Goal: Communication & Community: Answer question/provide support

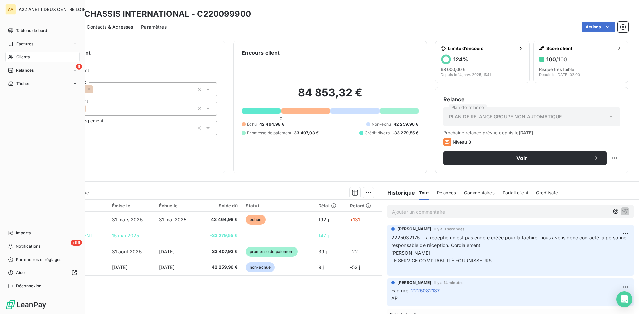
click at [15, 55] on div "Clients" at bounding box center [42, 57] width 74 height 11
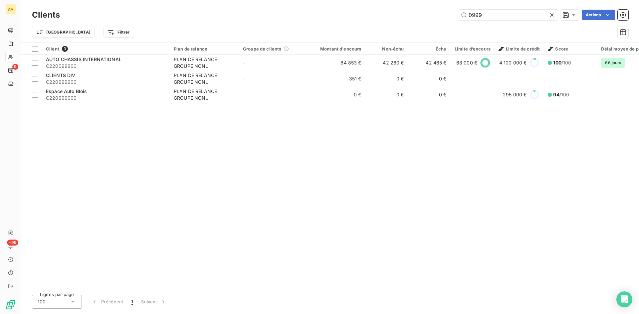
drag, startPoint x: 485, startPoint y: 16, endPoint x: 446, endPoint y: 17, distance: 39.9
click at [446, 17] on div "0999 Actions" at bounding box center [348, 15] width 560 height 11
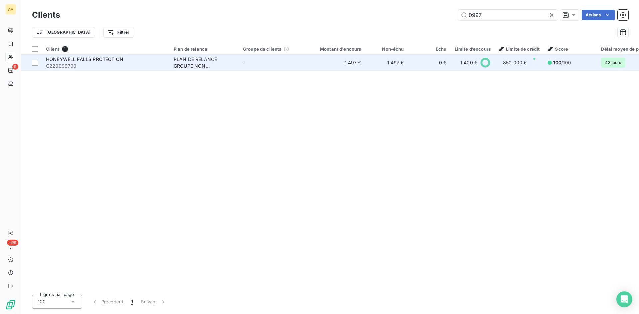
type input "0997"
click at [220, 68] on div "PLAN DE RELANCE GROUPE NON AUTOMATIQUE" at bounding box center [204, 62] width 61 height 13
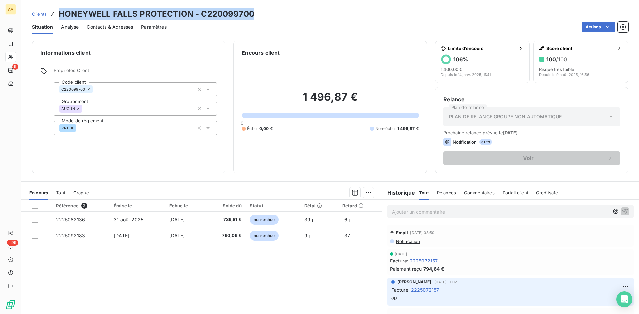
drag, startPoint x: 255, startPoint y: 14, endPoint x: 57, endPoint y: 12, distance: 197.3
click at [57, 12] on div "Clients HONEYWELL FALLS PROTECTION - C220099700" at bounding box center [330, 14] width 618 height 12
copy h3 "HONEYWELL FALLS PROTECTION - C220099700"
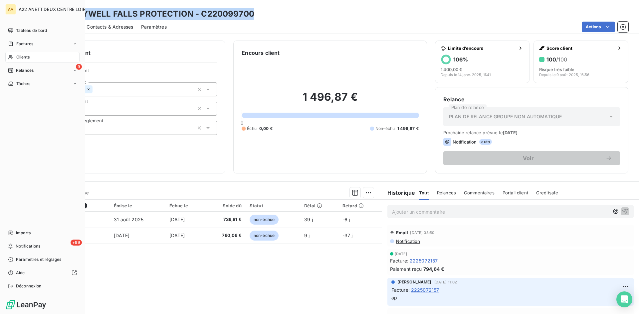
click at [28, 55] on span "Clients" at bounding box center [22, 57] width 13 height 6
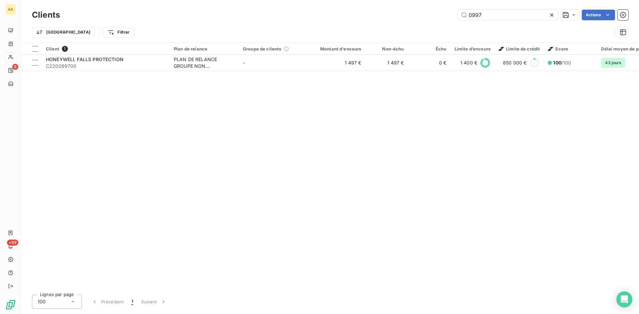
drag, startPoint x: 482, startPoint y: 15, endPoint x: 444, endPoint y: 18, distance: 38.7
click at [444, 18] on div "0997 Actions" at bounding box center [348, 15] width 560 height 11
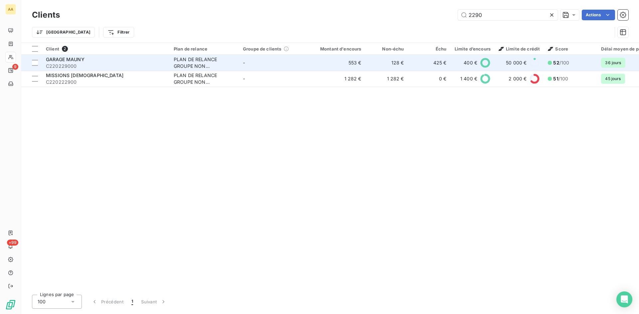
type input "2290"
click at [196, 59] on div "PLAN DE RELANCE GROUPE NON AUTOMATIQUE" at bounding box center [204, 62] width 61 height 13
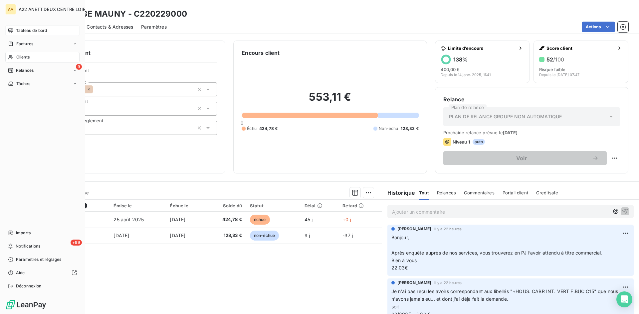
click at [16, 30] on span "Tableau de bord" at bounding box center [31, 31] width 31 height 6
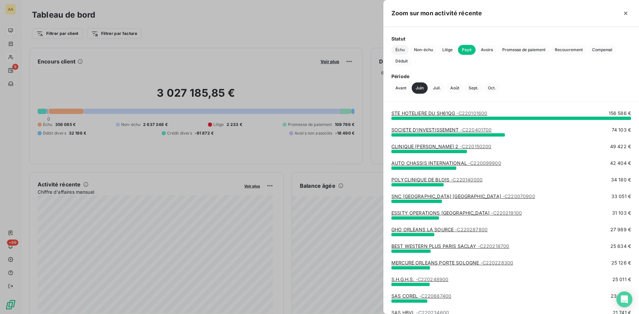
click at [402, 50] on span "Échu" at bounding box center [399, 50] width 17 height 10
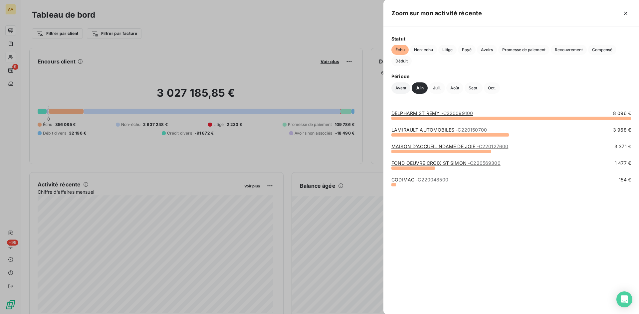
click at [400, 87] on button "Avant" at bounding box center [400, 88] width 19 height 11
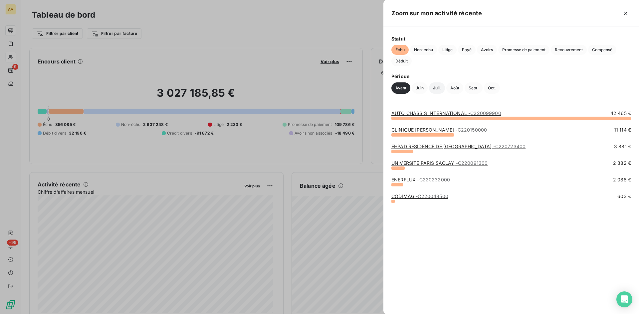
click at [438, 85] on button "Juil." at bounding box center [437, 88] width 16 height 11
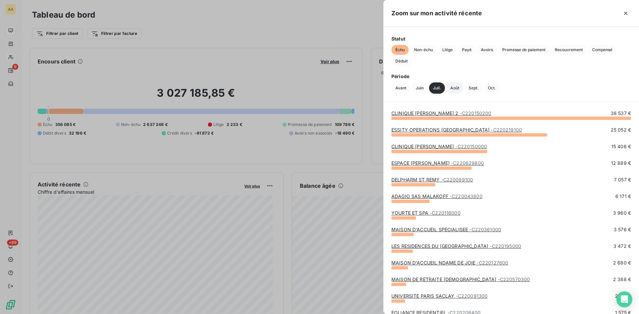
click at [455, 90] on button "Août" at bounding box center [454, 88] width 17 height 11
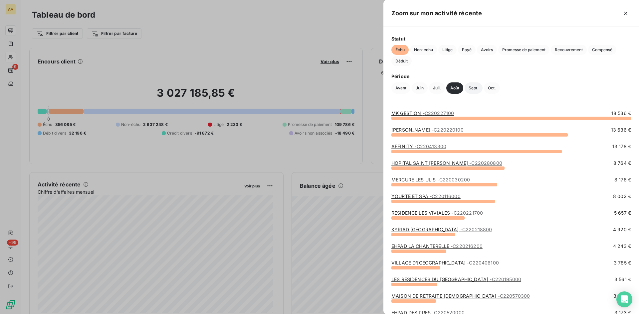
click at [475, 86] on button "Sept." at bounding box center [474, 88] width 18 height 11
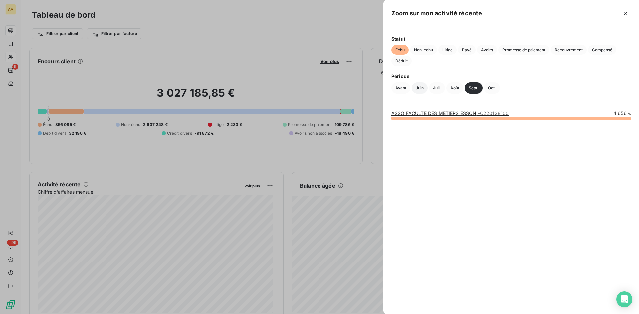
click at [421, 87] on button "Juin" at bounding box center [420, 88] width 16 height 11
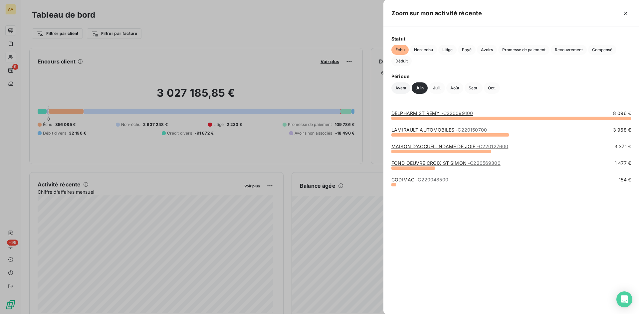
click at [403, 89] on button "Avant" at bounding box center [400, 88] width 19 height 11
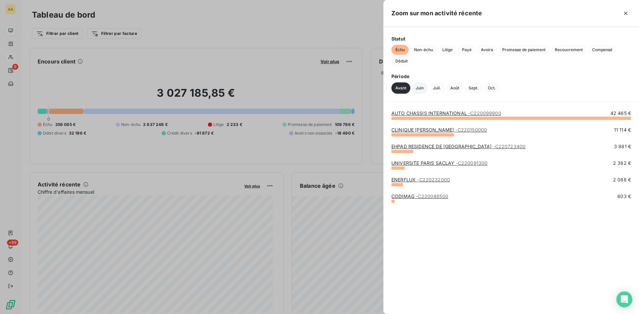
click at [420, 90] on button "Juin" at bounding box center [420, 88] width 16 height 11
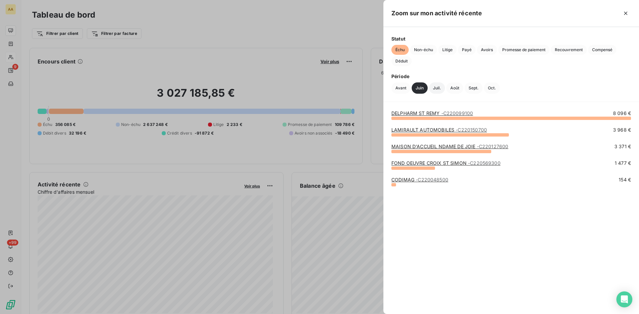
click at [437, 88] on button "Juil." at bounding box center [437, 88] width 16 height 11
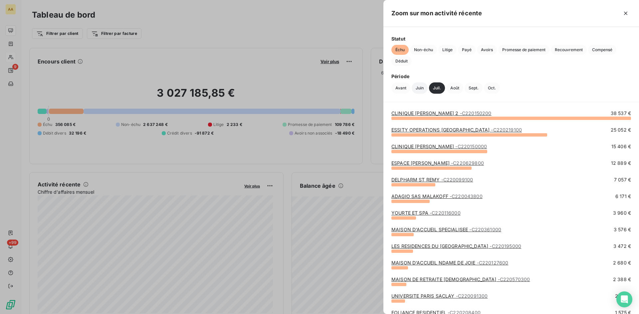
click at [425, 87] on button "Juin" at bounding box center [420, 88] width 16 height 11
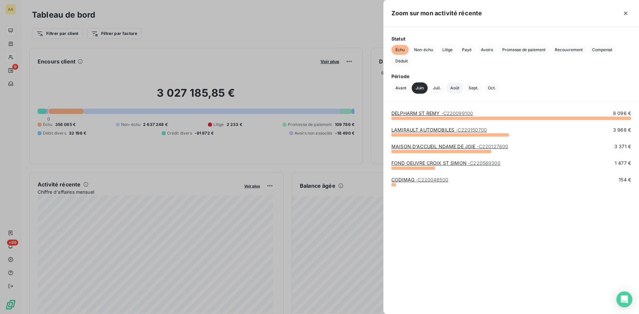
click at [455, 91] on button "Août" at bounding box center [454, 88] width 17 height 11
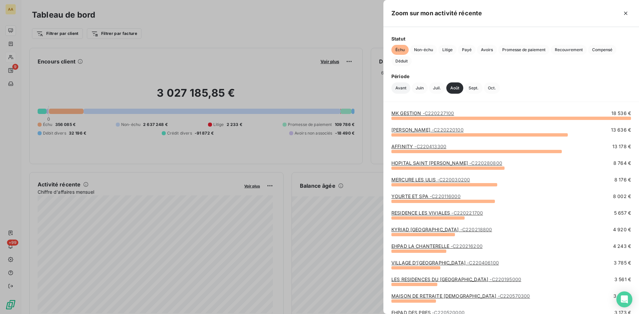
click at [401, 85] on button "Avant" at bounding box center [400, 88] width 19 height 11
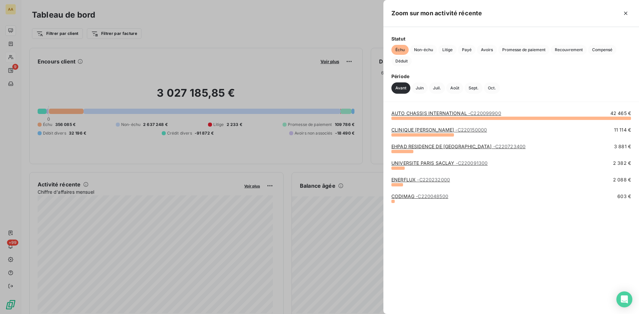
click at [18, 58] on div at bounding box center [319, 157] width 639 height 314
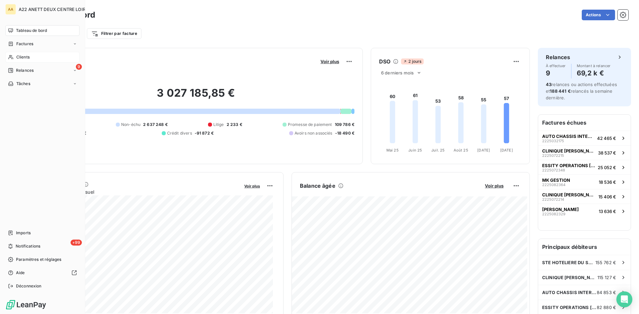
click at [17, 58] on span "Clients" at bounding box center [22, 57] width 13 height 6
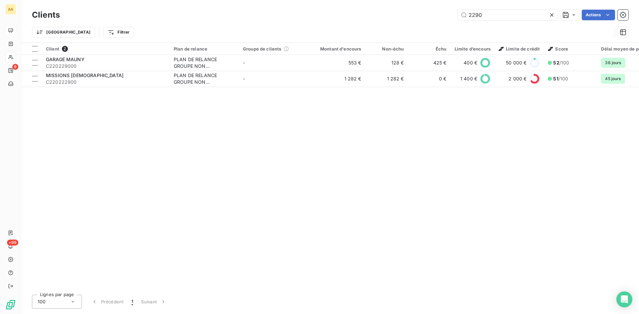
drag, startPoint x: 485, startPoint y: 12, endPoint x: 452, endPoint y: 13, distance: 33.0
click at [452, 13] on div "2290 Actions" at bounding box center [348, 15] width 560 height 11
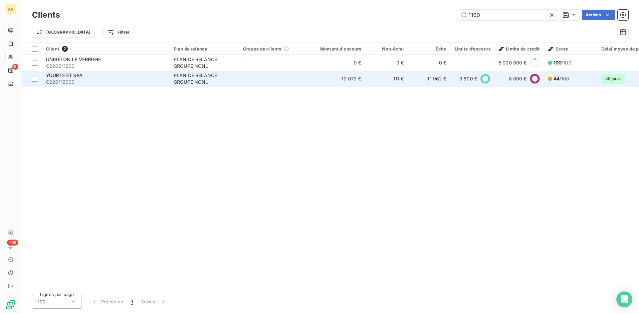
type input "1160"
click at [196, 79] on div "PLAN DE RELANCE GROUPE NON AUTOMATIQUE" at bounding box center [204, 78] width 61 height 13
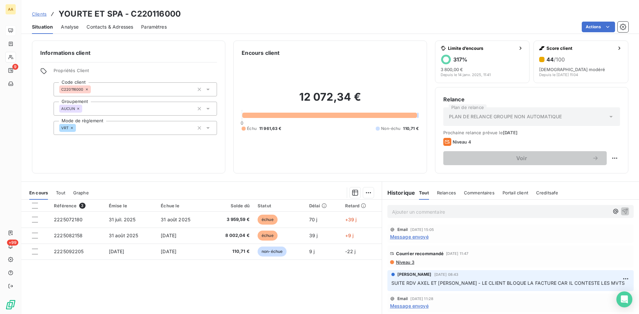
click at [411, 211] on p "Ajouter un commentaire ﻿" at bounding box center [500, 212] width 217 height 8
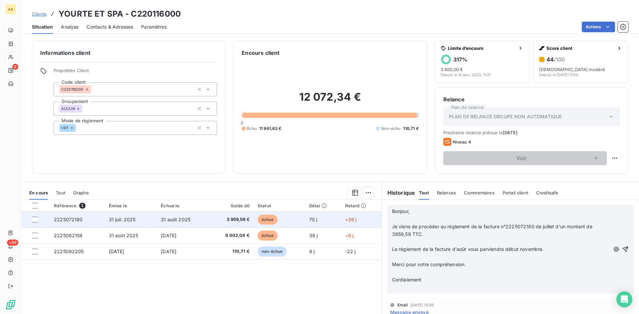
click at [67, 222] on span "2225072180" at bounding box center [68, 220] width 29 height 6
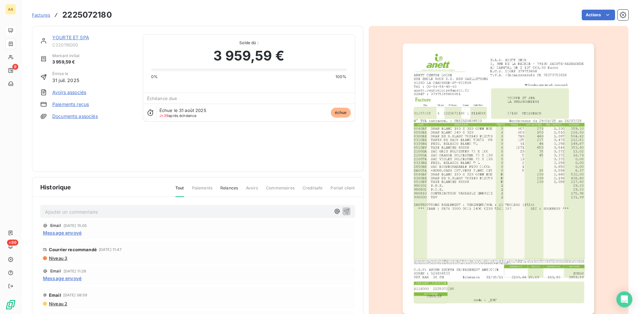
click at [590, 14] on html "AA 9 +99 Factures 2225072180 Actions YOURTE ET SPA C220116000 Montant initial 3…" at bounding box center [319, 157] width 639 height 314
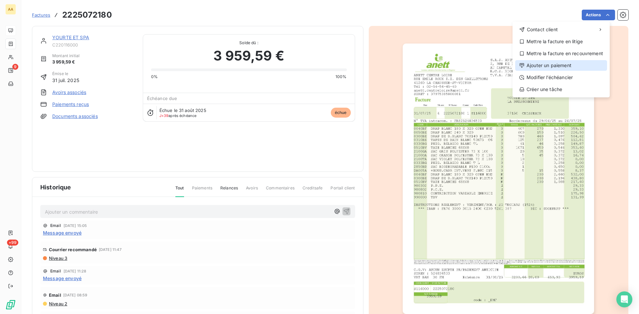
click at [574, 64] on div "Ajouter un paiement" at bounding box center [561, 65] width 92 height 11
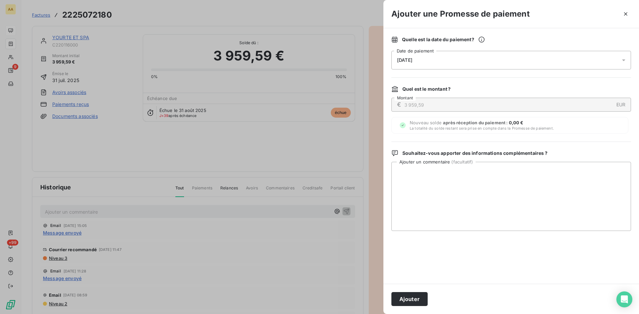
click at [463, 53] on div "[DATE]" at bounding box center [511, 60] width 240 height 19
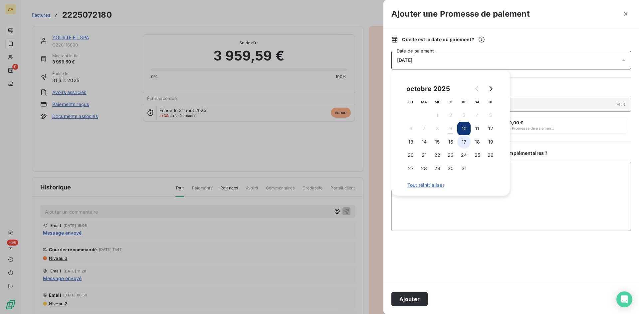
click at [463, 139] on button "17" at bounding box center [463, 141] width 13 height 13
drag, startPoint x: 423, startPoint y: 298, endPoint x: 381, endPoint y: 258, distance: 58.1
click at [422, 298] on button "Ajouter" at bounding box center [409, 299] width 36 height 14
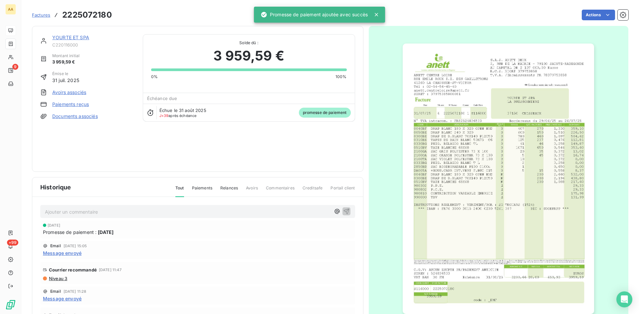
click at [71, 36] on link "YOURTE ET SPA" at bounding box center [70, 38] width 37 height 6
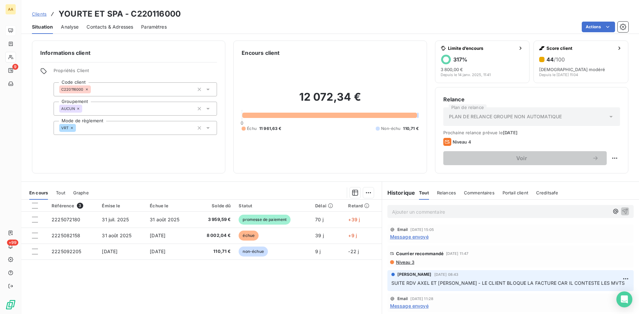
click at [421, 211] on p "Ajouter un commentaire ﻿" at bounding box center [500, 212] width 217 height 8
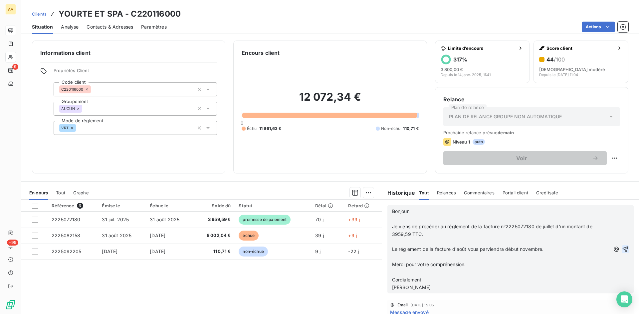
click at [622, 251] on icon "button" at bounding box center [625, 249] width 7 height 7
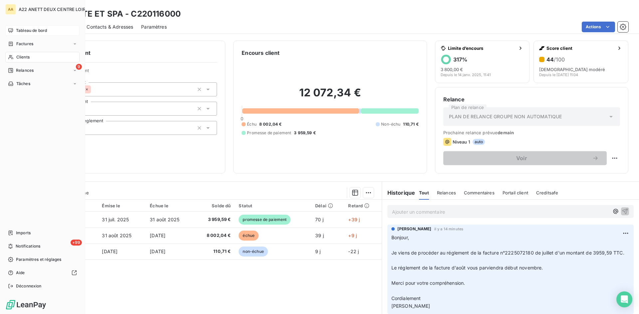
click at [18, 30] on span "Tableau de bord" at bounding box center [31, 31] width 31 height 6
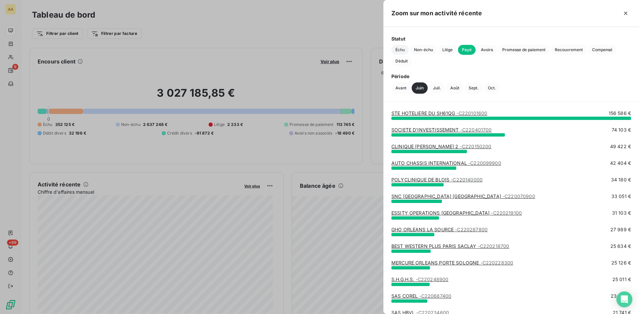
click at [402, 49] on span "Échu" at bounding box center [399, 50] width 17 height 10
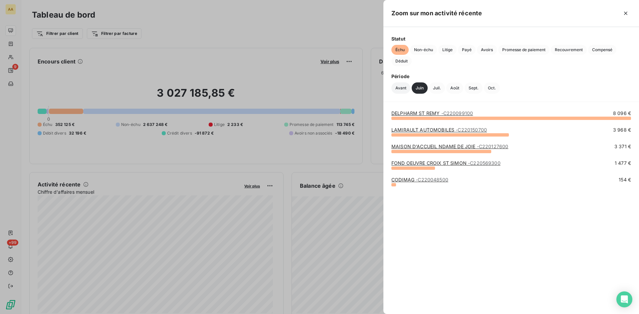
click at [400, 89] on button "Avant" at bounding box center [400, 88] width 19 height 11
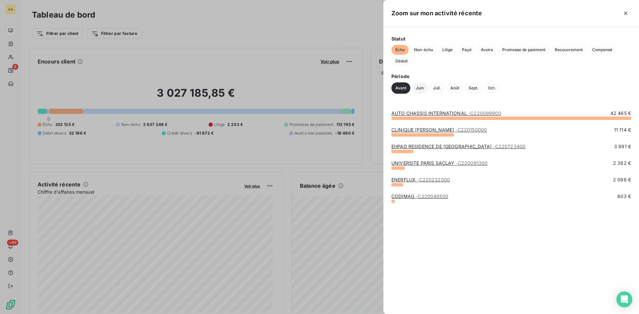
click at [420, 90] on button "Juin" at bounding box center [420, 88] width 16 height 11
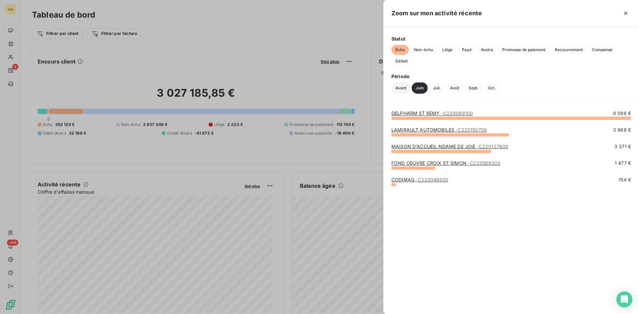
click at [399, 85] on button "Avant" at bounding box center [400, 88] width 19 height 11
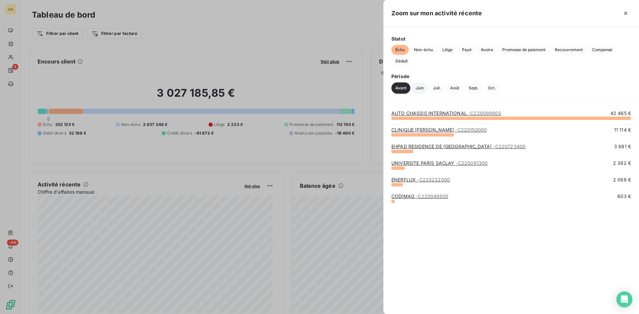
click at [421, 88] on button "Juin" at bounding box center [420, 88] width 16 height 11
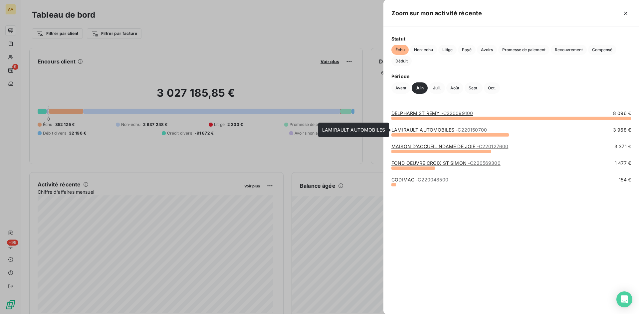
click at [438, 128] on link "LAMIRAULT AUTOMOBILES - C220150700" at bounding box center [438, 130] width 95 height 6
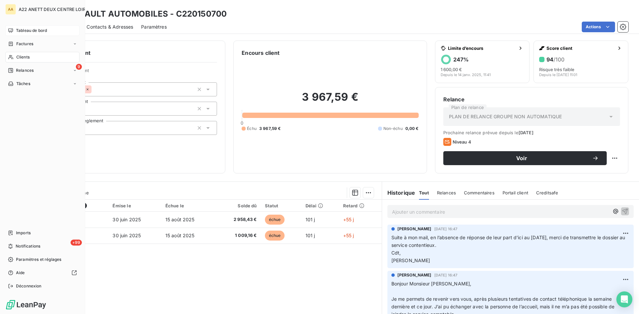
click at [19, 54] on div "Clients" at bounding box center [42, 57] width 74 height 11
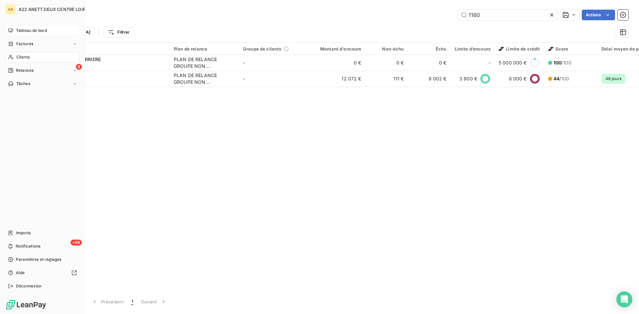
click at [18, 31] on span "Tableau de bord" at bounding box center [31, 31] width 31 height 6
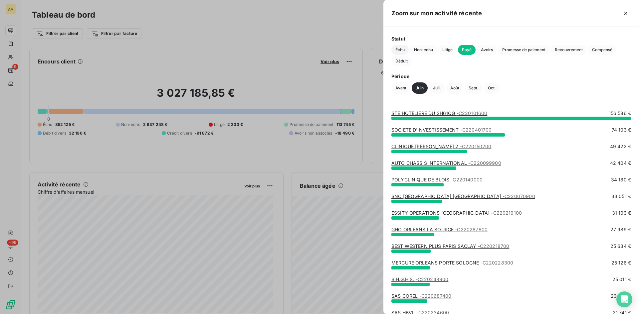
click at [403, 51] on span "Échu" at bounding box center [399, 50] width 17 height 10
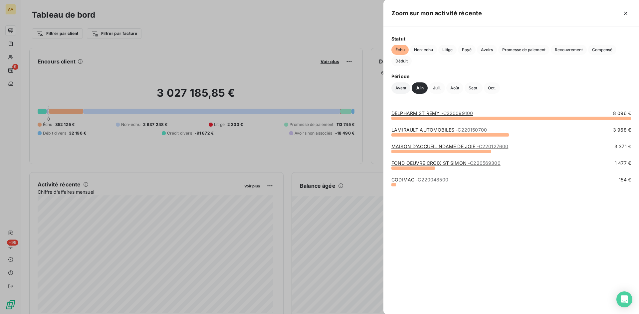
click at [400, 90] on button "Avant" at bounding box center [400, 88] width 19 height 11
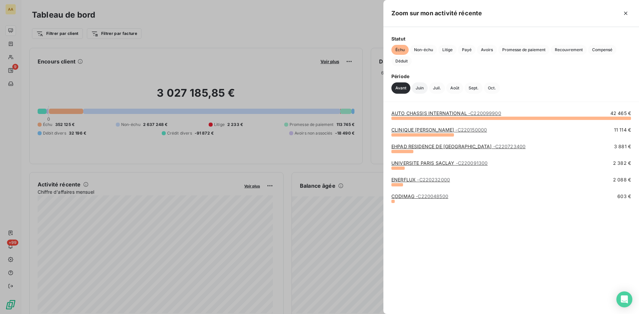
click at [420, 89] on button "Juin" at bounding box center [420, 88] width 16 height 11
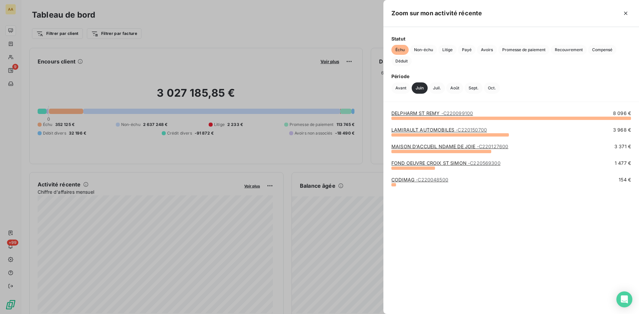
click at [419, 147] on link "MAISON D'ACCUEIL NDAME DE JOIE - C220127600" at bounding box center [449, 147] width 117 height 6
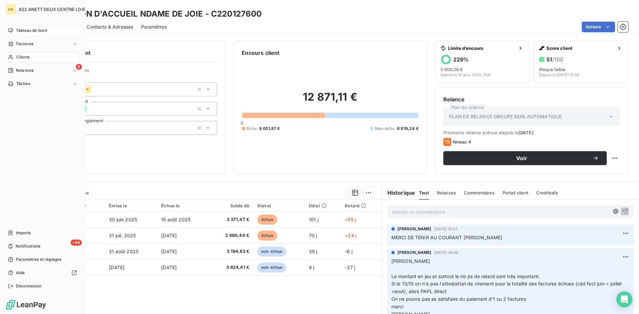
click at [19, 27] on div "Tableau de bord" at bounding box center [42, 30] width 74 height 11
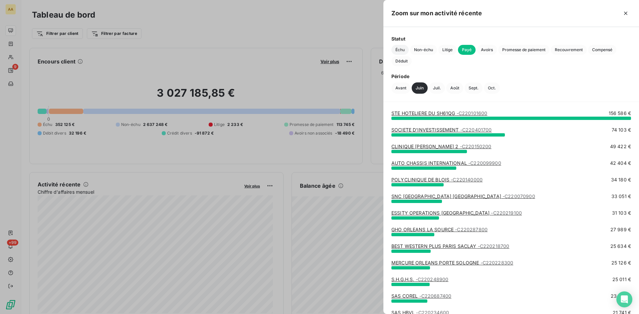
click at [399, 50] on span "Échu" at bounding box center [399, 50] width 17 height 10
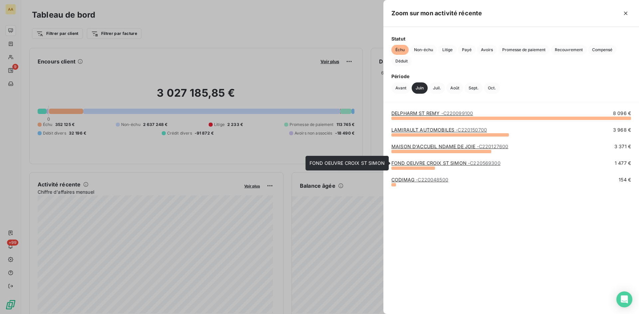
click at [427, 163] on link "FOND OEUVRE CROIX ST SIMON - C220569300" at bounding box center [445, 163] width 109 height 6
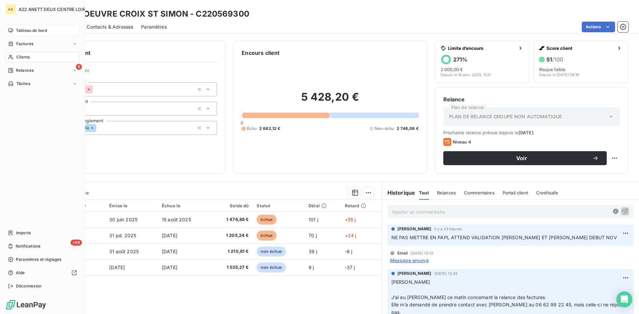
click at [23, 27] on div "Tableau de bord" at bounding box center [42, 30] width 74 height 11
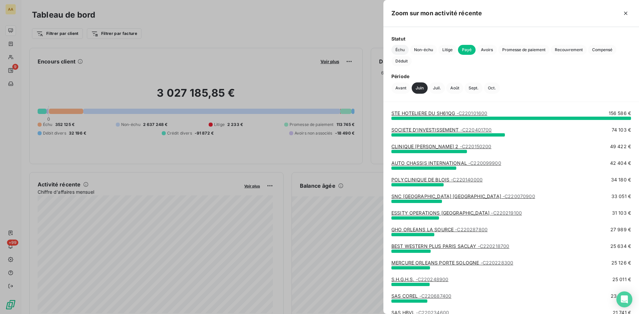
click at [399, 54] on span "Échu" at bounding box center [399, 50] width 17 height 10
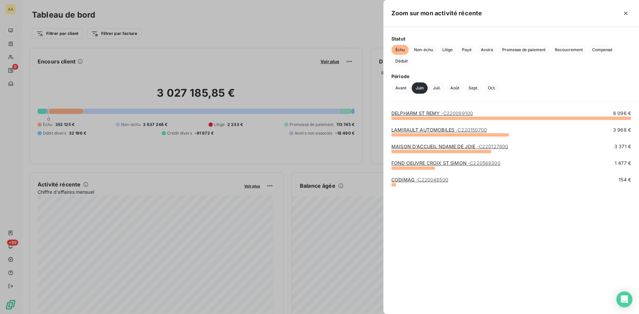
click at [408, 178] on link "CODIMAG - C220048500" at bounding box center [419, 180] width 57 height 6
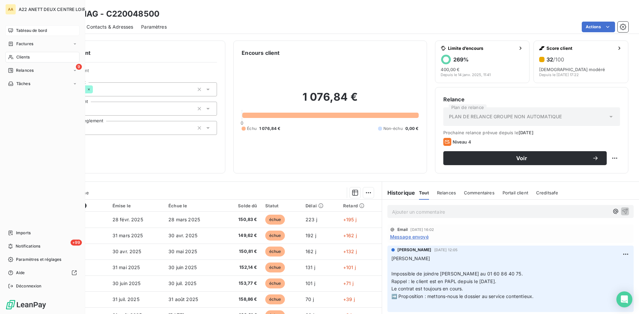
click at [25, 29] on span "Tableau de bord" at bounding box center [31, 31] width 31 height 6
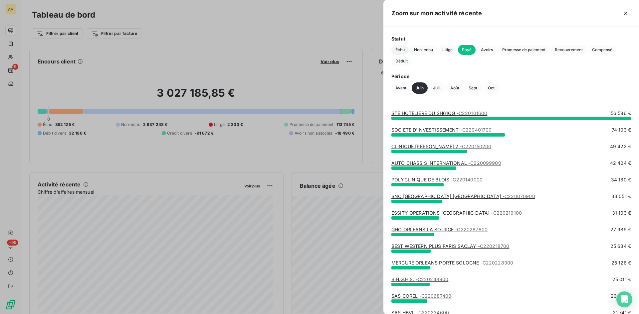
click at [397, 49] on span "Échu" at bounding box center [399, 50] width 17 height 10
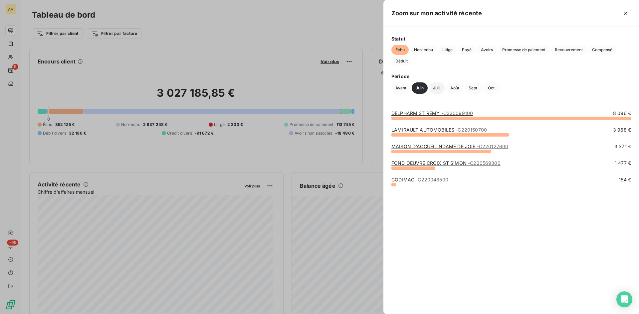
click at [436, 87] on button "Juil." at bounding box center [437, 88] width 16 height 11
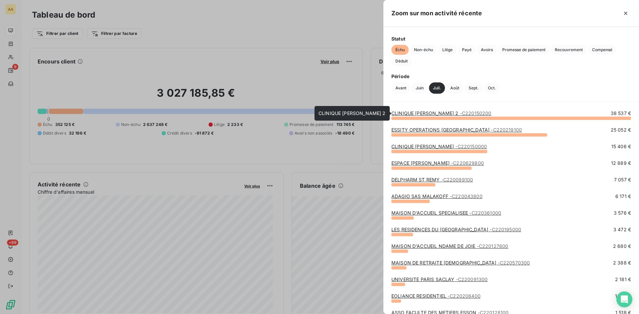
click at [436, 114] on link "CLINIQUE [PERSON_NAME] 2 - C220150200" at bounding box center [441, 113] width 100 height 6
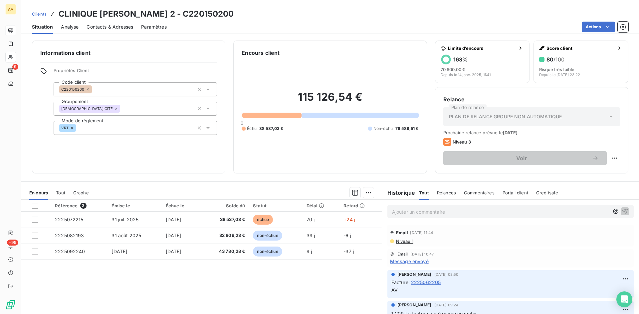
scroll to position [266, 0]
click at [416, 264] on span "Message envoyé" at bounding box center [409, 260] width 39 height 7
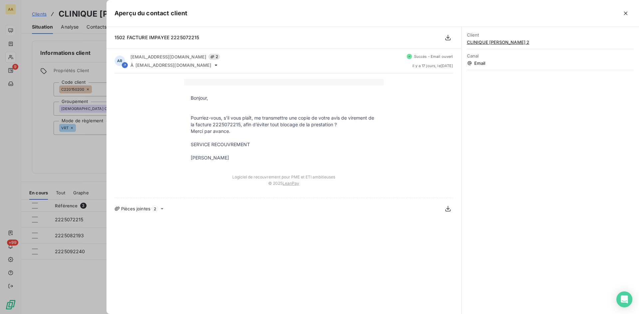
drag, startPoint x: 248, startPoint y: 158, endPoint x: 187, endPoint y: 95, distance: 87.5
click at [187, 95] on tbody "Bonjour, Pourriez-vous, s’il vous plaît, me transmettre une copie de votre avis…" at bounding box center [284, 128] width 200 height 67
copy tbody "Bonjour, Pourriez-vous, s’il vous plaît, me transmettre une copie de votre avis…"
click at [52, 160] on div at bounding box center [319, 157] width 639 height 314
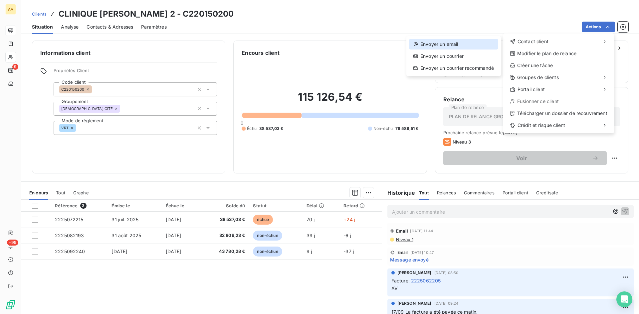
click at [450, 42] on div "Envoyer un email" at bounding box center [453, 44] width 89 height 11
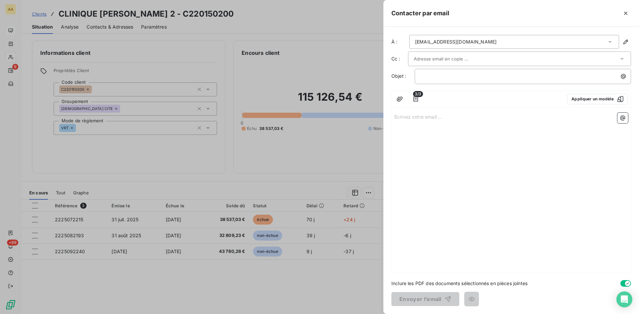
click at [405, 117] on p "Écrivez votre email ... ﻿" at bounding box center [511, 117] width 234 height 8
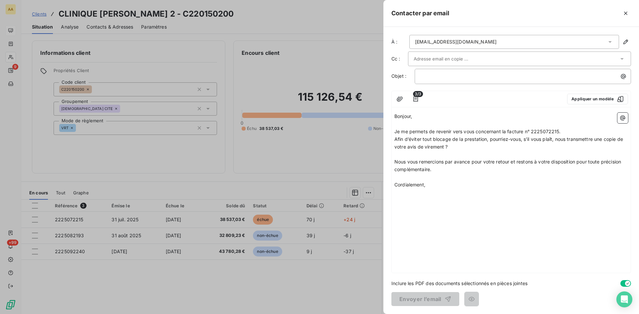
click at [456, 150] on p "Afin d’éviter tout blocage de la prestation, pourriez-vous, s’il vous plaît, no…" at bounding box center [511, 143] width 234 height 15
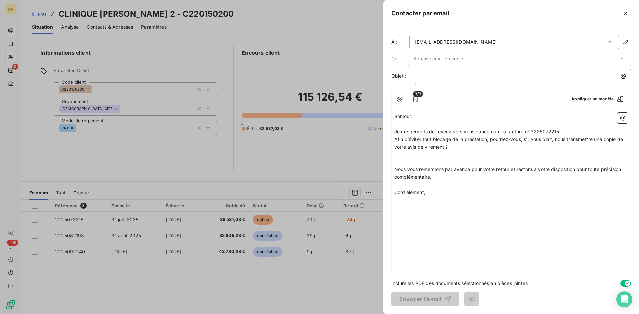
click at [398, 156] on p "﻿" at bounding box center [511, 155] width 234 height 8
drag, startPoint x: 558, startPoint y: 130, endPoint x: 550, endPoint y: 129, distance: 8.0
click at [550, 129] on span "Je me permets de revenir vers vous concernant la facture n° 2225072215." at bounding box center [477, 132] width 166 height 6
click at [560, 131] on span "Je me permets de revenir vers vous concernant la facture n° 2225072215." at bounding box center [477, 132] width 166 height 6
click at [558, 131] on span "Je me permets de revenir vers vous concernant la facture n° 2225072215." at bounding box center [477, 132] width 166 height 6
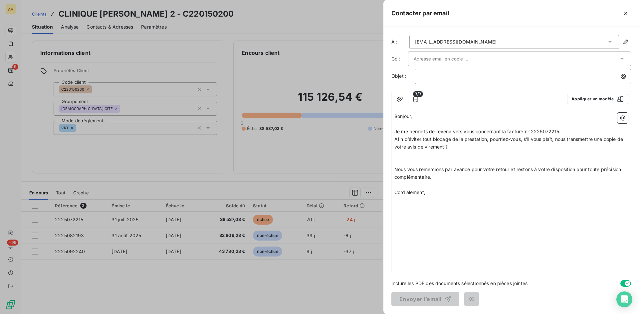
click at [560, 129] on span "Je me permets de revenir vers vous concernant la facture n° 2225072215." at bounding box center [477, 132] width 166 height 6
drag, startPoint x: 442, startPoint y: 199, endPoint x: 392, endPoint y: 115, distance: 98.0
click at [392, 115] on div "Bonjour, ﻿ Je me permets de revenir vers vous concernant la facture n° 22250722…" at bounding box center [511, 191] width 239 height 163
click at [425, 192] on span "Cordialement," at bounding box center [409, 193] width 31 height 6
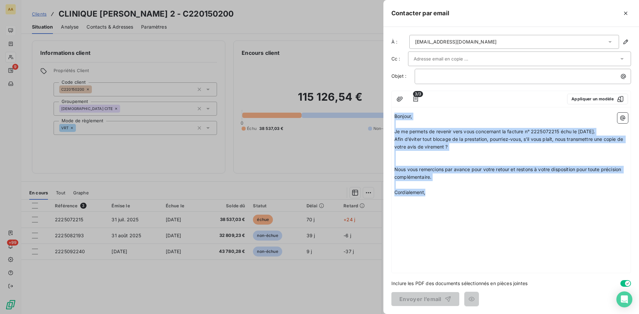
drag, startPoint x: 431, startPoint y: 193, endPoint x: 390, endPoint y: 111, distance: 91.2
click at [390, 111] on div "À : [EMAIL_ADDRESS][DOMAIN_NAME] Cc : Objet : ﻿ 3/3 Appliquer un modèle Bonjour…" at bounding box center [511, 170] width 256 height 287
copy div "Bonjour, ﻿ Je me permets de revenir vers vous concernant la facture n° 22250722…"
click at [453, 152] on p "﻿" at bounding box center [511, 155] width 234 height 8
click at [453, 150] on p "Afin d’éviter tout blocage de la prestation, pourriez-vous, s’il vous plaît, no…" at bounding box center [511, 143] width 234 height 15
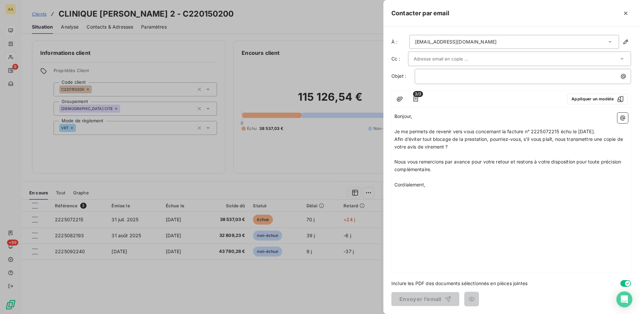
click at [436, 183] on p "Cordialement," at bounding box center [511, 185] width 234 height 8
click at [423, 78] on p "﻿" at bounding box center [524, 77] width 208 height 8
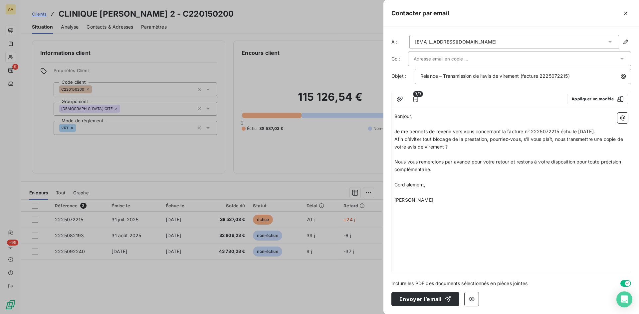
click at [427, 55] on input "text" at bounding box center [450, 59] width 72 height 10
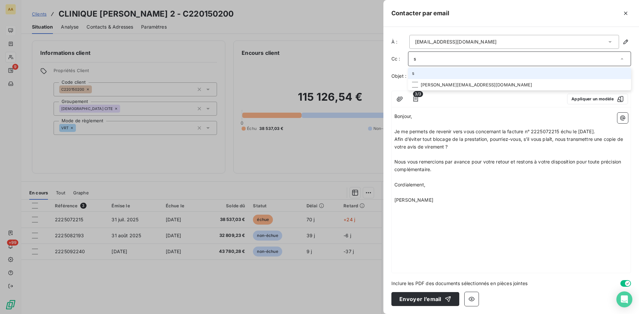
type input "si"
drag, startPoint x: 426, startPoint y: 57, endPoint x: 408, endPoint y: 60, distance: 17.9
click at [408, 60] on div "si" at bounding box center [519, 59] width 223 height 15
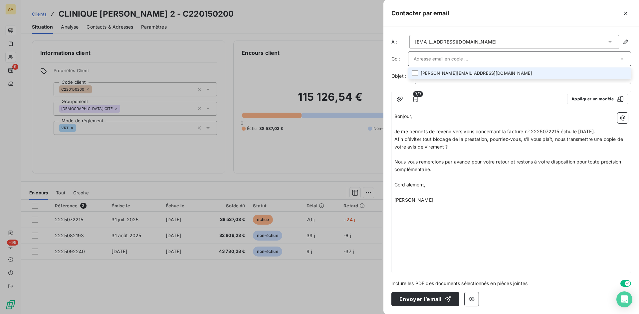
click at [422, 59] on input "text" at bounding box center [516, 59] width 205 height 10
paste input "[PERSON_NAME][EMAIL_ADDRESS][DOMAIN_NAME]"
type input "[PERSON_NAME][EMAIL_ADDRESS][DOMAIN_NAME]"
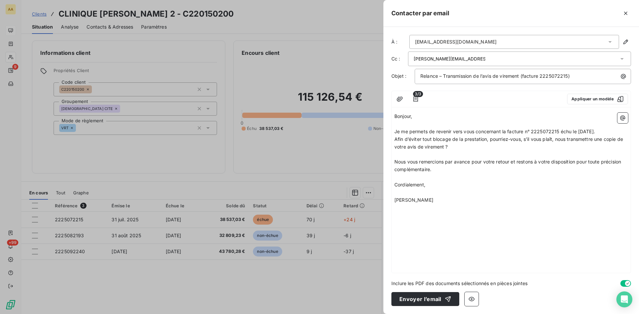
click at [547, 195] on p "﻿" at bounding box center [511, 193] width 234 height 8
click at [420, 73] on div "Relance – Transmission de l’avis de virement (facture 2225072215)" at bounding box center [523, 75] width 212 height 9
click at [511, 216] on div "Bonjour, ﻿ Je me permets de revenir vers vous concernant la facture n° 22250722…" at bounding box center [511, 191] width 239 height 163
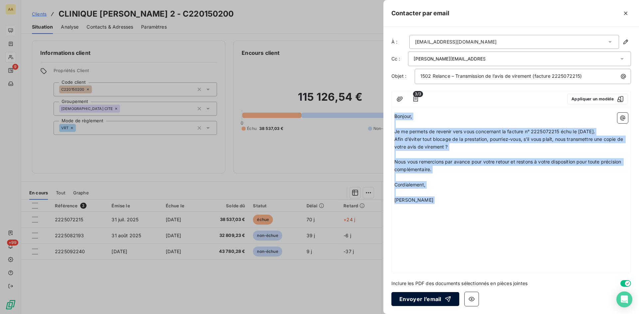
click at [422, 299] on button "Envoyer l’email" at bounding box center [425, 299] width 68 height 14
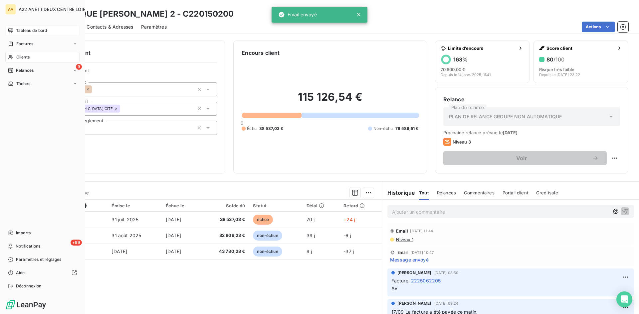
click at [16, 30] on span "Tableau de bord" at bounding box center [31, 31] width 31 height 6
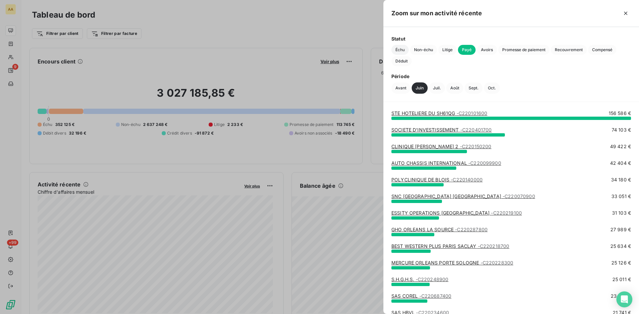
click at [395, 51] on span "Échu" at bounding box center [399, 50] width 17 height 10
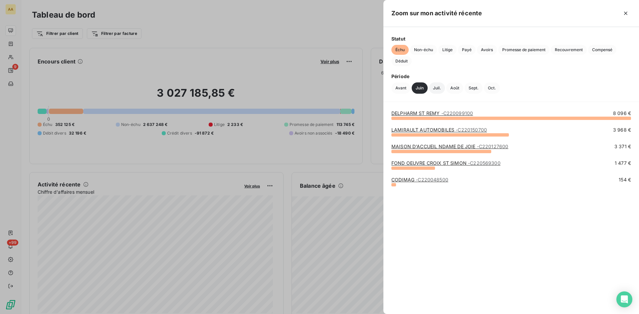
click at [438, 85] on button "Juil." at bounding box center [437, 88] width 16 height 11
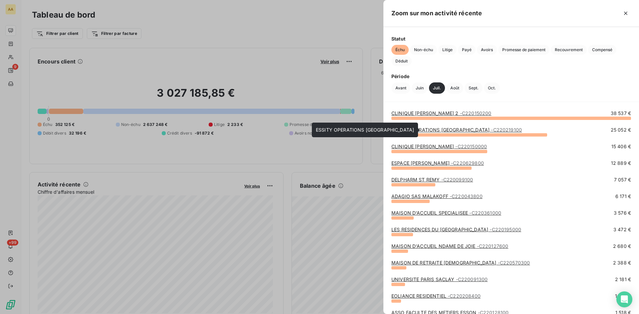
click at [432, 129] on link "ESSITY OPERATIONS [GEOGRAPHIC_DATA] - C220219100" at bounding box center [456, 130] width 130 height 6
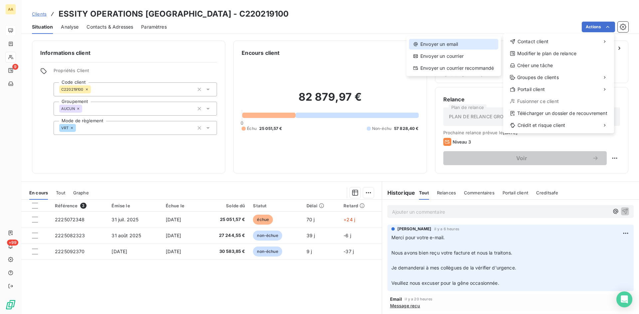
click at [442, 44] on div "Envoyer un email" at bounding box center [453, 44] width 89 height 11
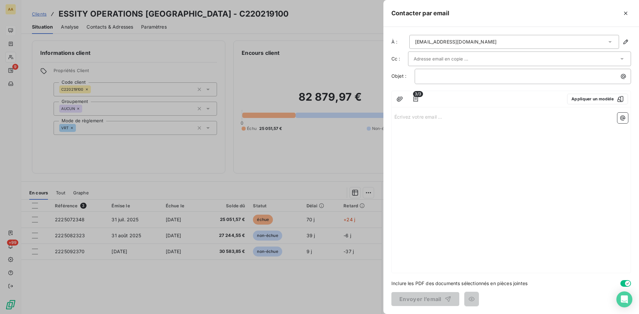
click at [403, 115] on p "Écrivez votre email ... ﻿" at bounding box center [511, 117] width 234 height 8
drag, startPoint x: 471, startPoint y: 112, endPoint x: 464, endPoint y: 115, distance: 7.7
click at [466, 115] on div "[PERSON_NAME][EMAIL_ADDRESS][DOMAIN_NAME]" at bounding box center [511, 191] width 239 height 163
drag, startPoint x: 454, startPoint y: 116, endPoint x: 392, endPoint y: 116, distance: 61.2
click at [392, 116] on div "[PERSON_NAME][EMAIL_ADDRESS][DOMAIN_NAME]" at bounding box center [511, 191] width 239 height 163
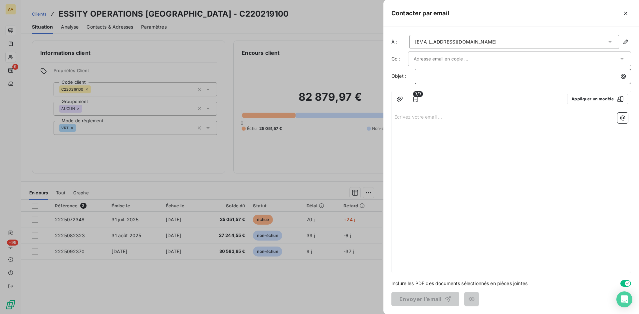
click at [429, 75] on p "﻿" at bounding box center [524, 77] width 208 height 8
drag, startPoint x: 424, startPoint y: 75, endPoint x: 417, endPoint y: 75, distance: 7.0
click at [417, 75] on div ".... Relance – Transmission de l’avis de virement (facture 2225072215)" at bounding box center [523, 75] width 212 height 9
click at [575, 74] on span "2191 Relance – Transmission de l’avis de virement (facture 2225072215)" at bounding box center [501, 76] width 162 height 6
click at [473, 138] on div "Écrivez votre email ... ﻿" at bounding box center [511, 191] width 239 height 163
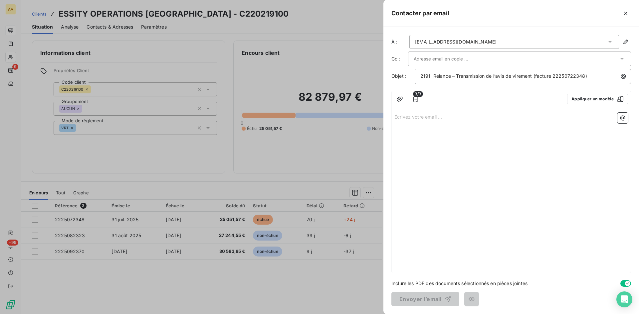
click at [404, 116] on p "Écrivez votre email ... ﻿" at bounding box center [511, 117] width 234 height 8
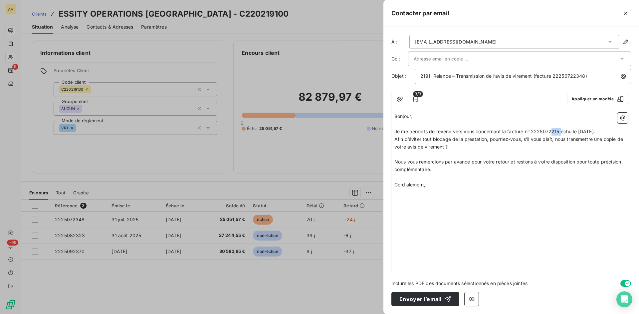
drag, startPoint x: 561, startPoint y: 131, endPoint x: 553, endPoint y: 131, distance: 8.7
click at [553, 131] on span "Je me permets de revenir vers vous concernant la facture n° 2225072215 échu le …" at bounding box center [494, 132] width 201 height 6
click at [411, 200] on div "Bonjour, ﻿ Je me permets de revenir vers vous concernant la facture n° 22250723…" at bounding box center [511, 191] width 239 height 163
click at [440, 186] on p "Cordialement," at bounding box center [511, 185] width 234 height 8
click at [562, 129] on span "Je me permets de revenir vers vous concernant la facture n° 2225072318 échu le …" at bounding box center [494, 132] width 201 height 6
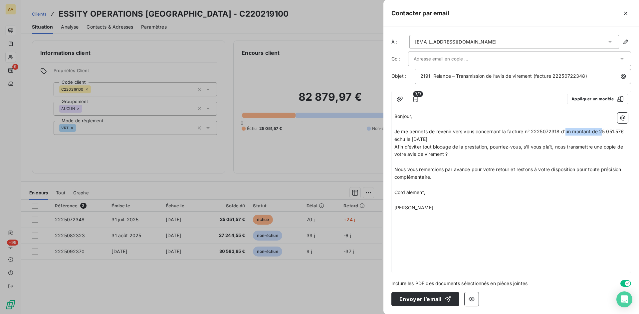
drag, startPoint x: 624, startPoint y: 132, endPoint x: 603, endPoint y: 131, distance: 21.6
click at [603, 131] on span "Je me permets de revenir vers vous concernant la facture n° 2225072318 d'un mon…" at bounding box center [509, 135] width 231 height 13
drag, startPoint x: 627, startPoint y: 133, endPoint x: 566, endPoint y: 134, distance: 60.6
click at [562, 131] on p "Je me permets de revenir vers vous concernant la facture n° 2225072318 d'un mon…" at bounding box center [511, 135] width 234 height 15
copy span "d'un montant de 25 051.57€"
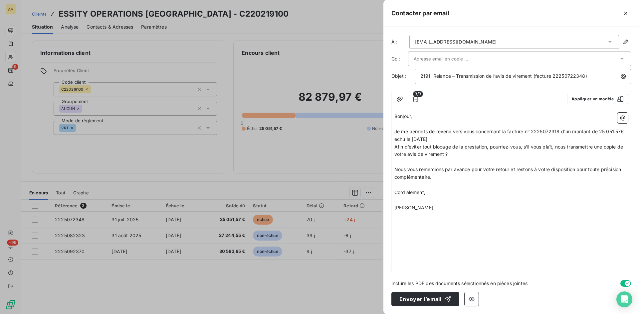
click at [506, 193] on p "Cordialement," at bounding box center [511, 193] width 234 height 8
click at [546, 215] on p "﻿" at bounding box center [511, 216] width 234 height 8
click at [438, 60] on input "text" at bounding box center [450, 59] width 72 height 10
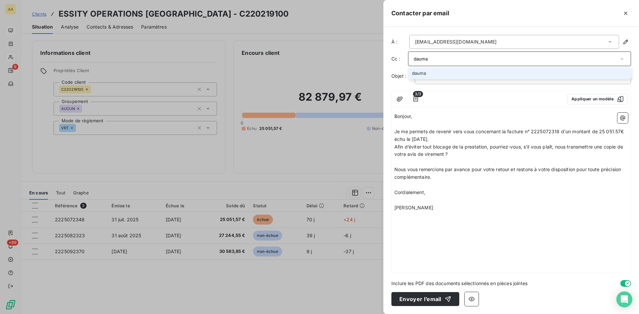
drag, startPoint x: 438, startPoint y: 60, endPoint x: 406, endPoint y: 60, distance: 31.3
click at [406, 60] on div "Cc : [PERSON_NAME]" at bounding box center [511, 59] width 240 height 15
type input "D"
click at [494, 97] on div at bounding box center [493, 99] width 135 height 11
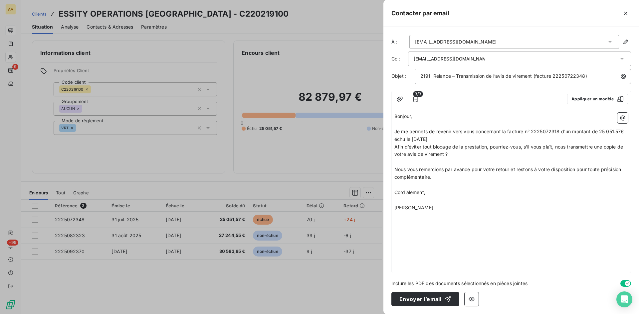
drag, startPoint x: 432, startPoint y: 58, endPoint x: 413, endPoint y: 58, distance: 19.0
click at [413, 58] on div "[EMAIL_ADDRESS][DOMAIN_NAME]" at bounding box center [519, 59] width 223 height 15
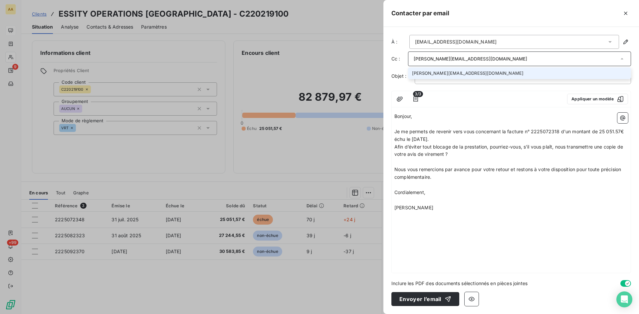
type input "[PERSON_NAME][EMAIL_ADDRESS][DOMAIN_NAME]"
click at [448, 75] on li "[PERSON_NAME][EMAIL_ADDRESS][DOMAIN_NAME]" at bounding box center [519, 74] width 223 height 12
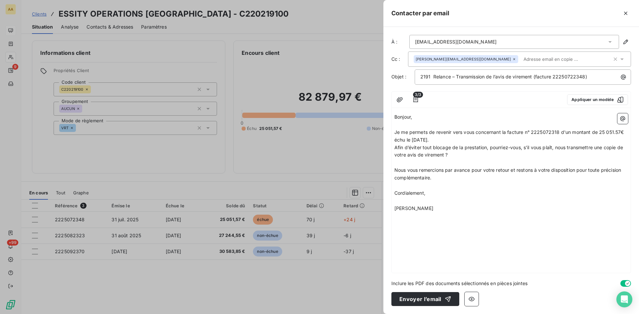
click at [533, 203] on p "﻿" at bounding box center [511, 201] width 234 height 8
click at [621, 61] on icon at bounding box center [622, 59] width 7 height 7
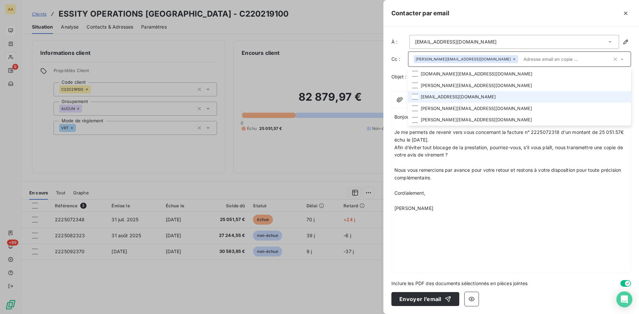
click at [456, 97] on li "[EMAIL_ADDRESS][DOMAIN_NAME]" at bounding box center [519, 97] width 223 height 12
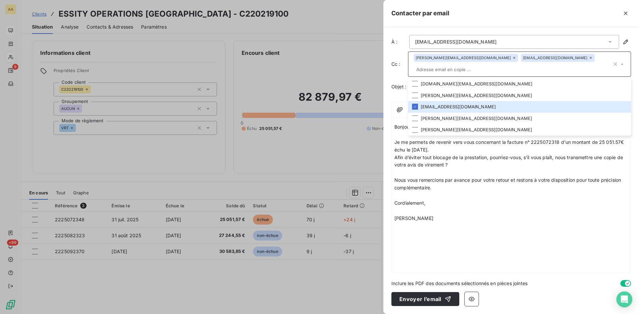
click at [520, 215] on p "[PERSON_NAME]" at bounding box center [511, 219] width 234 height 8
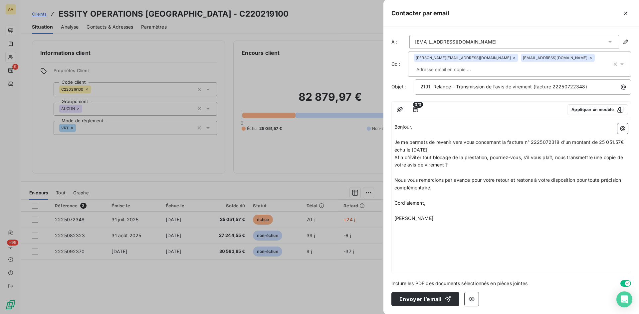
click at [512, 60] on icon at bounding box center [514, 58] width 4 height 4
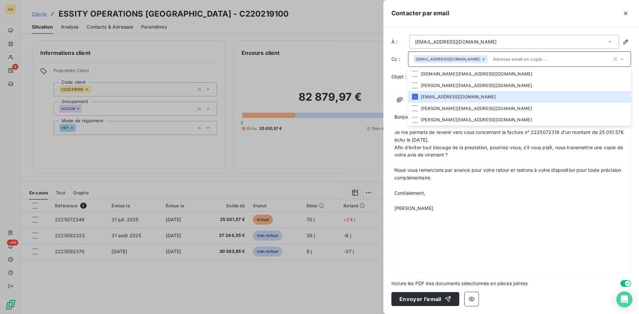
click at [553, 224] on div "Bonjour, ﻿ Je me permets de revenir vers vous concernant la facture n° 22250723…" at bounding box center [511, 192] width 239 height 162
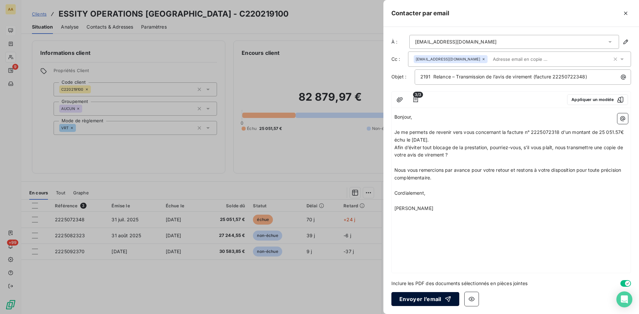
click at [423, 297] on button "Envoyer l’email" at bounding box center [425, 299] width 68 height 14
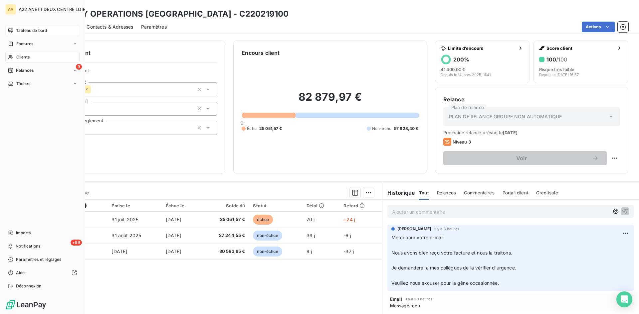
drag, startPoint x: 26, startPoint y: 29, endPoint x: 54, endPoint y: 34, distance: 27.7
click at [26, 29] on span "Tableau de bord" at bounding box center [31, 31] width 31 height 6
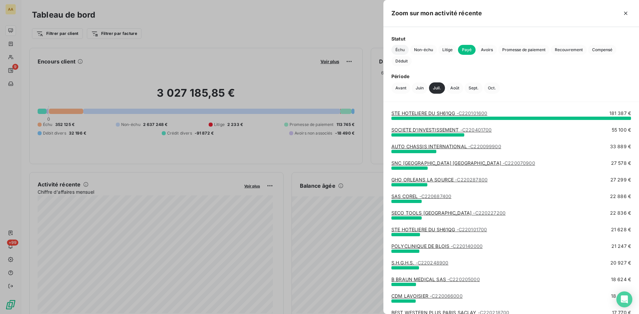
click at [399, 49] on span "Échu" at bounding box center [399, 50] width 17 height 10
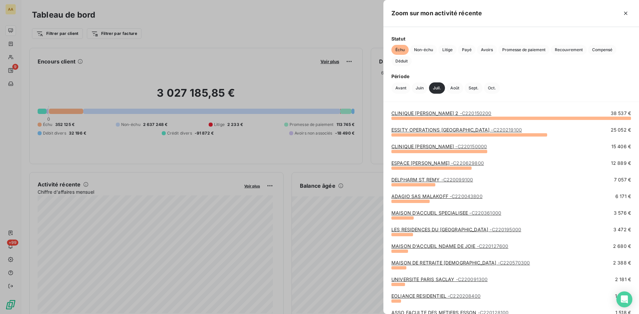
click at [429, 148] on link "CLINIQUE [PERSON_NAME] - C220150000" at bounding box center [438, 147] width 95 height 6
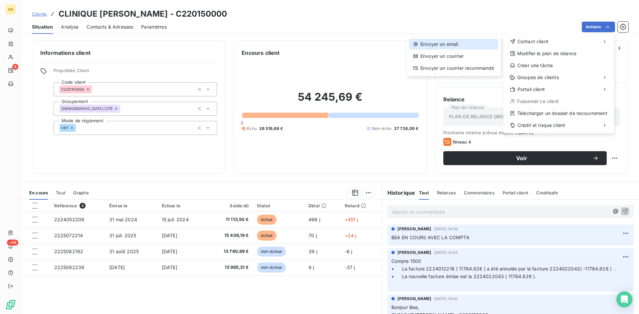
click at [454, 41] on div "Envoyer un email" at bounding box center [453, 44] width 89 height 11
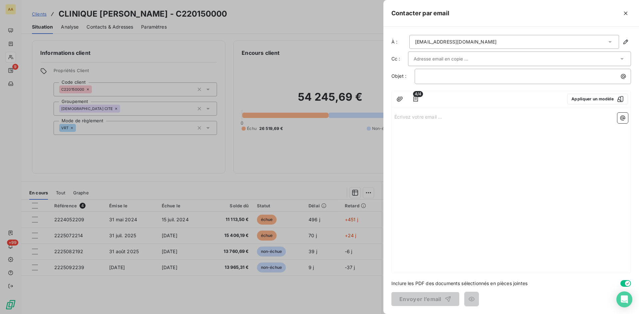
click at [400, 117] on p "Écrivez votre email ... ﻿" at bounding box center [511, 117] width 234 height 8
click at [432, 74] on p "﻿" at bounding box center [524, 77] width 208 height 8
drag, startPoint x: 426, startPoint y: 76, endPoint x: 406, endPoint y: 76, distance: 20.3
click at [406, 76] on div "Objet : .... Relance – Transmission de l’avis de virement (facture 2225072215)" at bounding box center [511, 76] width 240 height 15
click at [622, 58] on icon at bounding box center [622, 59] width 7 height 7
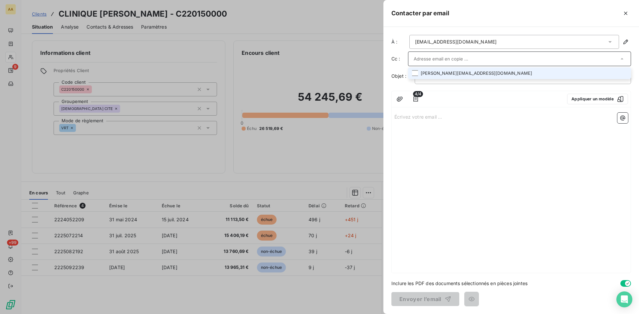
click at [456, 72] on li "[PERSON_NAME][EMAIL_ADDRESS][DOMAIN_NAME]" at bounding box center [519, 74] width 223 height 12
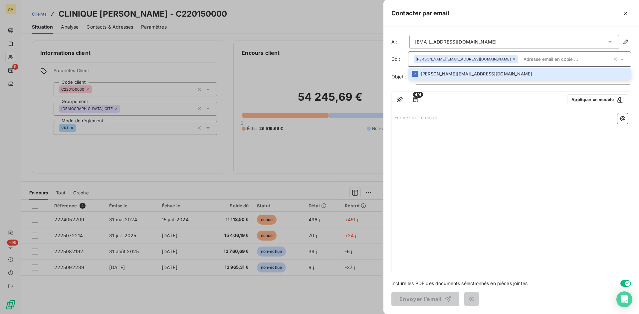
click at [396, 117] on p "Écrivez votre email ... ﻿" at bounding box center [511, 117] width 234 height 8
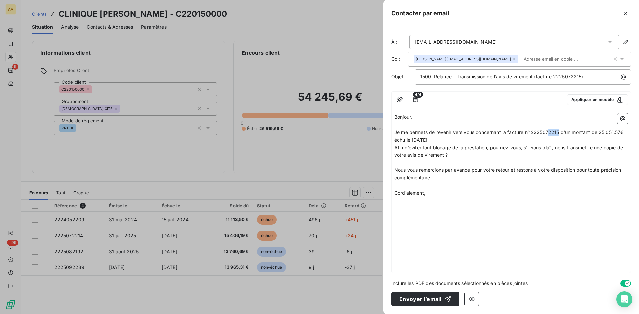
drag, startPoint x: 559, startPoint y: 132, endPoint x: 549, endPoint y: 129, distance: 10.7
click at [549, 129] on span "Je me permets de revenir vers vous concernant la facture n° 2225072215 d'un mon…" at bounding box center [510, 135] width 232 height 13
drag, startPoint x: 619, startPoint y: 132, endPoint x: 600, endPoint y: 129, distance: 19.8
click at [600, 129] on span "Je me permets de revenir vers vous concernant la facture n° 2225072214 d'un mon…" at bounding box center [510, 135] width 232 height 13
click at [443, 196] on p "Cordialement," at bounding box center [511, 194] width 234 height 8
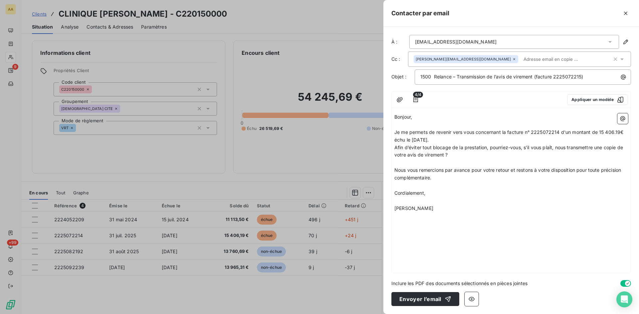
drag, startPoint x: 447, startPoint y: 209, endPoint x: 393, endPoint y: 206, distance: 53.7
click at [393, 206] on div "Bonjour, ﻿ Je me permets de revenir vers vous concernant la facture n° 22250722…" at bounding box center [511, 192] width 239 height 162
copy span "[PERSON_NAME]"
click at [566, 213] on p "﻿" at bounding box center [511, 216] width 234 height 8
drag, startPoint x: 581, startPoint y: 77, endPoint x: 576, endPoint y: 75, distance: 5.2
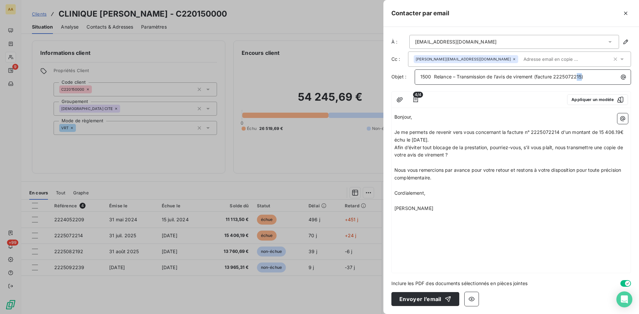
click at [576, 75] on span "1500 Relance – Transmission de l’avis de virement (facture 2225072215)" at bounding box center [501, 77] width 163 height 6
click at [566, 220] on p "﻿" at bounding box center [511, 216] width 234 height 8
click at [622, 60] on icon at bounding box center [621, 60] width 3 height 2
click at [622, 58] on icon at bounding box center [622, 59] width 7 height 7
click at [521, 60] on input "text" at bounding box center [559, 59] width 77 height 10
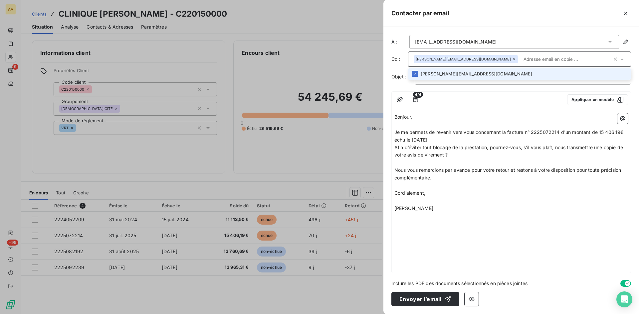
paste input "[PERSON_NAME][EMAIL_ADDRESS][DOMAIN_NAME]"
type input "[PERSON_NAME][EMAIL_ADDRESS][DOMAIN_NAME]"
click at [552, 221] on div "Bonjour, ﻿ Je me permets de revenir vers vous concernant la facture n° 22250722…" at bounding box center [511, 192] width 239 height 162
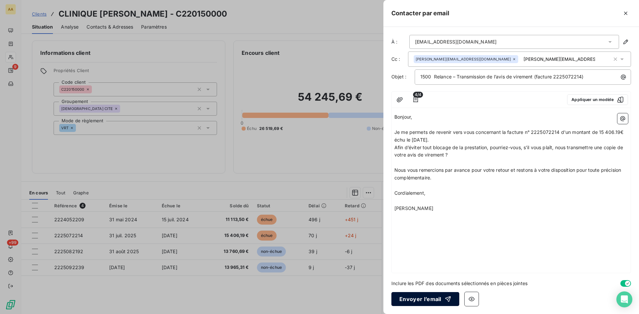
click at [420, 300] on button "Envoyer l’email" at bounding box center [425, 299] width 68 height 14
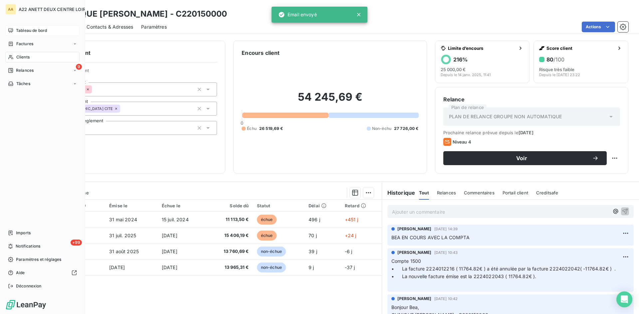
click at [21, 30] on span "Tableau de bord" at bounding box center [31, 31] width 31 height 6
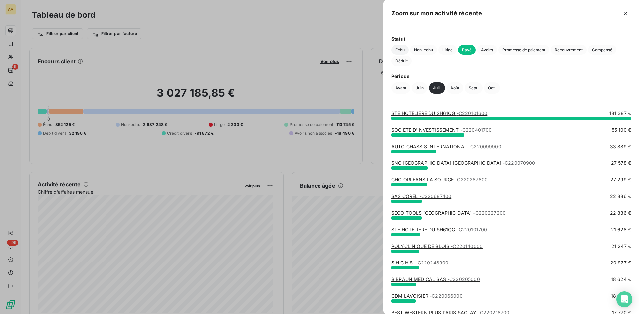
click at [400, 49] on span "Échu" at bounding box center [399, 50] width 17 height 10
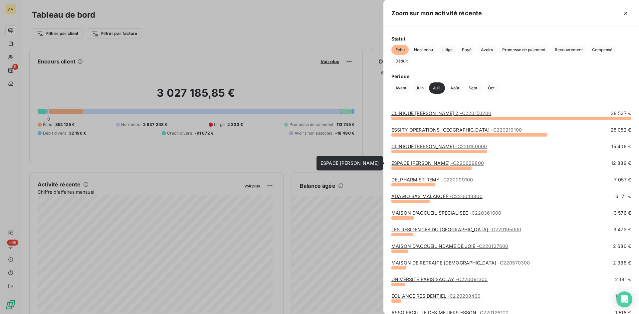
click at [425, 163] on link "ESPACE [PERSON_NAME] - C220629800" at bounding box center [437, 163] width 93 height 6
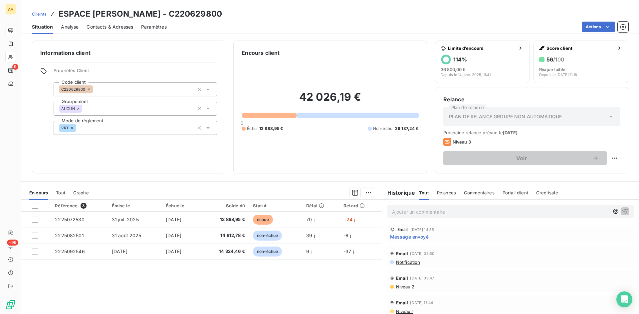
click at [411, 236] on span "Message envoyé" at bounding box center [409, 237] width 39 height 7
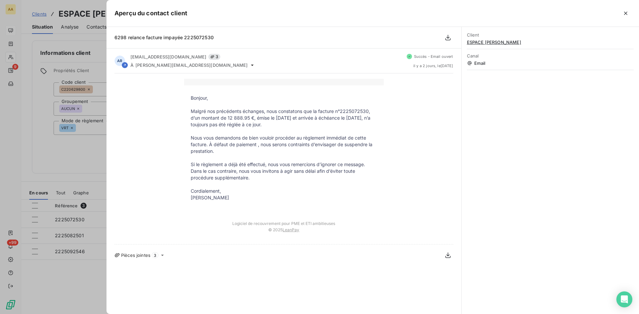
click at [84, 157] on div at bounding box center [319, 157] width 639 height 314
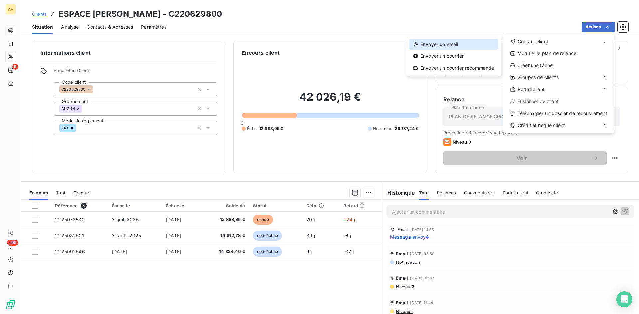
click at [447, 42] on div "Envoyer un email" at bounding box center [453, 44] width 89 height 11
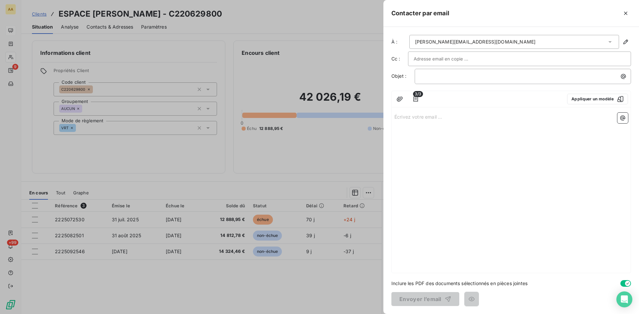
click at [402, 118] on p "Écrivez votre email ... ﻿" at bounding box center [511, 117] width 234 height 8
drag, startPoint x: 455, startPoint y: 116, endPoint x: 389, endPoint y: 116, distance: 65.9
click at [389, 116] on div "À : [PERSON_NAME][EMAIL_ADDRESS][DOMAIN_NAME] Cc : Objet : ﻿ 3/3 Appliquer un m…" at bounding box center [511, 170] width 256 height 287
click at [427, 77] on p "﻿" at bounding box center [524, 77] width 208 height 8
drag, startPoint x: 426, startPoint y: 77, endPoint x: 411, endPoint y: 79, distance: 14.7
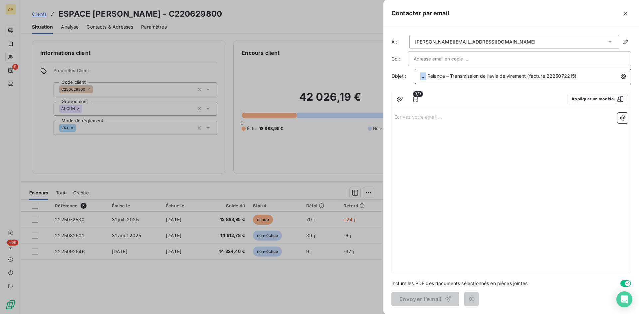
click at [411, 79] on div "Objet : .... Relance – Transmission de l’avis de virement (facture 2225072215)" at bounding box center [511, 76] width 240 height 15
drag, startPoint x: 581, startPoint y: 76, endPoint x: 574, endPoint y: 75, distance: 7.1
click at [574, 75] on span "6298 Relance – Transmission de l’avis de virement (facture 2225072215)" at bounding box center [501, 76] width 163 height 6
click at [404, 117] on p "Écrivez votre email ... ﻿" at bounding box center [511, 117] width 234 height 8
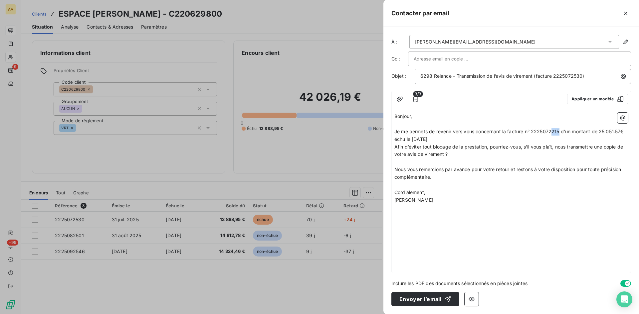
drag, startPoint x: 559, startPoint y: 131, endPoint x: 552, endPoint y: 129, distance: 6.9
click at [552, 129] on span "Je me permets de revenir vers vous concernant la facture n° 2225072215 d'un mon…" at bounding box center [510, 135] width 232 height 13
drag, startPoint x: 623, startPoint y: 131, endPoint x: 602, endPoint y: 131, distance: 21.0
click at [602, 131] on span "Je me permets de revenir vers vous concernant la facture n° 2225072530 d'un mon…" at bounding box center [510, 135] width 233 height 13
click at [499, 203] on p "[PERSON_NAME]" at bounding box center [511, 201] width 234 height 8
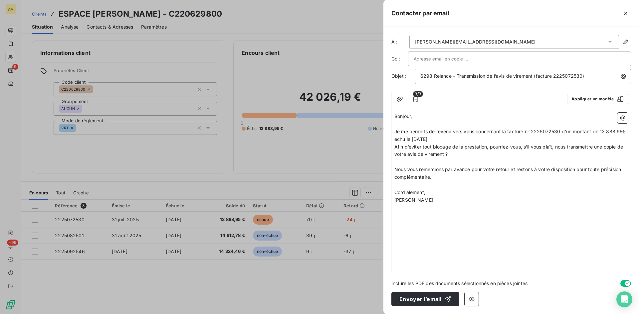
click at [422, 60] on input "text" at bounding box center [450, 59] width 72 height 10
paste input "[EMAIL_ADDRESS][DOMAIN_NAME]"
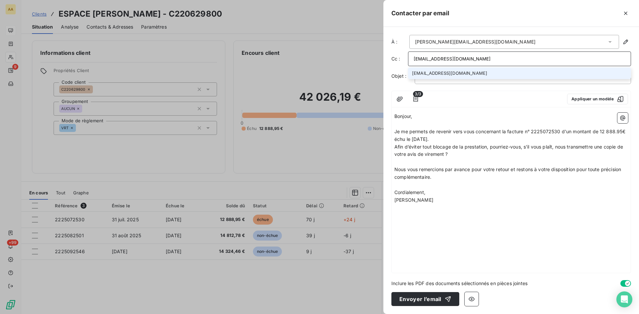
type input "[EMAIL_ADDRESS][DOMAIN_NAME]"
click at [457, 74] on li "[EMAIL_ADDRESS][DOMAIN_NAME]" at bounding box center [519, 74] width 223 height 12
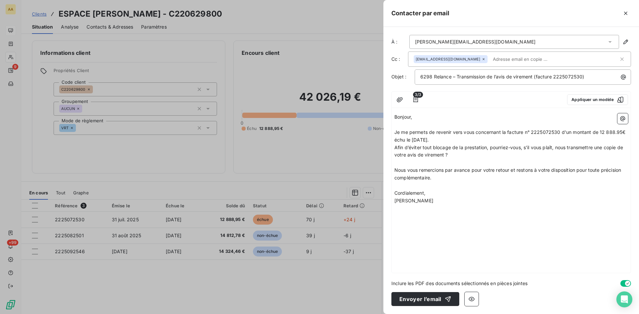
click at [522, 201] on p "[PERSON_NAME]" at bounding box center [511, 201] width 234 height 8
click at [420, 301] on button "Envoyer l’email" at bounding box center [425, 299] width 68 height 14
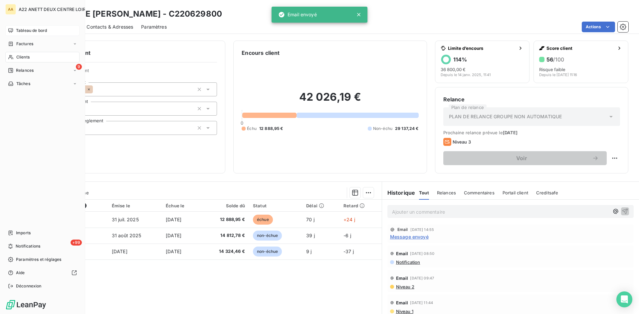
click at [29, 28] on span "Tableau de bord" at bounding box center [31, 31] width 31 height 6
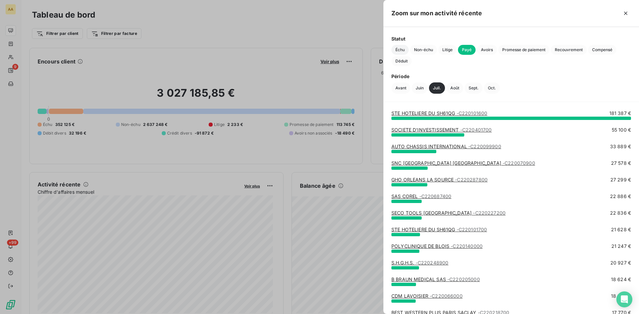
click at [397, 52] on span "Échu" at bounding box center [399, 50] width 17 height 10
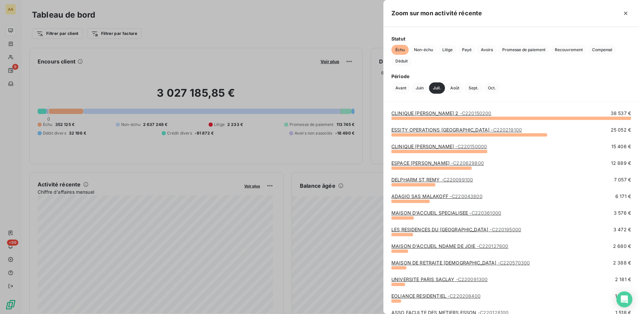
click at [420, 198] on link "ADAGIO SAS MALAKOFF - C220043800" at bounding box center [436, 197] width 91 height 6
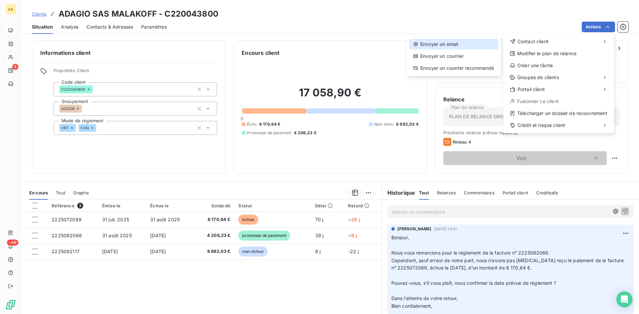
click at [456, 43] on div "Envoyer un email" at bounding box center [453, 44] width 89 height 11
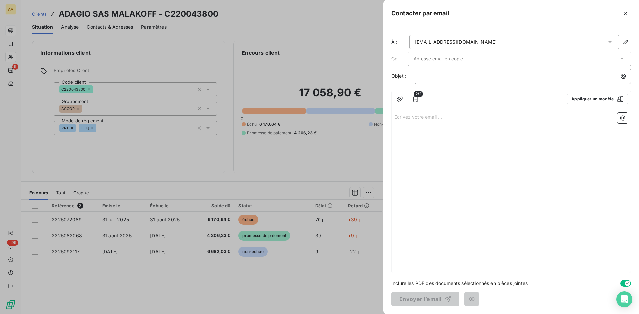
click at [407, 117] on p "Écrivez votre email ... ﻿" at bounding box center [511, 117] width 234 height 8
drag, startPoint x: 473, startPoint y: 116, endPoint x: 384, endPoint y: 116, distance: 89.5
click at [384, 116] on div "À : [EMAIL_ADDRESS][DOMAIN_NAME] Cc : Objet : ﻿ 2/2 Appliquer un modèle [EMAIL_…" at bounding box center [511, 170] width 256 height 287
click at [434, 76] on p "﻿" at bounding box center [524, 77] width 208 height 8
drag, startPoint x: 426, startPoint y: 76, endPoint x: 396, endPoint y: 76, distance: 29.9
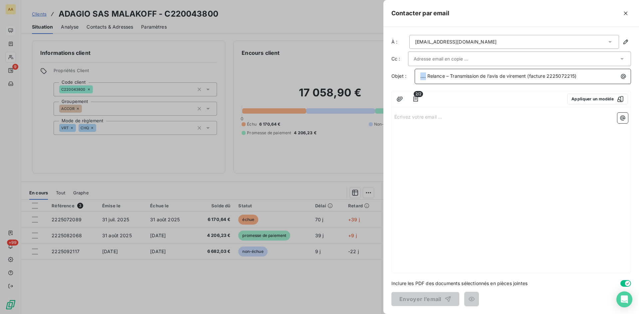
click at [396, 76] on div "Objet : .... Relance – Transmission de l’avis de virement (facture 2225072215)" at bounding box center [511, 76] width 240 height 15
drag, startPoint x: 582, startPoint y: 76, endPoint x: 576, endPoint y: 74, distance: 6.5
click at [576, 74] on span "0438 Relance – Transmission de l’avis de virement (facture 2225072215)" at bounding box center [502, 76] width 164 height 6
click at [489, 125] on div "Écrivez votre email ... ﻿" at bounding box center [511, 191] width 239 height 163
click at [400, 119] on p "Écrivez votre email ... ﻿" at bounding box center [511, 117] width 234 height 8
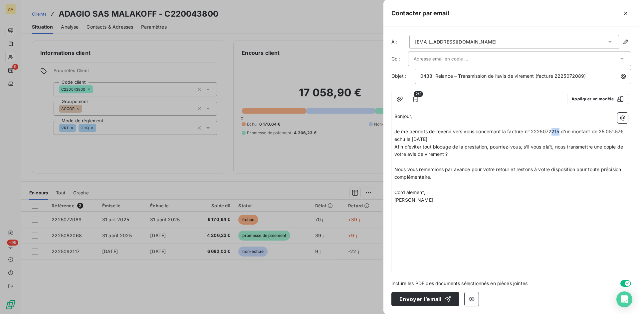
drag, startPoint x: 559, startPoint y: 130, endPoint x: 553, endPoint y: 130, distance: 6.3
click at [553, 130] on span "Je me permets de revenir vers vous concernant la facture n° 2225072215 d'un mon…" at bounding box center [510, 135] width 232 height 13
click at [554, 130] on span "Je me permets de revenir vers vous concernant la facture n° 22250722089 d'un mo…" at bounding box center [512, 135] width 236 height 13
drag, startPoint x: 622, startPoint y: 133, endPoint x: 603, endPoint y: 131, distance: 19.1
click at [601, 131] on span "Je me permets de revenir vers vous concernant la facture n° 2225072089 d'un mon…" at bounding box center [510, 135] width 233 height 13
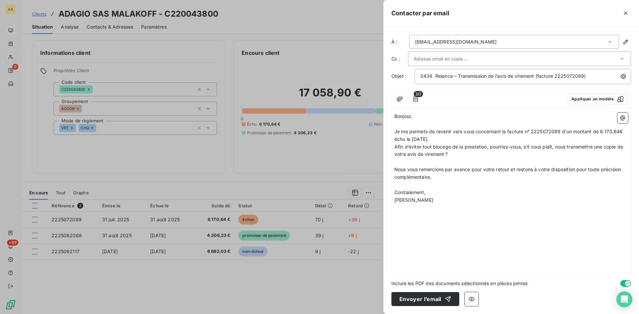
drag, startPoint x: 442, startPoint y: 139, endPoint x: 412, endPoint y: 137, distance: 30.0
click at [412, 137] on span "Je me permets de revenir vers vous concernant la facture n° 2225072089 d'un mon…" at bounding box center [509, 135] width 231 height 13
click at [413, 299] on button "Envoyer l’email" at bounding box center [425, 299] width 68 height 14
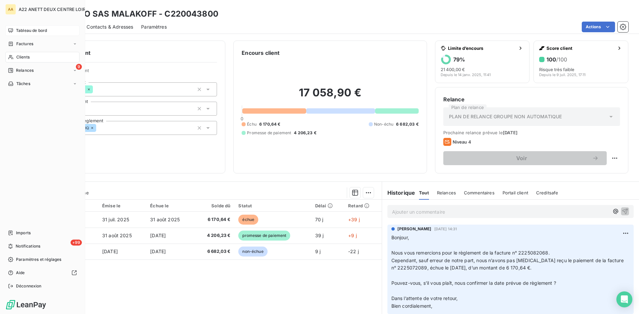
click at [29, 28] on span "Tableau de bord" at bounding box center [31, 31] width 31 height 6
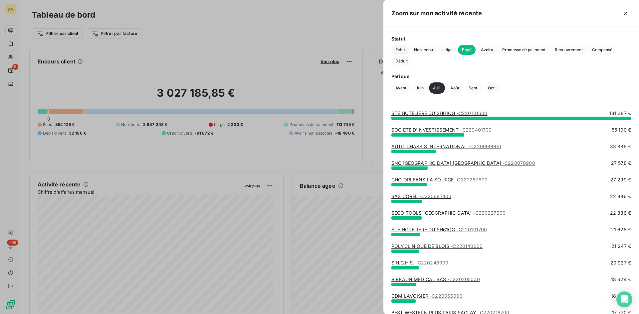
click at [399, 48] on span "Échu" at bounding box center [399, 50] width 17 height 10
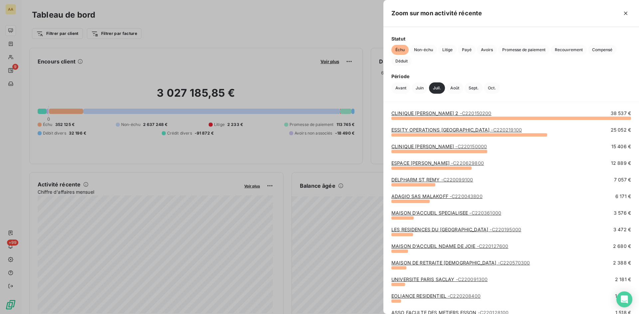
click at [441, 213] on link "MAISON D'ACCUEIL SPECIALISEE - C220361000" at bounding box center [446, 213] width 110 height 6
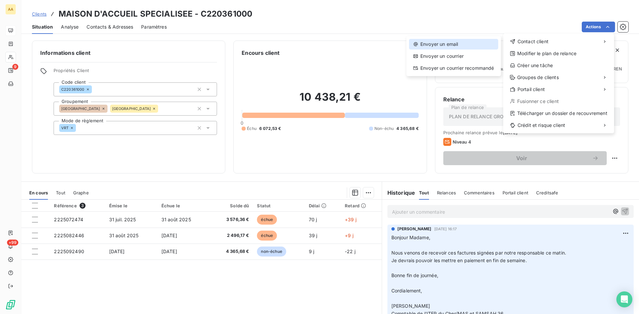
click at [450, 44] on div "Envoyer un email" at bounding box center [453, 44] width 89 height 11
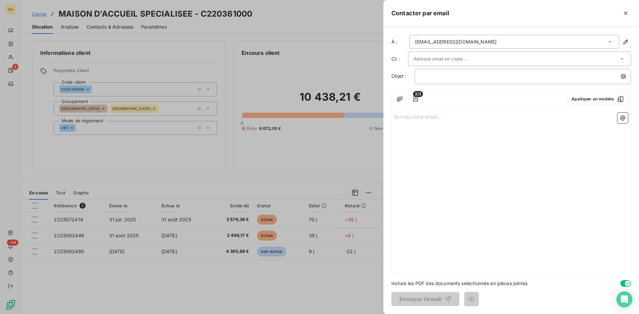
click at [408, 119] on p "Écrivez votre email ... ﻿" at bounding box center [511, 117] width 234 height 8
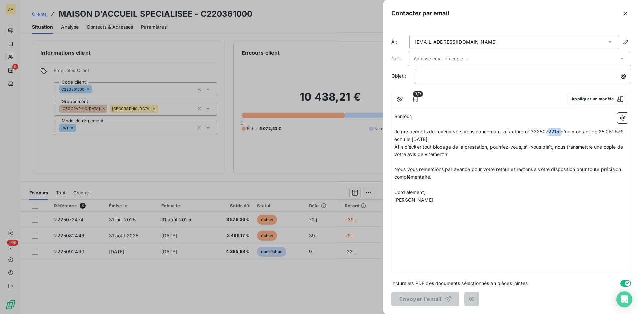
drag, startPoint x: 561, startPoint y: 131, endPoint x: 549, endPoint y: 130, distance: 12.0
click at [549, 130] on span "Je me permets de revenir vers vous concernant la facture n° 2225072215 d'un mon…" at bounding box center [510, 135] width 232 height 13
drag, startPoint x: 623, startPoint y: 129, endPoint x: 599, endPoint y: 132, distance: 23.8
click at [599, 132] on span "Je me permets de revenir vers vous concernant la facture n° 2225072474 d'un mon…" at bounding box center [510, 135] width 233 height 13
drag, startPoint x: 442, startPoint y: 138, endPoint x: 412, endPoint y: 138, distance: 29.6
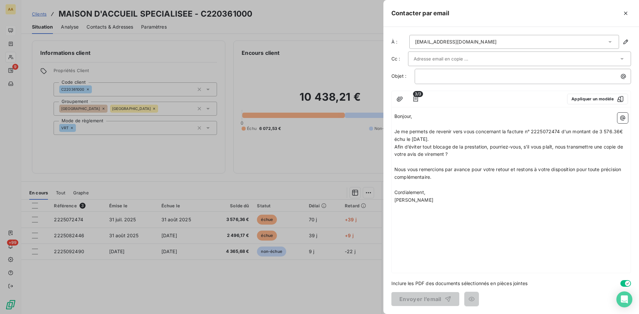
click at [412, 138] on span "Je me permets de revenir vers vous concernant la facture n° 2225072474 d'un mon…" at bounding box center [509, 135] width 231 height 13
click at [440, 140] on span "Je me permets de revenir vers vous concernant la facture n° 2225072474 d'un mon…" at bounding box center [509, 135] width 231 height 13
drag, startPoint x: 443, startPoint y: 138, endPoint x: 508, endPoint y: 131, distance: 65.5
click at [508, 131] on span "Je me permets de revenir vers vous concernant la facture n° 2225072474 d'un mon…" at bounding box center [509, 135] width 231 height 13
copy span "facture n° 2225072474 d'un montant de 3 576.36€ échu le [DATE]"
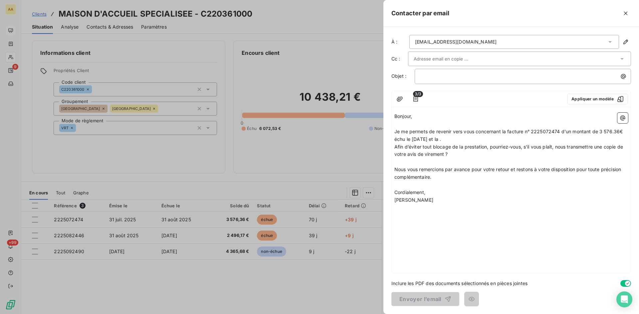
click at [453, 139] on span "Je me permets de revenir vers vous concernant la facture n° 2225072474 d'un mon…" at bounding box center [509, 135] width 231 height 13
drag, startPoint x: 504, startPoint y: 140, endPoint x: 491, endPoint y: 138, distance: 13.5
click at [491, 138] on span "Je me permets de revenir vers vous concernant la facture n° 2225072474 d'un mon…" at bounding box center [509, 135] width 231 height 13
drag, startPoint x: 565, startPoint y: 138, endPoint x: 547, endPoint y: 139, distance: 18.3
click at [546, 138] on span "Je me permets de revenir vers vous concernant la facture n° 2225072474 d'un mon…" at bounding box center [509, 135] width 231 height 13
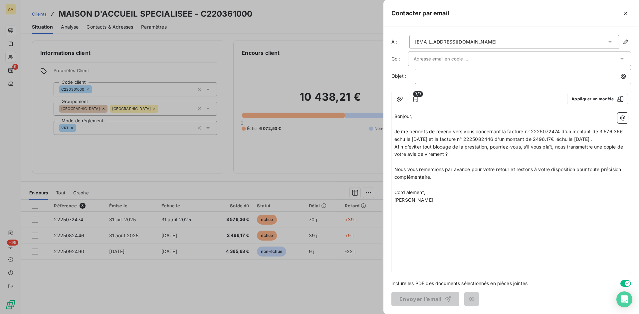
click at [549, 139] on span "Je me permets de revenir vers vous concernant la facture n° 2225072474 d'un mon…" at bounding box center [509, 135] width 231 height 13
drag, startPoint x: 605, startPoint y: 139, endPoint x: 590, endPoint y: 137, distance: 14.7
click at [590, 137] on span "Je me permets de revenir vers vous concernant la facture n° 2225072474 d'un mon…" at bounding box center [509, 135] width 231 height 13
drag, startPoint x: 518, startPoint y: 213, endPoint x: 518, endPoint y: 205, distance: 7.7
click at [517, 212] on p "﻿" at bounding box center [511, 208] width 234 height 8
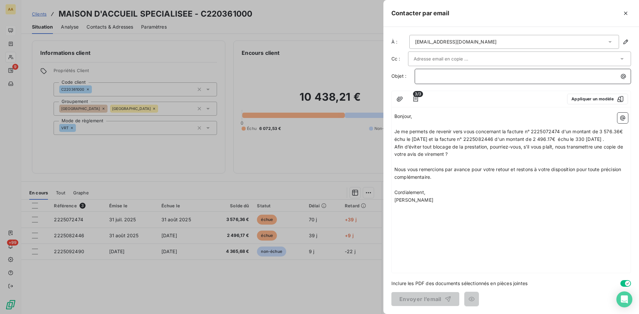
click at [432, 75] on p "﻿" at bounding box center [524, 77] width 208 height 8
drag, startPoint x: 427, startPoint y: 76, endPoint x: 400, endPoint y: 75, distance: 26.7
click at [400, 75] on div "Objet : .... Relance – Transmission de l’avis de virement (facture 2225072215)" at bounding box center [511, 76] width 240 height 15
drag, startPoint x: 578, startPoint y: 75, endPoint x: 571, endPoint y: 75, distance: 7.3
click at [571, 75] on span "3610 Relance – Transmission de l’avis de virement (facture 2225072215)" at bounding box center [501, 76] width 162 height 6
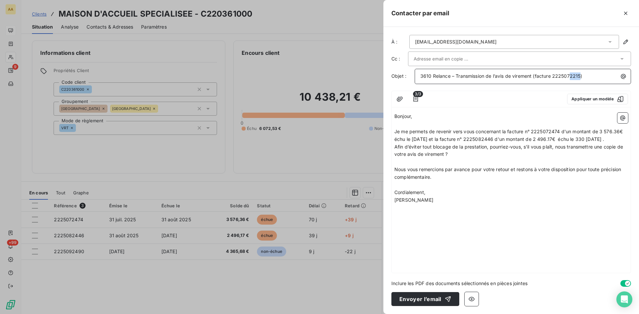
drag, startPoint x: 580, startPoint y: 76, endPoint x: 571, endPoint y: 75, distance: 9.4
click at [571, 75] on span "3610 Relance – Transmission de l’avis de virement (facture 2225072215)" at bounding box center [501, 76] width 162 height 6
click at [539, 99] on div at bounding box center [493, 99] width 135 height 11
click at [414, 299] on button "Envoyer l’email" at bounding box center [425, 299] width 68 height 14
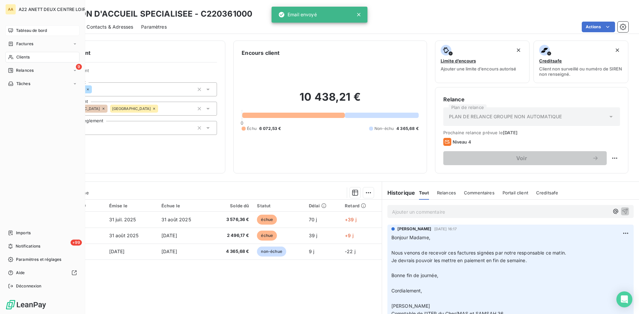
click at [22, 29] on span "Tableau de bord" at bounding box center [31, 31] width 31 height 6
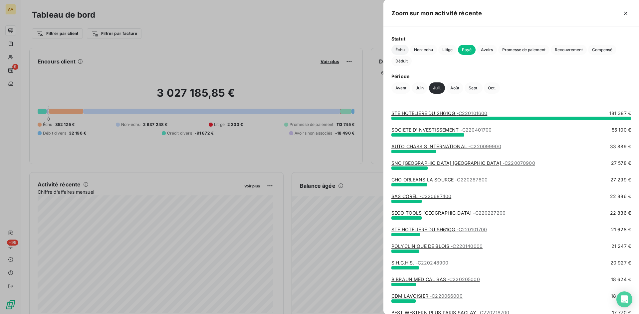
click at [398, 46] on span "Échu" at bounding box center [399, 50] width 17 height 10
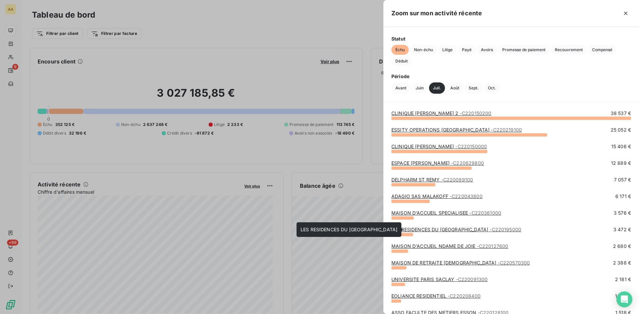
click at [441, 229] on link "LES RESIDENCES DU [GEOGRAPHIC_DATA] - C220195000" at bounding box center [456, 230] width 130 height 6
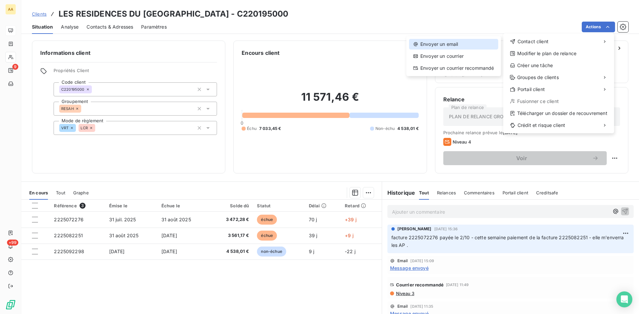
click at [442, 43] on div "Envoyer un email" at bounding box center [453, 44] width 89 height 11
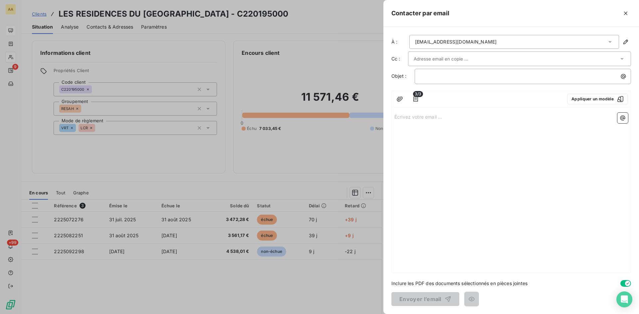
click at [409, 115] on p "Écrivez votre email ... ﻿" at bounding box center [511, 117] width 234 height 8
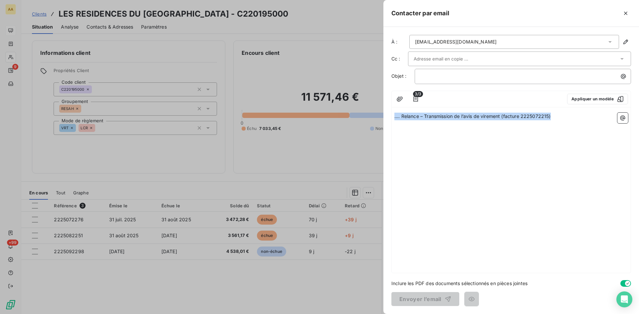
drag, startPoint x: 554, startPoint y: 114, endPoint x: 394, endPoint y: 119, distance: 160.4
click at [394, 119] on div ".... Relance – Transmission de l’avis de virement (facture 2225072215)" at bounding box center [511, 191] width 239 height 163
click at [432, 76] on p "﻿" at bounding box center [524, 77] width 208 height 8
drag, startPoint x: 552, startPoint y: 117, endPoint x: 390, endPoint y: 117, distance: 161.7
click at [389, 118] on div "À : [EMAIL_ADDRESS][DOMAIN_NAME] Cc : Objet : .... Relance – Transmission de l’…" at bounding box center [511, 170] width 256 height 287
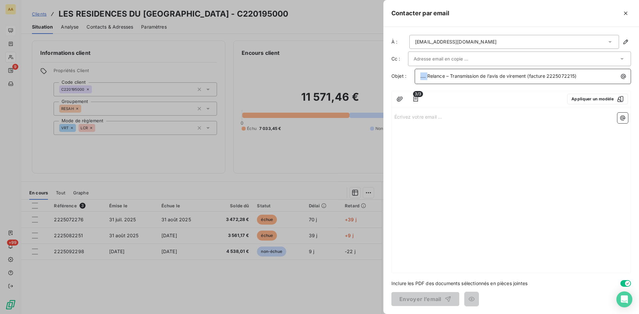
drag, startPoint x: 427, startPoint y: 77, endPoint x: 416, endPoint y: 76, distance: 11.0
click at [417, 76] on div ".... Relance – Transmission de l’avis de virement (facture 2225072215)" at bounding box center [523, 76] width 216 height 15
drag, startPoint x: 581, startPoint y: 75, endPoint x: 570, endPoint y: 75, distance: 11.3
click at [570, 75] on span "1950 Relance – Transmission de l’avis de virement (facture 2225072215)" at bounding box center [501, 76] width 162 height 6
click at [433, 119] on p "Écrivez votre email ... ﻿" at bounding box center [511, 117] width 234 height 8
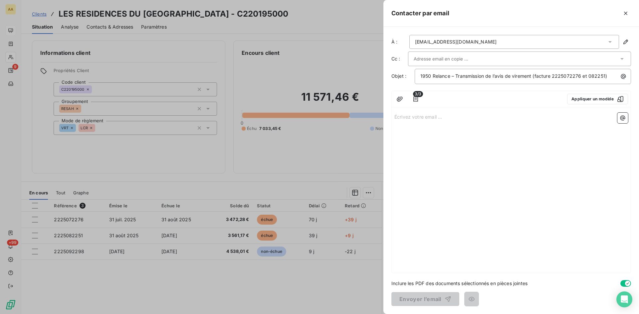
click at [413, 119] on p "Écrivez votre email ... ﻿" at bounding box center [511, 117] width 234 height 8
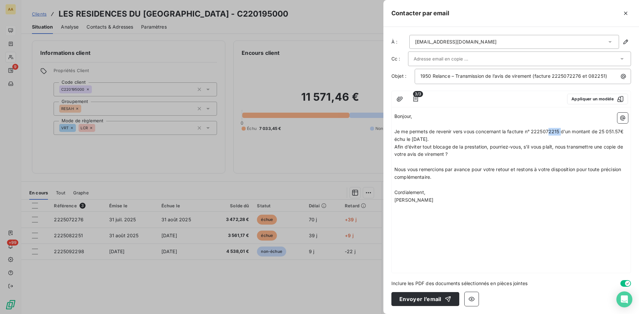
drag, startPoint x: 560, startPoint y: 131, endPoint x: 549, endPoint y: 130, distance: 11.0
click at [550, 129] on span "Je me permets de revenir vers vous concernant la facture n° 2225072215 d'un mon…" at bounding box center [510, 135] width 232 height 13
drag, startPoint x: 623, startPoint y: 130, endPoint x: 599, endPoint y: 130, distance: 23.3
click at [599, 130] on span "Je me permets de revenir vers vous concernant la facture n° 2225072276 d'un mon…" at bounding box center [510, 135] width 233 height 13
drag, startPoint x: 442, startPoint y: 139, endPoint x: 412, endPoint y: 139, distance: 30.0
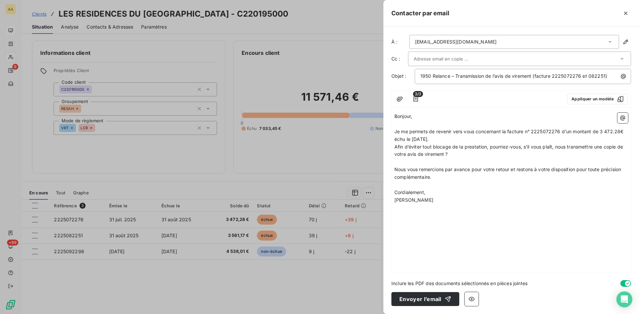
click at [412, 139] on span "Je me permets de revenir vers vous concernant la facture n° 2225072276 d'un mon…" at bounding box center [510, 135] width 232 height 13
click at [442, 140] on span "Je me permets de revenir vers vous concernant la facture n° 2225072276 d'un mon…" at bounding box center [510, 135] width 232 height 13
drag, startPoint x: 503, startPoint y: 130, endPoint x: 444, endPoint y: 138, distance: 60.5
click at [444, 138] on span "Je me permets de revenir vers vous concernant la facture n° 2225072276 d'un mon…" at bounding box center [510, 135] width 232 height 13
copy span "la facture n° 2225072276 d'un montant de 3 472.28€ échu le [DATE]"
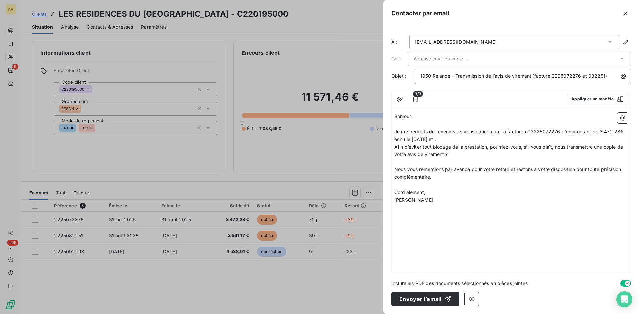
click at [449, 138] on span "Je me permets de revenir vers vous concernant la facture n° 2225072276 d'un mon…" at bounding box center [510, 135] width 232 height 13
drag, startPoint x: 508, startPoint y: 139, endPoint x: 494, endPoint y: 137, distance: 13.8
click at [493, 137] on span "Je me permets de revenir vers vous concernant la facture n° 2225072276 d'un mon…" at bounding box center [510, 135] width 232 height 13
drag, startPoint x: 567, startPoint y: 140, endPoint x: 549, endPoint y: 139, distance: 18.6
click at [549, 139] on span "Je me permets de revenir vers vous concernant la facture n° 2225072276 d'un mon…" at bounding box center [510, 135] width 232 height 13
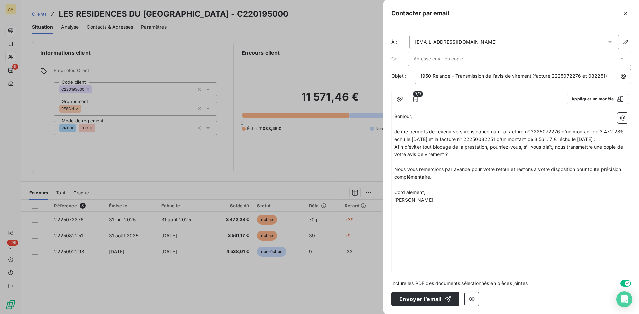
drag, startPoint x: 606, startPoint y: 139, endPoint x: 595, endPoint y: 140, distance: 11.3
click at [595, 140] on span "Je me permets de revenir vers vous concernant la facture n° 2225072276 d'un mon…" at bounding box center [510, 135] width 232 height 13
click at [575, 204] on p "[PERSON_NAME]" at bounding box center [511, 201] width 234 height 8
click at [418, 297] on button "Envoyer l’email" at bounding box center [425, 299] width 68 height 14
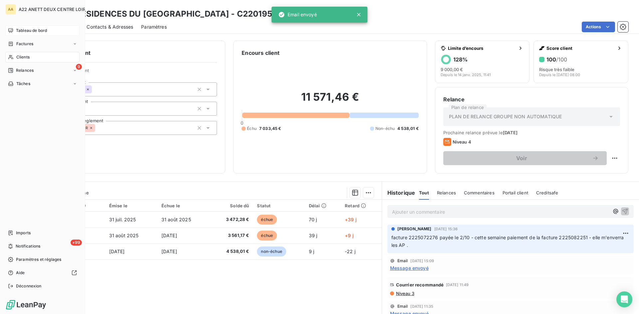
click at [23, 28] on span "Tableau de bord" at bounding box center [31, 31] width 31 height 6
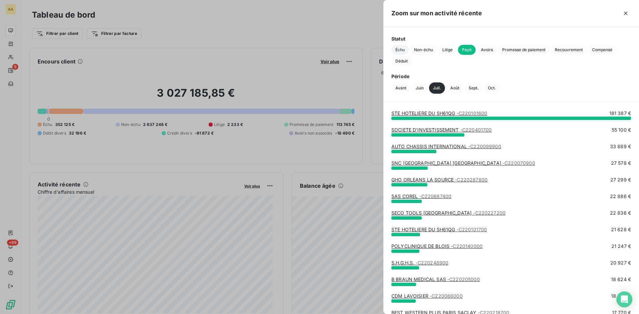
click at [403, 48] on span "Échu" at bounding box center [399, 50] width 17 height 10
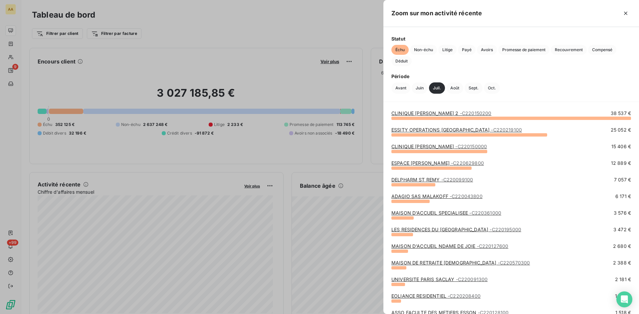
click at [428, 247] on link "MAISON D'ACCUEIL NDAME DE JOIE - C220127600" at bounding box center [449, 247] width 117 height 6
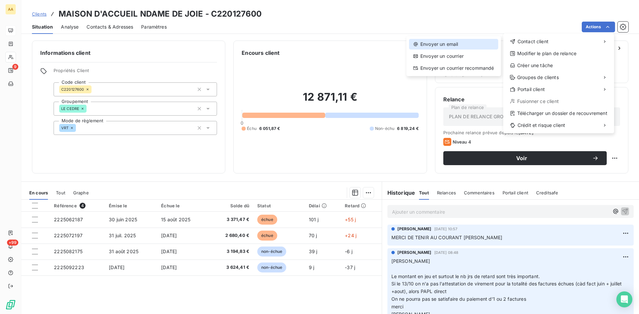
click at [444, 44] on div "Envoyer un email" at bounding box center [453, 44] width 89 height 11
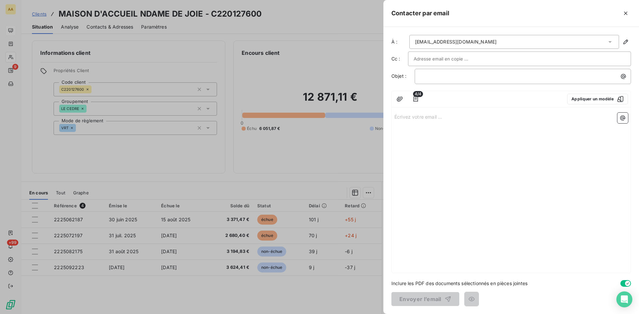
click at [406, 118] on p "Écrivez votre email ... ﻿" at bounding box center [511, 117] width 234 height 8
drag, startPoint x: 532, startPoint y: 116, endPoint x: 394, endPoint y: 114, distance: 138.4
click at [393, 114] on div "la facture n° 2225072276 d'un montant de 3 472.28€ échu le [DATE]" at bounding box center [511, 191] width 239 height 163
click at [455, 75] on p "﻿" at bounding box center [524, 77] width 208 height 8
click at [429, 76] on span ".... Relance – Transmission de l’avis de virement (facture 2225072215)" at bounding box center [498, 76] width 156 height 6
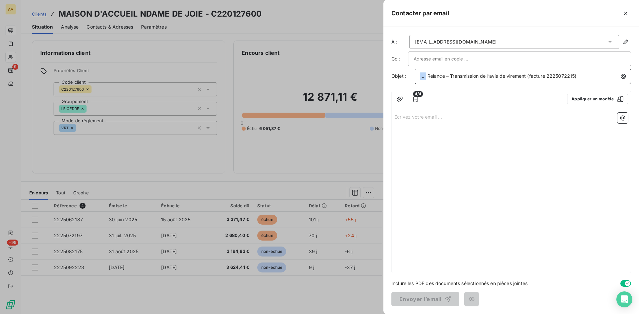
drag, startPoint x: 426, startPoint y: 78, endPoint x: 412, endPoint y: 77, distance: 13.6
click at [412, 77] on div "Objet : .... Relance – Transmission de l’avis de virement (facture 2225072215)" at bounding box center [511, 76] width 240 height 15
drag, startPoint x: 582, startPoint y: 77, endPoint x: 572, endPoint y: 73, distance: 11.1
click at [572, 73] on span "1276 Relance – Transmission de l’avis de virement (facture 2225072215)" at bounding box center [501, 76] width 163 height 6
click at [420, 115] on p "Écrivez votre email ... ﻿" at bounding box center [511, 117] width 234 height 8
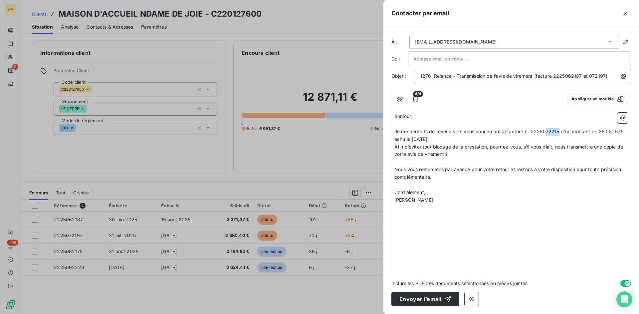
drag, startPoint x: 560, startPoint y: 131, endPoint x: 546, endPoint y: 130, distance: 13.3
click at [546, 130] on span "Je me permets de revenir vers vous concernant la facture n° 2225072215 d'un mon…" at bounding box center [510, 135] width 232 height 13
drag, startPoint x: 622, startPoint y: 131, endPoint x: 600, endPoint y: 131, distance: 22.0
click at [600, 131] on span "Je me permets de revenir vers vous concernant la facture n° 2225062187 d'un mon…" at bounding box center [510, 135] width 232 height 13
click at [441, 138] on span "Je me permets de revenir vers vous concernant la facture n° 2225062187 d'un mon…" at bounding box center [509, 135] width 230 height 13
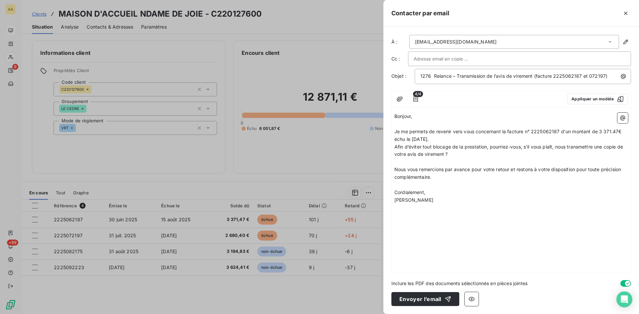
drag, startPoint x: 444, startPoint y: 140, endPoint x: 419, endPoint y: 140, distance: 25.3
click at [419, 140] on span "Je me permets de revenir vers vous concernant la facture n° 2225062187 d'un mon…" at bounding box center [509, 135] width 230 height 13
click at [441, 140] on span "Je me permets de revenir vers vous concernant la facture n° 2225062187 d'un mon…" at bounding box center [509, 135] width 230 height 13
drag, startPoint x: 441, startPoint y: 138, endPoint x: 503, endPoint y: 130, distance: 63.1
click at [503, 130] on span "Je me permets de revenir vers vous concernant la facture n° 2225062187 d'un mon…" at bounding box center [509, 135] width 230 height 13
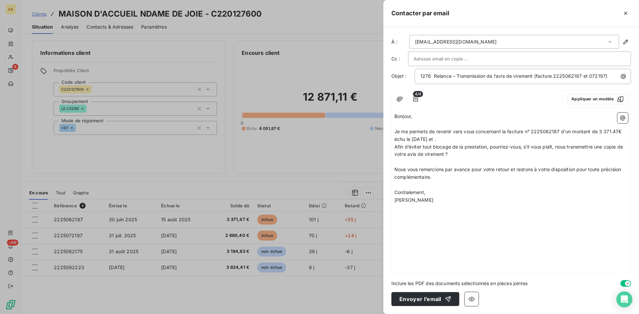
copy span "la facture n° 2225062187 d'un montant de 3 371.47€ échu le [DATE]"
click at [447, 138] on span "Je me permets de revenir vers vous concernant la facture n° 2225062187 d'un mon…" at bounding box center [509, 135] width 230 height 13
click at [448, 138] on span "Je me permets de revenir vers vous concernant la facture n° 2225062187 d'un mon…" at bounding box center [509, 135] width 230 height 13
drag, startPoint x: 505, startPoint y: 139, endPoint x: 492, endPoint y: 138, distance: 13.3
click at [492, 138] on span "Je me permets de revenir vers vous concernant la facture n° 2225062187 d'un mon…" at bounding box center [509, 135] width 230 height 13
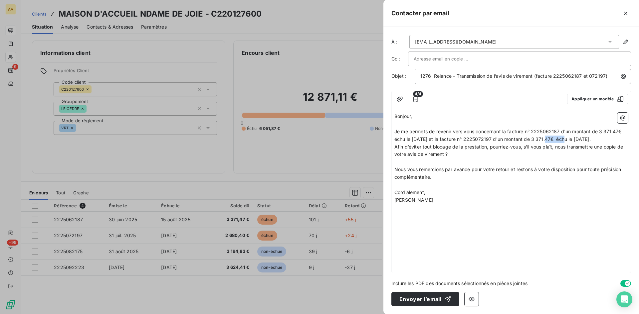
drag, startPoint x: 562, startPoint y: 138, endPoint x: 544, endPoint y: 138, distance: 18.3
click at [544, 138] on span "Je me permets de revenir vers vous concernant la facture n° 2225062187 d'un mon…" at bounding box center [509, 135] width 230 height 13
click at [581, 139] on span "Je me permets de revenir vers vous concernant la facture n° 2225062187 d'un mon…" at bounding box center [509, 135] width 230 height 13
click at [405, 139] on span "Je me permets de revenir vers vous concernant la facture n° 2225062187 d'un mon…" at bounding box center [509, 135] width 230 height 13
drag, startPoint x: 609, startPoint y: 140, endPoint x: 600, endPoint y: 138, distance: 8.8
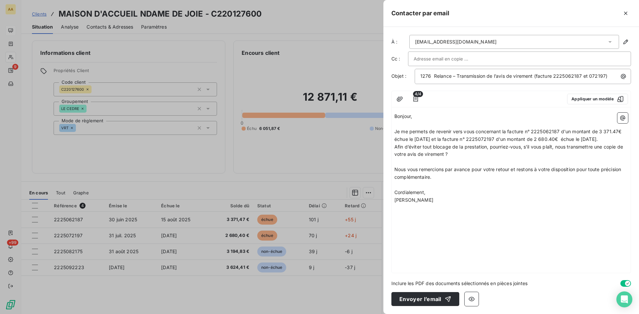
click at [600, 138] on span "Je me permets de revenir vers vous concernant la facture n° 2225062187 d'un mon…" at bounding box center [509, 135] width 230 height 13
drag, startPoint x: 445, startPoint y: 162, endPoint x: 453, endPoint y: 162, distance: 7.7
click at [446, 157] on span "Afin d’éviter tout blocage de la prestation, pourriez-vous, s’il vous plaît, no…" at bounding box center [509, 150] width 230 height 13
click at [536, 212] on p "﻿" at bounding box center [511, 208] width 234 height 8
click at [504, 157] on span "Afin d’éviter tout blocage de la prestation, pourriez-vous, s’il vous plaît, no…" at bounding box center [509, 150] width 230 height 13
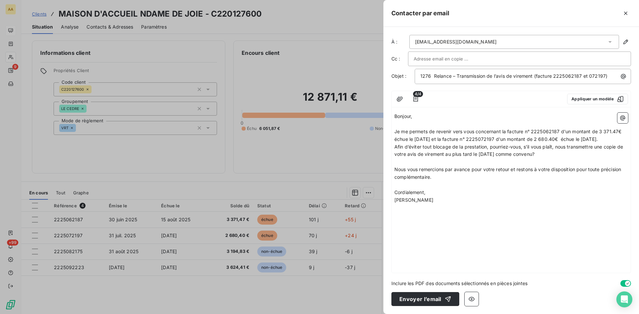
click at [558, 166] on p "﻿" at bounding box center [511, 162] width 234 height 8
click at [540, 157] on span "Afin d’éviter tout blocage de la prestation, pourriez-vous, s’il vous plaît, no…" at bounding box center [509, 150] width 230 height 13
drag, startPoint x: 549, startPoint y: 163, endPoint x: 393, endPoint y: 156, distance: 156.2
click at [393, 156] on div "Bonjour, ﻿ Je me permets de revenir vers vous concernant la facture n° 22250621…" at bounding box center [511, 191] width 239 height 163
copy span "Afin d’éviter tout blocage de la prestation, pourriez-vous, s’il vous plaît, no…"
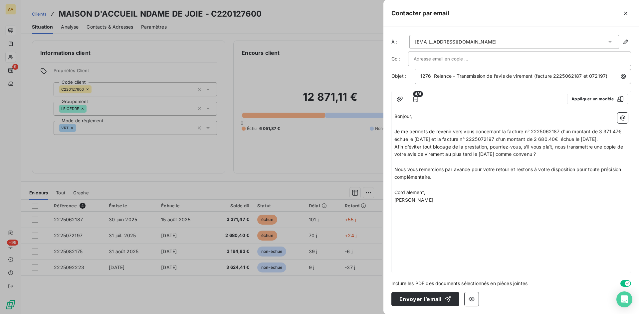
click at [500, 166] on p "﻿" at bounding box center [511, 162] width 234 height 8
drag, startPoint x: 542, startPoint y: 162, endPoint x: 446, endPoint y: 161, distance: 96.5
click at [446, 157] on span "Afin d’éviter tout blocage de la prestation, pourriez-vous, s’il vous plaît, no…" at bounding box center [509, 150] width 230 height 13
click at [497, 212] on p "﻿" at bounding box center [511, 208] width 234 height 8
click at [427, 298] on button "Envoyer l’email" at bounding box center [425, 299] width 68 height 14
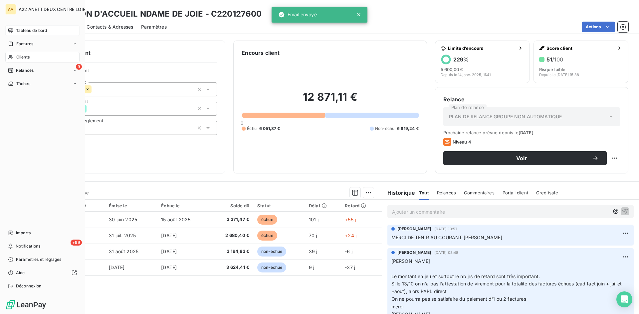
click at [34, 31] on span "Tableau de bord" at bounding box center [31, 31] width 31 height 6
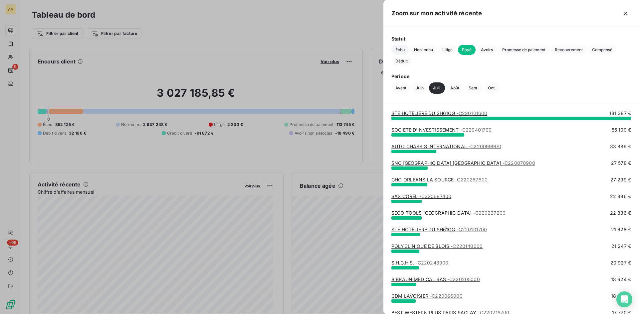
click at [401, 49] on span "Échu" at bounding box center [399, 50] width 17 height 10
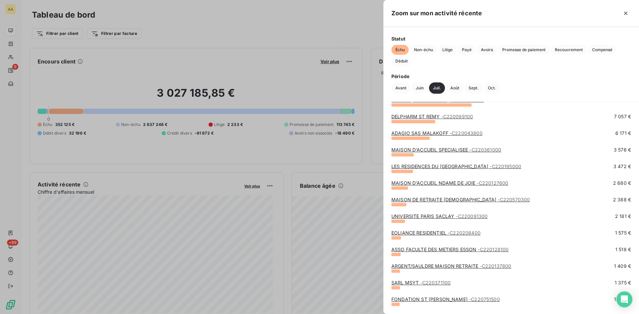
scroll to position [133, 0]
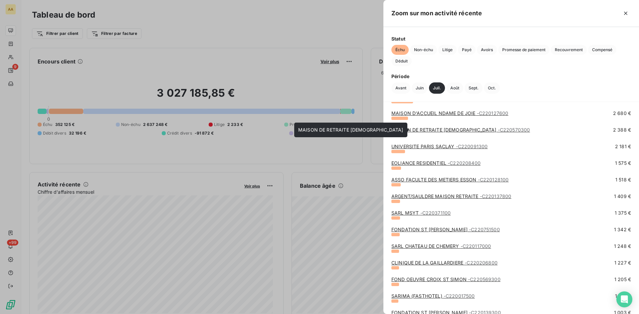
click at [472, 129] on link "MAISON DE RETRAITE [DEMOGRAPHIC_DATA] - C220570300" at bounding box center [460, 130] width 138 height 6
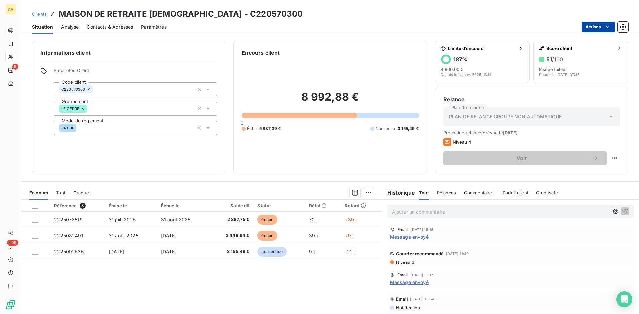
click at [613, 27] on html "AA 9 +99 Clients MAISON DE RETRAITE [DEMOGRAPHIC_DATA] - C220570300 Situation A…" at bounding box center [319, 157] width 639 height 314
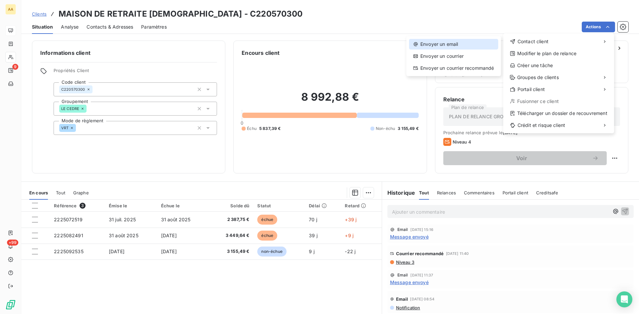
click at [453, 46] on div "Envoyer un email" at bounding box center [453, 44] width 89 height 11
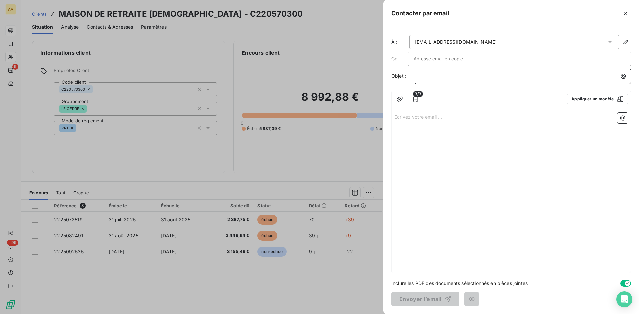
click at [427, 75] on p "﻿" at bounding box center [524, 77] width 208 height 8
drag, startPoint x: 426, startPoint y: 76, endPoint x: 403, endPoint y: 76, distance: 23.3
click at [403, 76] on div "Objet : .... Relance – Transmission de l’avis de virement (facture 2225072215)" at bounding box center [511, 76] width 240 height 15
drag, startPoint x: 583, startPoint y: 75, endPoint x: 572, endPoint y: 76, distance: 11.1
click at [572, 76] on span "5703 Relance – Transmission de l’avis de virement (facture 2225072215)" at bounding box center [502, 76] width 164 height 6
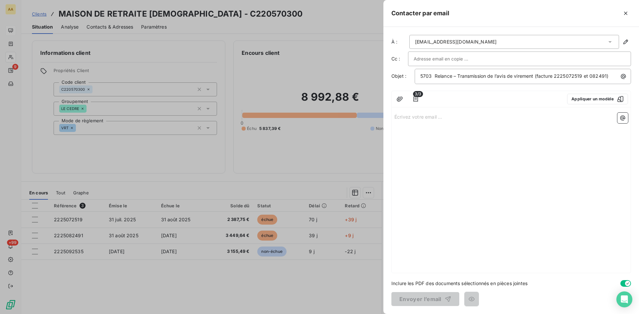
click at [413, 118] on p "Écrivez votre email ... ﻿" at bounding box center [511, 117] width 234 height 8
click at [411, 115] on p "Écrivez votre email ... ﻿" at bounding box center [511, 117] width 234 height 8
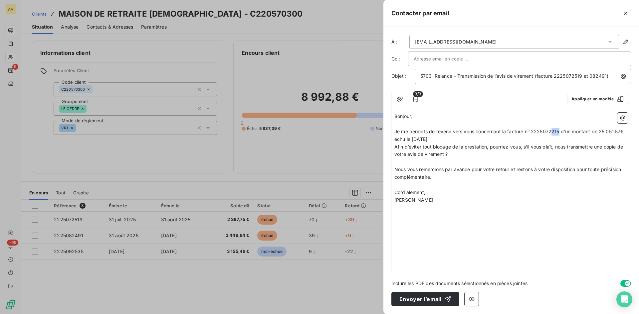
drag, startPoint x: 560, startPoint y: 130, endPoint x: 552, endPoint y: 130, distance: 8.0
click at [552, 130] on span "Je me permets de revenir vers vous concernant la facture n° 2225072215 d'un mon…" at bounding box center [510, 135] width 232 height 13
drag, startPoint x: 615, startPoint y: 129, endPoint x: 599, endPoint y: 129, distance: 15.6
click at [599, 129] on span "Je me permets de revenir vers vous concernant la facture n° 2225072519 d'un mon…" at bounding box center [510, 135] width 232 height 13
drag, startPoint x: 442, startPoint y: 139, endPoint x: 412, endPoint y: 136, distance: 29.8
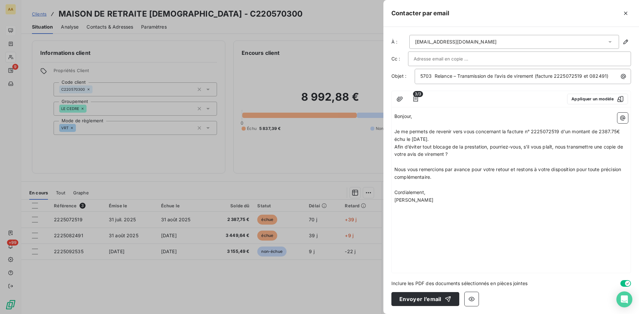
click at [412, 136] on span "Je me permets de revenir vers vous concernant la facture n° 2225072519 d'un mon…" at bounding box center [508, 135] width 228 height 13
click at [406, 138] on span "Je me permets de revenir vers vous concernant la facture n° 2225072519 d'un mon…" at bounding box center [508, 135] width 228 height 13
click at [444, 139] on span "Je me permets de revenir vers vous concernant la facture n° 2225072519 d'un mon…" at bounding box center [508, 135] width 228 height 13
drag, startPoint x: 442, startPoint y: 137, endPoint x: 503, endPoint y: 129, distance: 61.5
click at [503, 129] on span "Je me permets de revenir vers vous concernant la facture n° 2225072519 d'un mon…" at bounding box center [508, 135] width 228 height 13
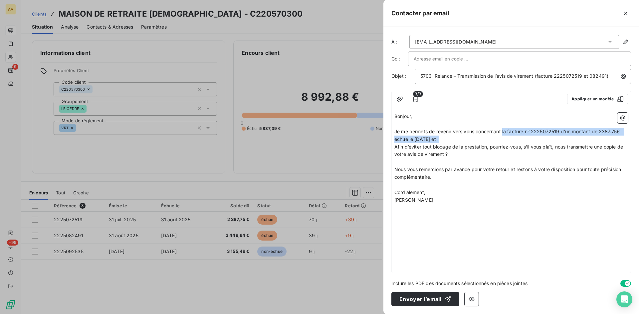
copy span "la facture n° 2225072519 d'un montant de 2387.75€ échue le [DATE]"
click at [451, 140] on span "Je me permets de revenir vers vous concernant la facture n° 2225072519 d'un mon…" at bounding box center [508, 135] width 228 height 13
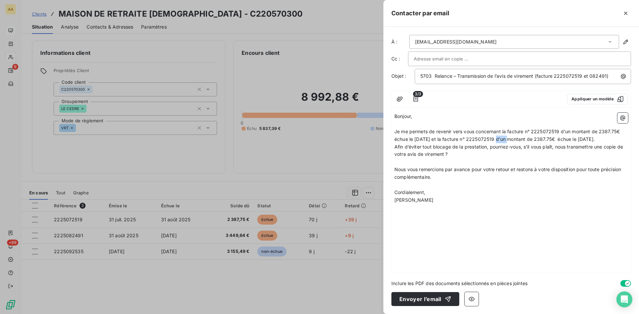
drag, startPoint x: 502, startPoint y: 139, endPoint x: 495, endPoint y: 137, distance: 7.2
click at [495, 137] on span "Je me permets de revenir vers vous concernant la facture n° 2225072519 d'un mon…" at bounding box center [508, 135] width 228 height 13
drag, startPoint x: 565, startPoint y: 138, endPoint x: 547, endPoint y: 140, distance: 17.7
click at [547, 140] on span "Je me permets de revenir vers vous concernant la facture n° 2225072519 d'un mon…" at bounding box center [508, 135] width 228 height 13
click at [620, 138] on span "Je me permets de revenir vers vous concernant la facture n° 2225072519 d'un mon…" at bounding box center [508, 135] width 228 height 13
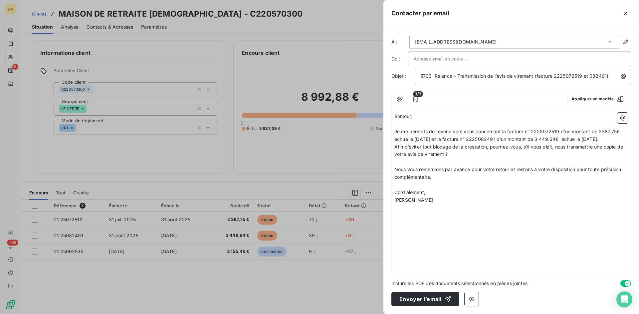
drag, startPoint x: 608, startPoint y: 140, endPoint x: 595, endPoint y: 137, distance: 13.0
click at [595, 137] on span "Je me permets de revenir vers vous concernant la facture n° 2225072519 d'un mon…" at bounding box center [508, 135] width 228 height 13
click at [419, 61] on input "text" at bounding box center [450, 59] width 72 height 10
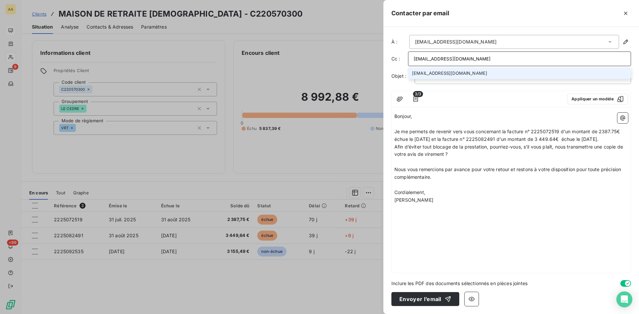
type input "[EMAIL_ADDRESS][DOMAIN_NAME]"
click at [473, 96] on div at bounding box center [493, 99] width 135 height 11
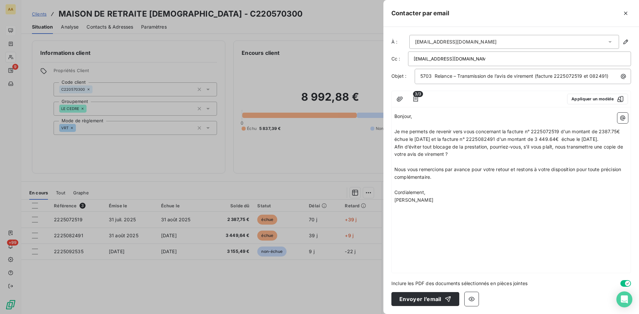
click at [463, 100] on div at bounding box center [493, 99] width 135 height 11
click at [415, 296] on button "Envoyer l’email" at bounding box center [425, 299] width 68 height 14
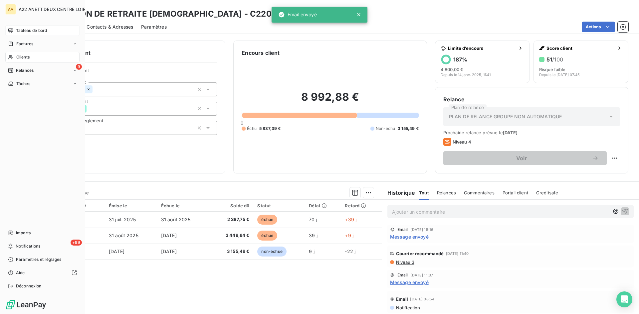
click at [19, 29] on span "Tableau de bord" at bounding box center [31, 31] width 31 height 6
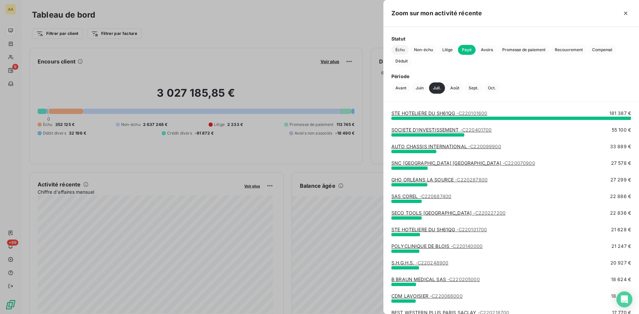
click at [398, 51] on span "Échu" at bounding box center [399, 50] width 17 height 10
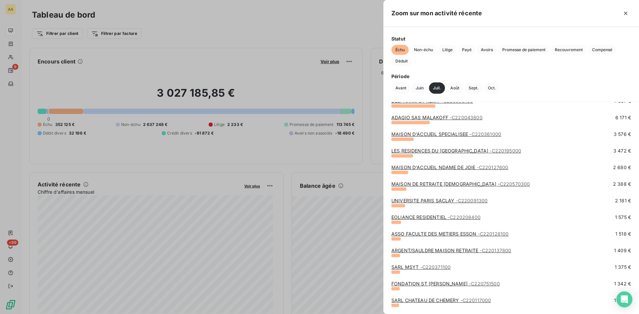
scroll to position [100, 0]
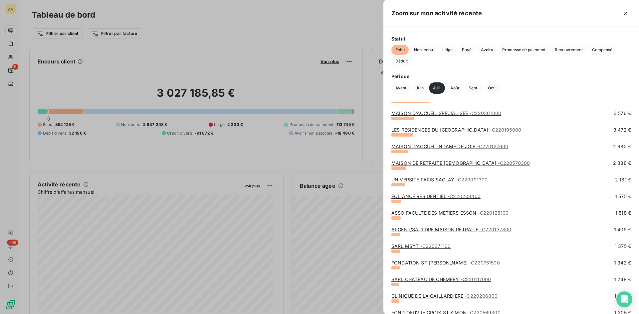
click at [454, 178] on link "UNIVERSITE PARIS SACLAY - C220091300" at bounding box center [439, 180] width 96 height 6
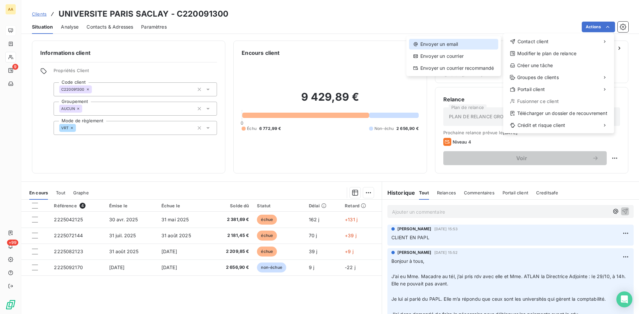
click at [434, 42] on div "Envoyer un email" at bounding box center [453, 44] width 89 height 11
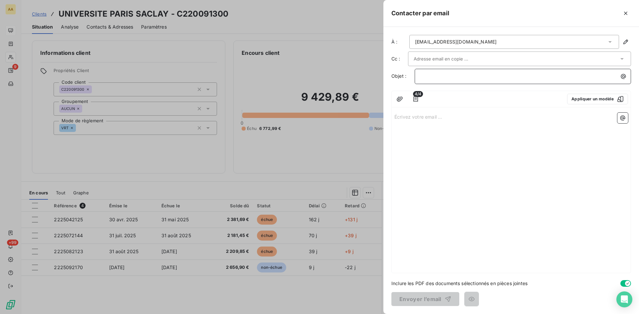
click at [422, 75] on p "﻿" at bounding box center [524, 77] width 208 height 8
drag, startPoint x: 426, startPoint y: 77, endPoint x: 411, endPoint y: 76, distance: 15.0
click at [411, 76] on div "Objet : .... Relance – Transmission de l’avis de virement (facture 2225072215)" at bounding box center [511, 76] width 240 height 15
drag, startPoint x: 581, startPoint y: 76, endPoint x: 567, endPoint y: 76, distance: 13.6
click at [567, 76] on span "0913 Relance – Transmission de l’avis de virement (facture 2225072215)" at bounding box center [501, 76] width 162 height 6
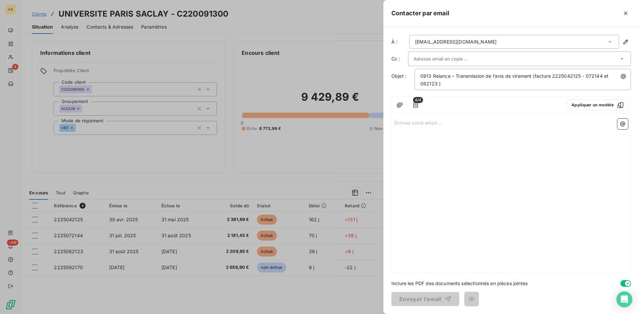
click at [398, 124] on p "Écrivez votre email ... ﻿" at bounding box center [511, 123] width 234 height 8
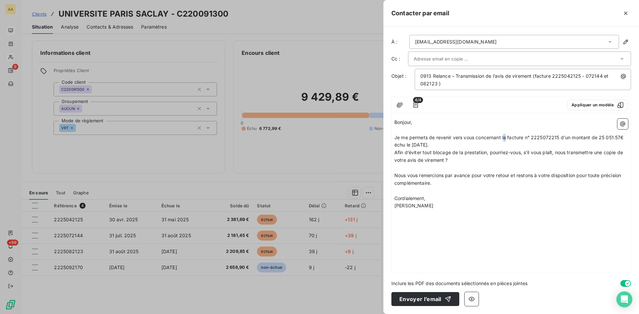
click at [505, 136] on span "Je me permets de revenir vers vous concernant la facture n° 2225072215 d'un mon…" at bounding box center [510, 141] width 232 height 13
click at [528, 137] on span "Je me permets de revenir vers vous concernant les facture n° 2225072215 d'un mo…" at bounding box center [512, 141] width 236 height 13
drag, startPoint x: 483, startPoint y: 145, endPoint x: 568, endPoint y: 138, distance: 85.1
click at [568, 138] on p "Je me permets de revenir vers vous concernant les factures n° 2225072215 d'un m…" at bounding box center [511, 141] width 234 height 15
click at [421, 153] on span "Afin d’éviter tout blocage de la prestation, pourriez-vous, s’il vous plaît, no…" at bounding box center [509, 156] width 230 height 13
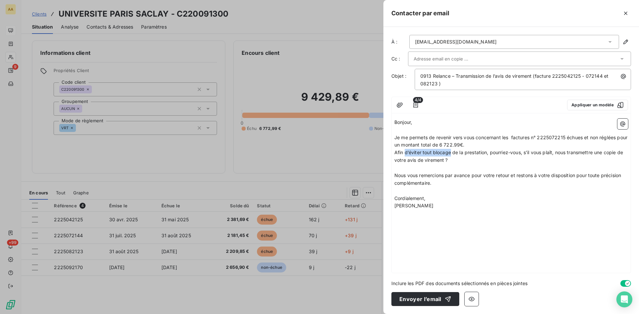
drag, startPoint x: 451, startPoint y: 151, endPoint x: 405, endPoint y: 151, distance: 45.6
click at [405, 151] on span "Afin d’éviter tout blocage de la prestation, pourriez-vous, s’il vous plaît, no…" at bounding box center [509, 156] width 230 height 13
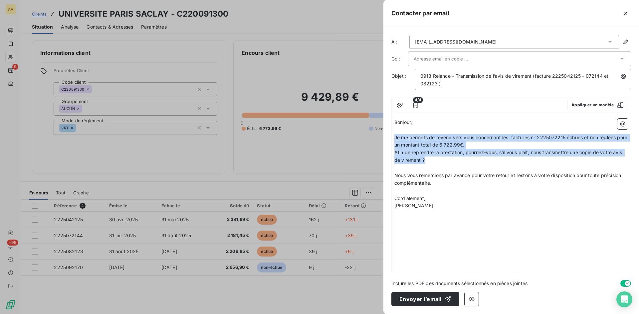
drag, startPoint x: 428, startPoint y: 160, endPoint x: 395, endPoint y: 138, distance: 39.1
click at [395, 138] on div "Bonjour, ﻿ Je me permets de revenir vers vous concernant les factures n° 222507…" at bounding box center [511, 168] width 234 height 99
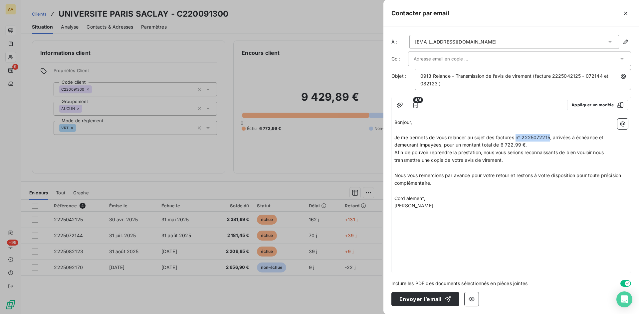
drag, startPoint x: 550, startPoint y: 137, endPoint x: 517, endPoint y: 136, distance: 32.6
click at [517, 136] on span "Je me permets de vous relancer au sujet des factures n° 2225072215, arrivées à …" at bounding box center [499, 141] width 211 height 13
click at [415, 296] on button "Envoyer l’email" at bounding box center [425, 299] width 68 height 14
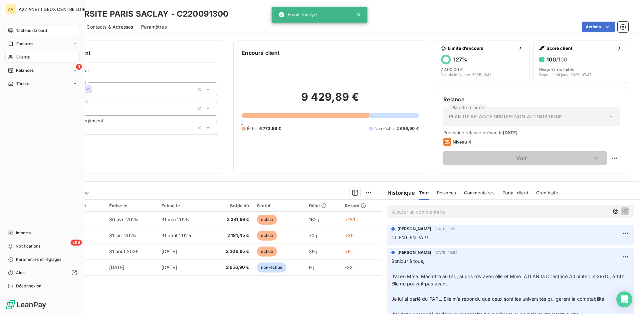
click at [23, 57] on span "Clients" at bounding box center [22, 57] width 13 height 6
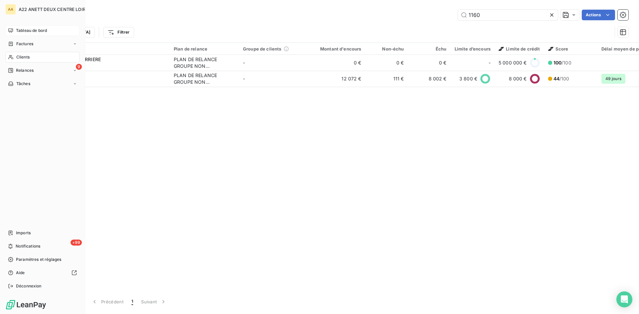
click at [19, 30] on span "Tableau de bord" at bounding box center [31, 31] width 31 height 6
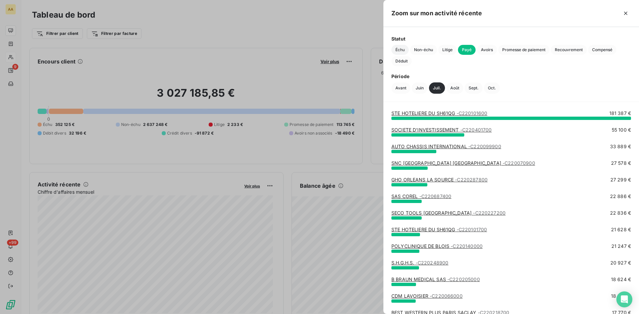
click at [399, 50] on span "Échu" at bounding box center [399, 50] width 17 height 10
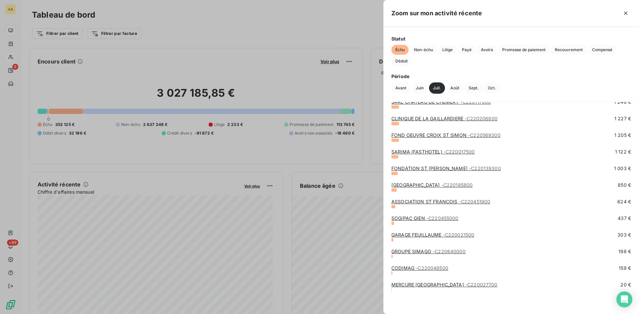
scroll to position [178, 0]
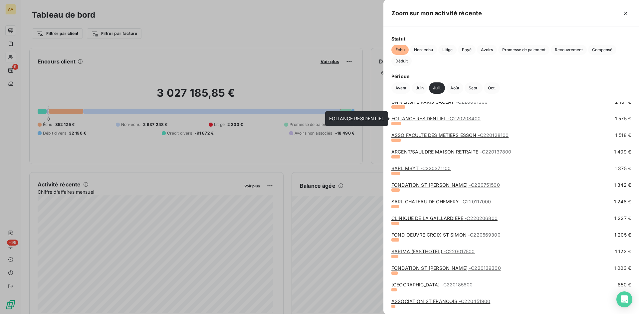
click at [424, 117] on link "EOLIANCE RESIDENTIEL - C220208400" at bounding box center [435, 119] width 89 height 6
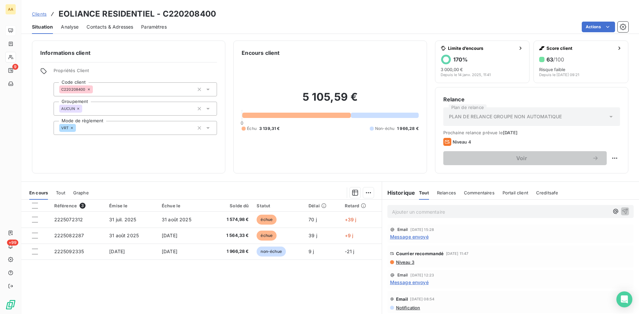
click at [408, 237] on span "Message envoyé" at bounding box center [409, 237] width 39 height 7
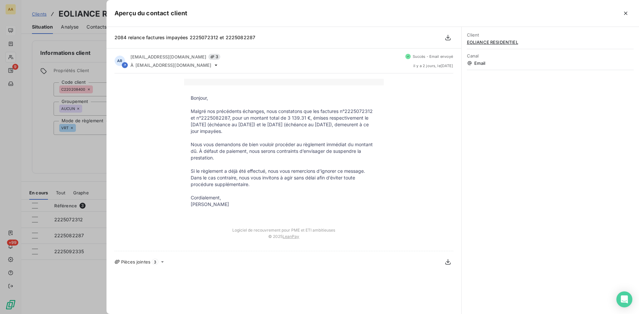
click at [75, 158] on div at bounding box center [319, 157] width 639 height 314
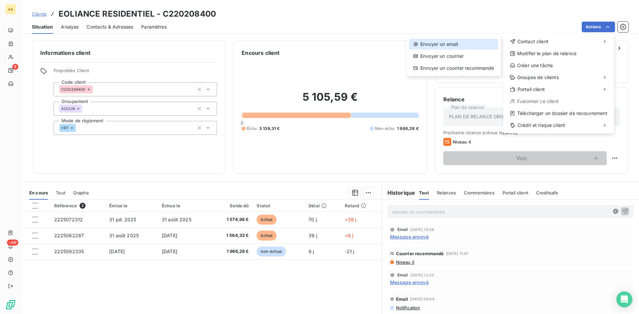
click at [442, 42] on div "Envoyer un email" at bounding box center [453, 44] width 89 height 11
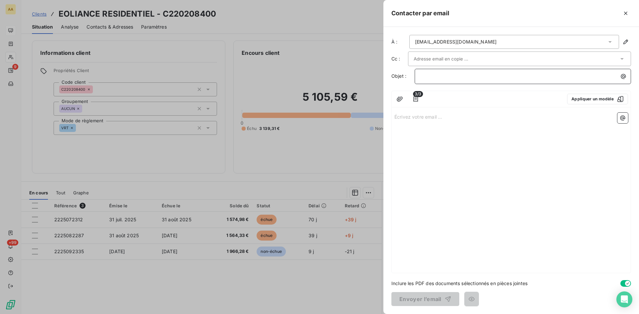
click at [431, 78] on p "﻿" at bounding box center [524, 77] width 208 height 8
drag, startPoint x: 426, startPoint y: 77, endPoint x: 416, endPoint y: 77, distance: 10.7
click at [416, 77] on div ".... Relance – Transmission de l’avis de virement (facture 2225072215)" at bounding box center [523, 76] width 216 height 15
drag, startPoint x: 577, startPoint y: 76, endPoint x: 573, endPoint y: 76, distance: 4.3
click at [573, 76] on span "2084 Relance – Transmission de l’avis de virement (facture 2225072215)" at bounding box center [502, 76] width 164 height 6
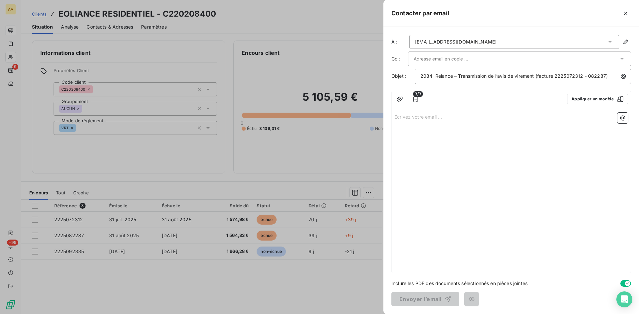
click at [411, 121] on div "Écrivez votre email ... ﻿" at bounding box center [511, 191] width 239 height 163
click at [408, 119] on p "Écrivez votre email ... ﻿" at bounding box center [511, 117] width 234 height 8
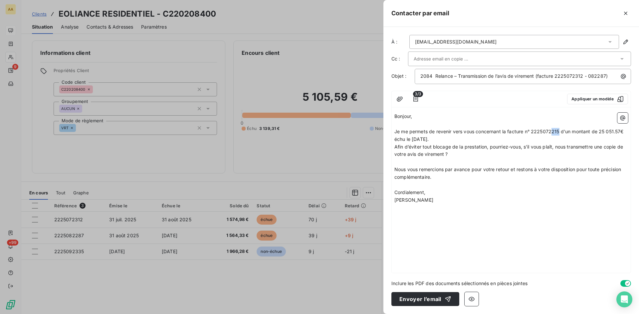
drag, startPoint x: 560, startPoint y: 131, endPoint x: 551, endPoint y: 128, distance: 9.5
click at [551, 128] on p "Je me permets de revenir vers vous concernant la facture n° 2225072215 d'un mon…" at bounding box center [511, 135] width 234 height 15
drag, startPoint x: 620, startPoint y: 131, endPoint x: 600, endPoint y: 131, distance: 20.3
click at [600, 131] on span "Je me permets de revenir vers vous concernant la facture n° 2225072312 d'un mon…" at bounding box center [510, 135] width 232 height 13
click at [405, 139] on span "Je me permets de revenir vers vous concernant la facture n° 2225072312 d'un mon…" at bounding box center [509, 135] width 230 height 13
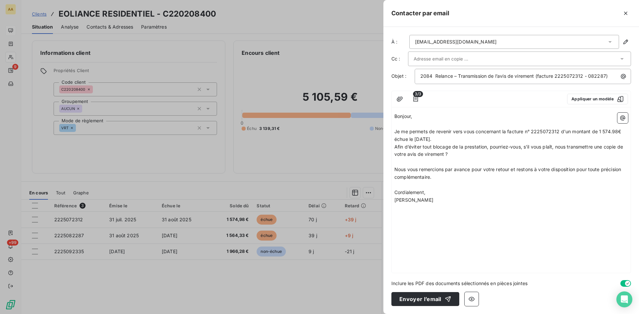
drag, startPoint x: 445, startPoint y: 138, endPoint x: 415, endPoint y: 139, distance: 30.3
click at [415, 139] on span "Je me permets de revenir vers vous concernant la facture n° 2225072312 d'un mon…" at bounding box center [509, 135] width 230 height 13
click at [444, 138] on span "Je me permets de revenir vers vous concernant la facture n° 2225072312 d'un mon…" at bounding box center [509, 135] width 230 height 13
drag, startPoint x: 443, startPoint y: 140, endPoint x: 503, endPoint y: 130, distance: 61.3
click at [503, 130] on span "Je me permets de revenir vers vous concernant la facture n° 2225072312 d'un mon…" at bounding box center [509, 135] width 230 height 13
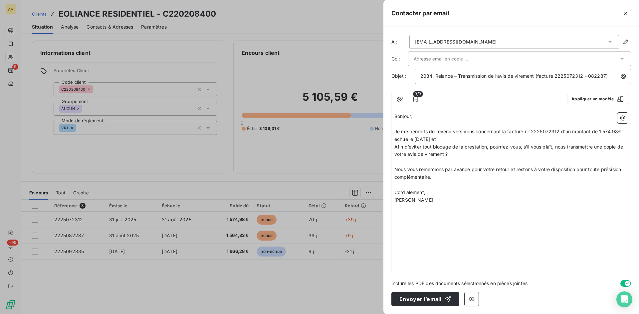
click at [450, 141] on span "Je me permets de revenir vers vous concernant la facture n° 2225072312 d'un mon…" at bounding box center [509, 135] width 230 height 13
drag, startPoint x: 507, startPoint y: 139, endPoint x: 496, endPoint y: 138, distance: 10.7
click at [496, 138] on span "Je me permets de revenir vers vous concernant la facture n° 2225072312 d'un mon…" at bounding box center [509, 135] width 230 height 13
drag, startPoint x: 569, startPoint y: 137, endPoint x: 551, endPoint y: 136, distance: 18.0
click at [551, 136] on span "Je me permets de revenir vers vous concernant la facture n° 2225072312 d'un mon…" at bounding box center [509, 135] width 230 height 13
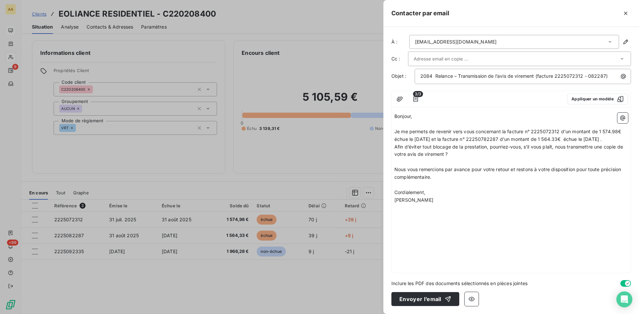
drag, startPoint x: 612, startPoint y: 140, endPoint x: 598, endPoint y: 138, distance: 14.4
click at [598, 138] on span "Je me permets de revenir vers vous concernant la facture n° 2225072312 d'un mon…" at bounding box center [509, 135] width 230 height 13
drag, startPoint x: 433, startPoint y: 193, endPoint x: 390, endPoint y: 117, distance: 87.2
click at [390, 117] on div "À : [EMAIL_ADDRESS][DOMAIN_NAME] Cc : Objet : 2084 Relance – Transmission de l’…" at bounding box center [511, 170] width 256 height 287
click at [472, 247] on div "Bonjour, ﻿ Je me permets de revenir vers vous concernant la facture n° 22250723…" at bounding box center [511, 191] width 239 height 163
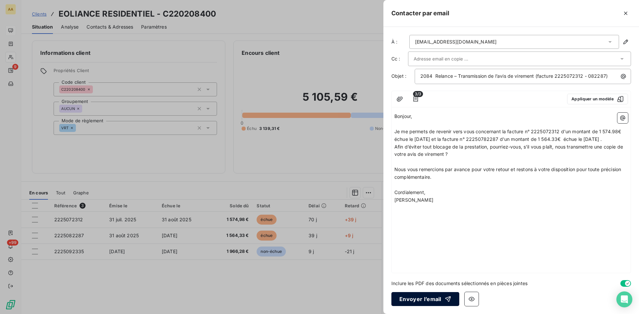
click at [421, 297] on button "Envoyer l’email" at bounding box center [425, 299] width 68 height 14
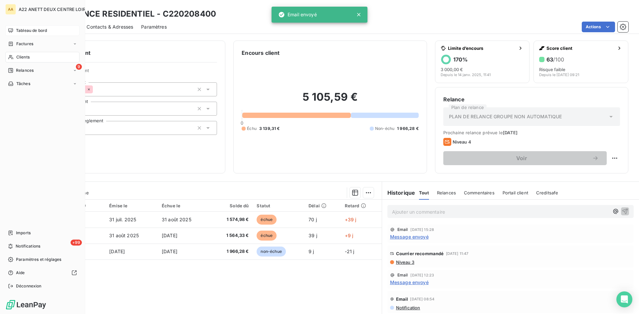
click at [28, 29] on span "Tableau de bord" at bounding box center [31, 31] width 31 height 6
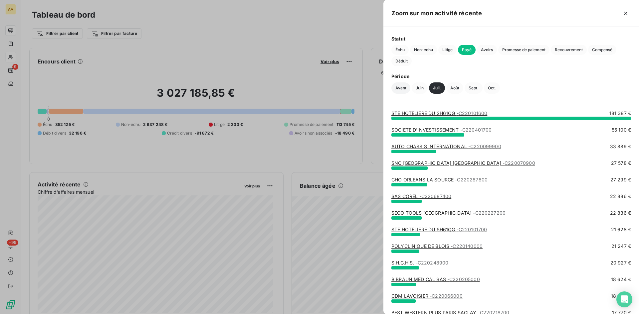
click at [398, 86] on button "Avant" at bounding box center [400, 88] width 19 height 11
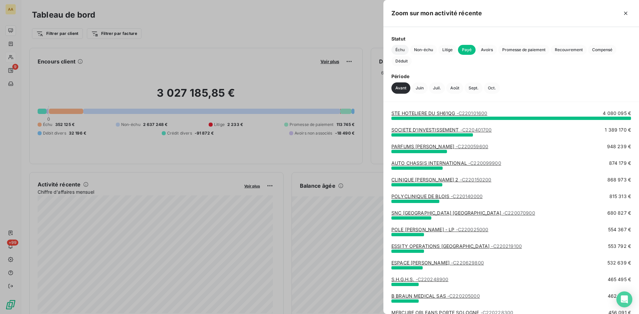
click at [402, 49] on span "Échu" at bounding box center [399, 50] width 17 height 10
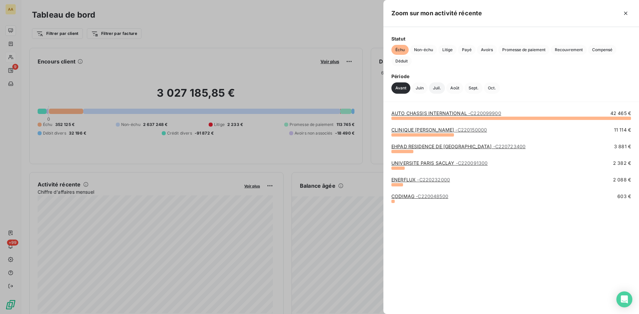
click at [438, 86] on button "Juil." at bounding box center [437, 88] width 16 height 11
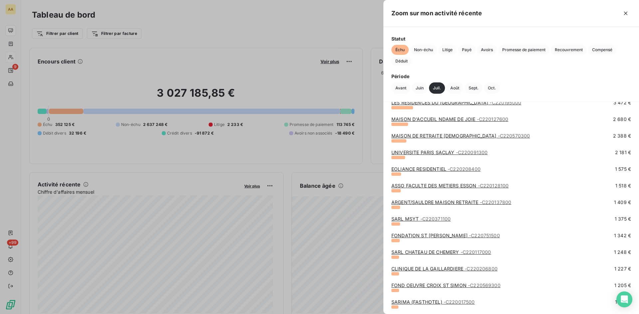
scroll to position [133, 0]
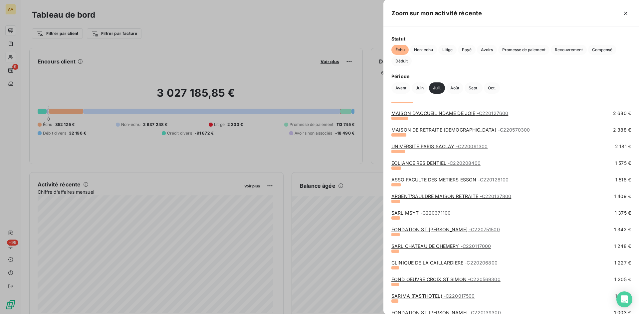
click at [431, 180] on link "ASSO FACULTE DES METIERS ESSON - C220128100" at bounding box center [449, 180] width 117 height 6
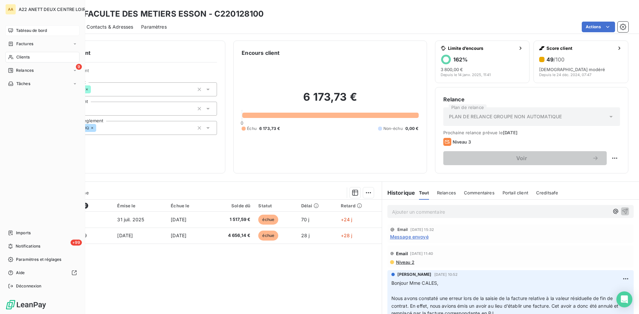
click at [28, 27] on div "Tableau de bord" at bounding box center [42, 30] width 74 height 11
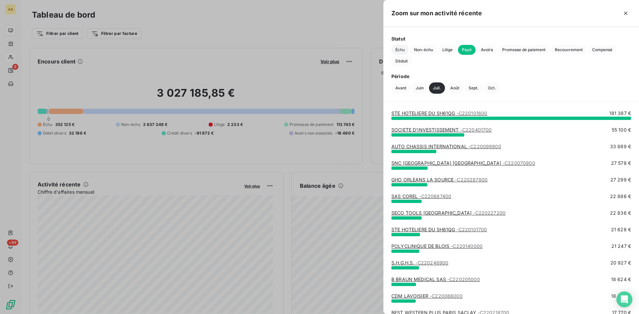
click at [398, 52] on span "Échu" at bounding box center [399, 50] width 17 height 10
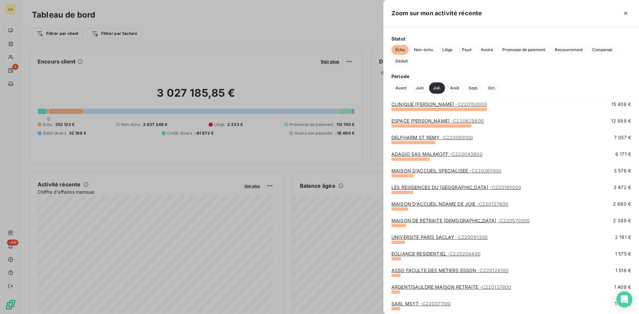
scroll to position [100, 0]
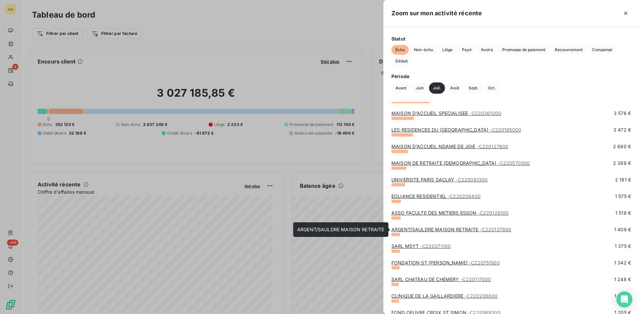
click at [454, 230] on link "ARGENT/SAULDRE MAISON RETRAITE - C220137800" at bounding box center [451, 230] width 120 height 6
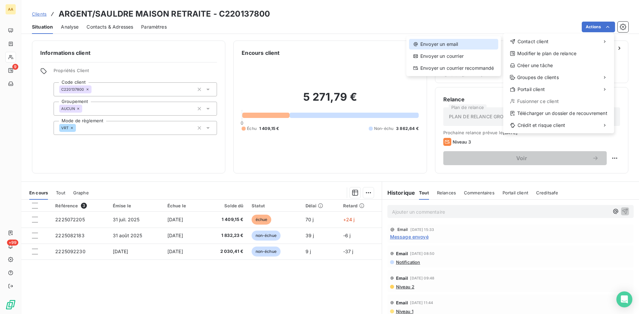
click at [445, 43] on div "Envoyer un email" at bounding box center [453, 44] width 89 height 11
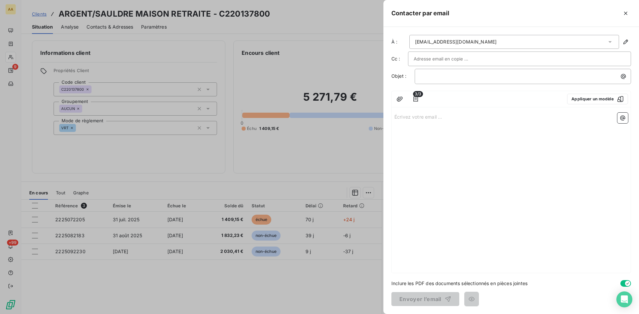
click at [403, 117] on p "Écrivez votre email ... ﻿" at bounding box center [511, 117] width 234 height 8
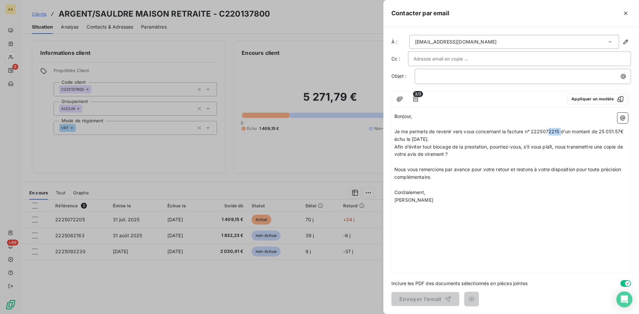
drag, startPoint x: 561, startPoint y: 130, endPoint x: 549, endPoint y: 129, distance: 12.0
click at [549, 129] on span "Je me permets de revenir vers vous concernant la facture n° 2225072215 d'un mon…" at bounding box center [510, 135] width 232 height 13
drag, startPoint x: 623, startPoint y: 131, endPoint x: 600, endPoint y: 130, distance: 22.6
click at [600, 130] on span "Je me permets de revenir vers vous concernant la facture n° 2225072205 d'un mon…" at bounding box center [510, 135] width 233 height 13
click at [405, 138] on span "Je me permets de revenir vers vous concernant la facture n° 2225072205 d'un mon…" at bounding box center [509, 135] width 230 height 13
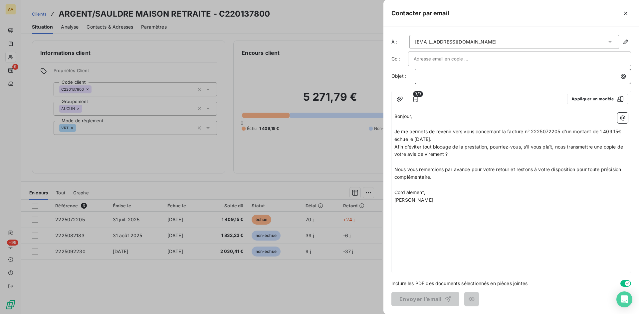
click at [442, 73] on p "﻿" at bounding box center [524, 77] width 208 height 8
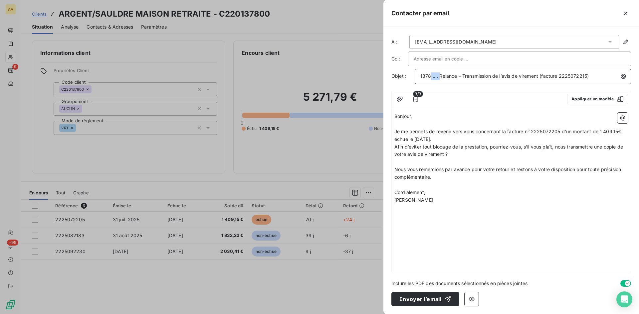
drag, startPoint x: 439, startPoint y: 77, endPoint x: 431, endPoint y: 77, distance: 7.7
click at [431, 77] on span "1378 .... Relance – Transmission de l’avis de virement (facture 2225072215)" at bounding box center [504, 76] width 168 height 6
drag, startPoint x: 579, startPoint y: 74, endPoint x: 569, endPoint y: 74, distance: 10.0
click at [569, 74] on span "1378Relance – Transmission de l’avis de virement (facture 2225072215)" at bounding box center [500, 76] width 160 height 6
click at [409, 300] on button "Envoyer l’email" at bounding box center [425, 299] width 68 height 14
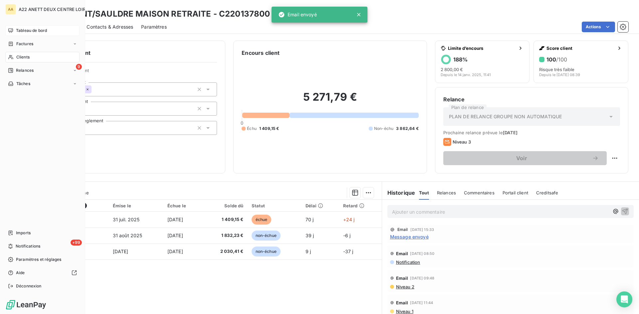
drag, startPoint x: 23, startPoint y: 30, endPoint x: 30, endPoint y: 30, distance: 6.7
click at [23, 30] on span "Tableau de bord" at bounding box center [31, 31] width 31 height 6
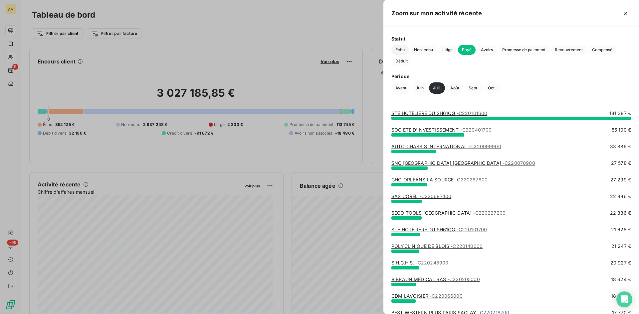
click at [396, 51] on span "Échu" at bounding box center [399, 50] width 17 height 10
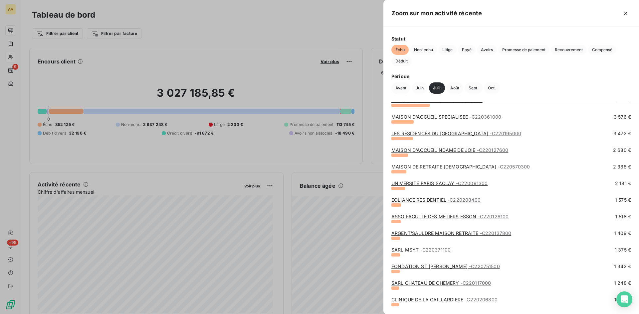
scroll to position [133, 0]
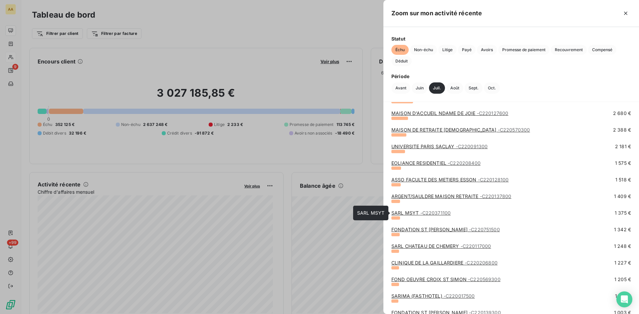
click at [425, 213] on span "- C220371100" at bounding box center [435, 213] width 31 height 6
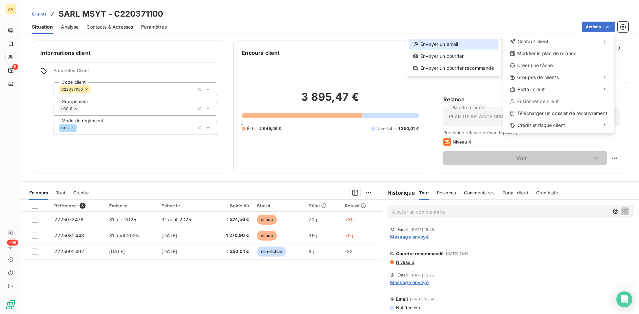
click at [440, 41] on div "Envoyer un email" at bounding box center [453, 44] width 89 height 11
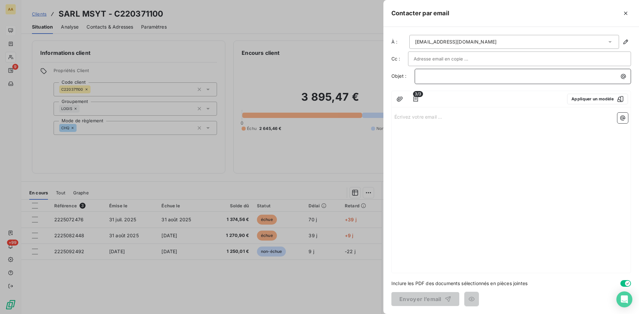
click at [418, 77] on div "﻿" at bounding box center [523, 75] width 212 height 9
drag, startPoint x: 426, startPoint y: 77, endPoint x: 410, endPoint y: 75, distance: 16.8
click at [410, 75] on div "Objet : .... Relance – Transmission de l’avis de virement (facture 2225072215)" at bounding box center [511, 76] width 240 height 15
drag, startPoint x: 580, startPoint y: 76, endPoint x: 571, endPoint y: 76, distance: 9.0
click at [571, 76] on span "3711 Relance – Transmission de l’avis de virement (facture 2225072215)" at bounding box center [501, 76] width 162 height 6
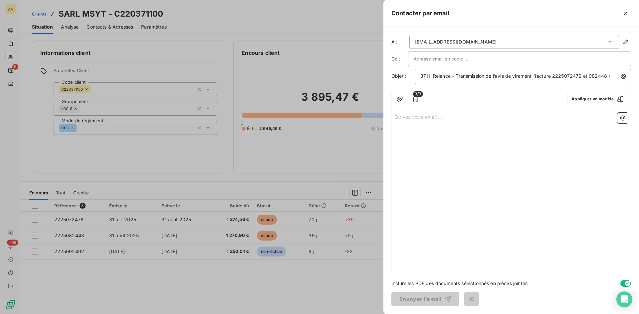
click at [402, 116] on p "Écrivez votre email ... ﻿" at bounding box center [511, 117] width 234 height 8
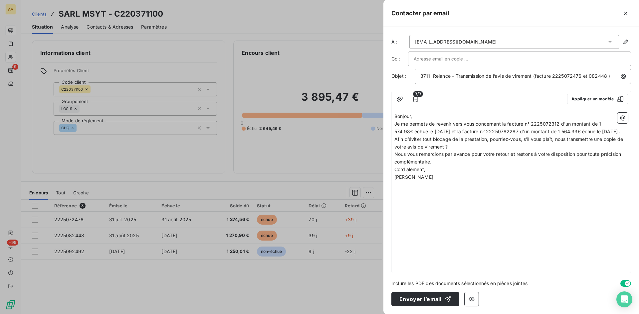
click at [417, 116] on p "Bonjour," at bounding box center [511, 117] width 234 height 8
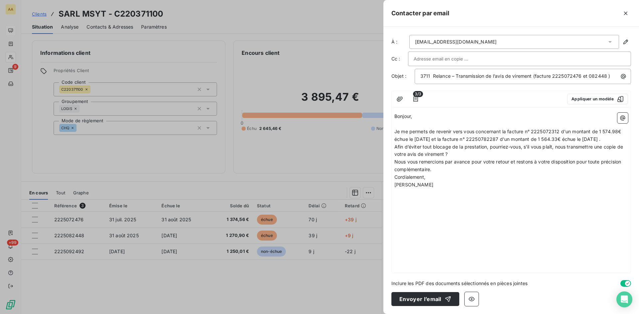
click at [423, 143] on p "Je me permets de revenir vers vous concernant la facture n° 2225072312 d'un mon…" at bounding box center [511, 135] width 234 height 15
click at [459, 159] on p "Afin d’éviter tout blocage de la prestation, pourriez-vous, s’il vous plaît, no…" at bounding box center [511, 150] width 234 height 15
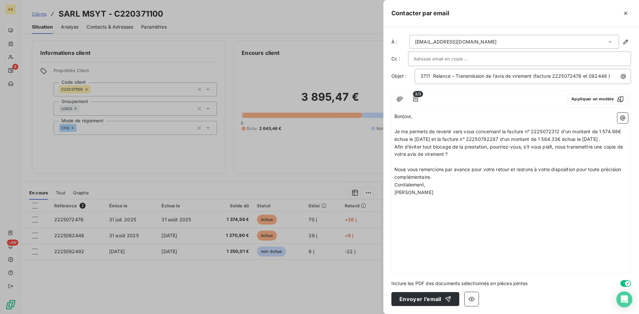
click at [437, 181] on p "Nous vous remercions par avance pour votre retour et restons à votre dispositio…" at bounding box center [511, 173] width 234 height 15
click at [416, 143] on p "Je me permets de revenir vers vous concernant la facture n° 2225072312 d'un mon…" at bounding box center [511, 135] width 234 height 15
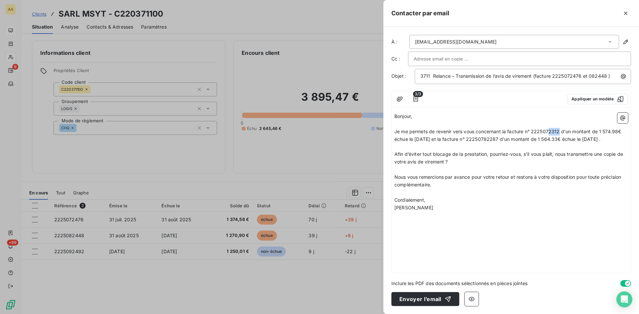
drag, startPoint x: 556, startPoint y: 130, endPoint x: 549, endPoint y: 130, distance: 7.3
click at [549, 130] on span "Je me permets de revenir vers vous concernant la facture n° 2225072312 d'un mon…" at bounding box center [508, 135] width 228 height 13
drag, startPoint x: 615, startPoint y: 131, endPoint x: 600, endPoint y: 131, distance: 14.3
click at [600, 131] on span "Je me permets de revenir vers vous concernant la facture n° 2225072476 d'un mon…" at bounding box center [508, 135] width 229 height 13
drag, startPoint x: 511, startPoint y: 137, endPoint x: 500, endPoint y: 137, distance: 11.3
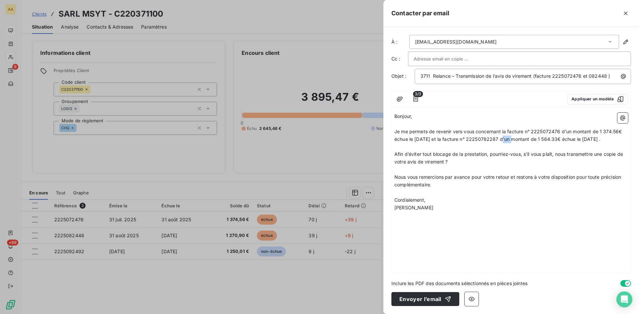
click at [500, 137] on span "Je me permets de revenir vers vous concernant la facture n° 2225072476 d'un mon…" at bounding box center [508, 135] width 229 height 13
drag, startPoint x: 570, startPoint y: 140, endPoint x: 554, endPoint y: 138, distance: 15.7
click at [554, 138] on span "Je me permets de revenir vers vous concernant la facture n° 2225072476 d'un mon…" at bounding box center [508, 135] width 229 height 13
click at [422, 297] on button "Envoyer l’email" at bounding box center [425, 299] width 68 height 14
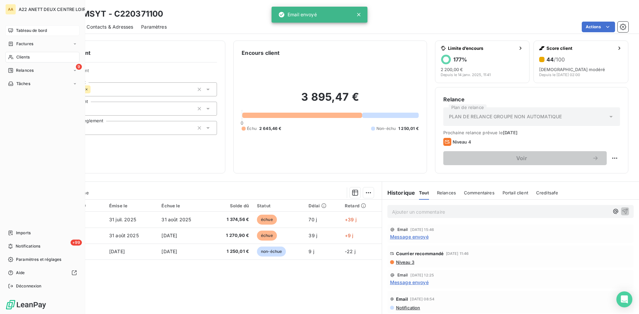
click at [26, 28] on span "Tableau de bord" at bounding box center [31, 31] width 31 height 6
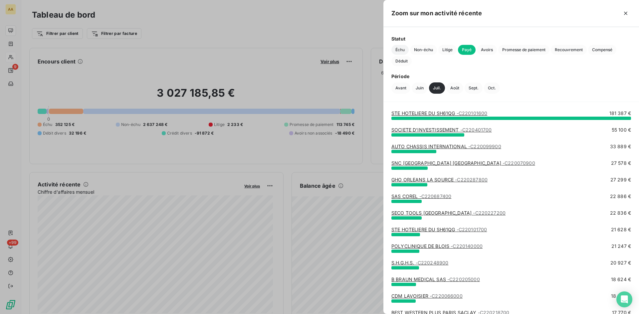
click at [398, 52] on span "Échu" at bounding box center [399, 50] width 17 height 10
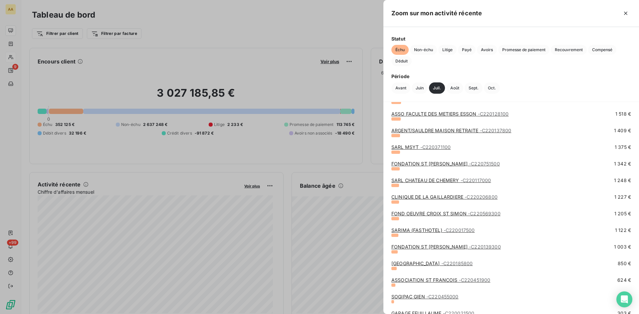
scroll to position [200, 0]
click at [434, 163] on link "FONDATION ST [PERSON_NAME] - C220751500" at bounding box center [445, 163] width 108 height 6
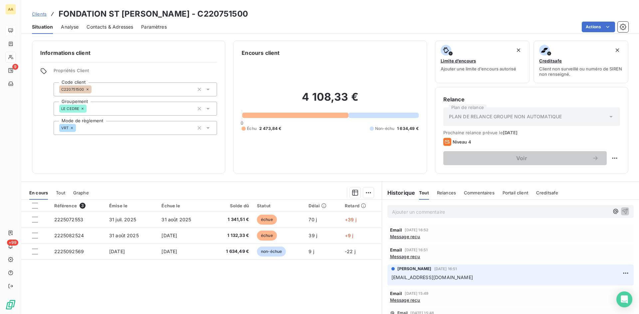
click at [407, 238] on span "Message reçu" at bounding box center [405, 236] width 30 height 5
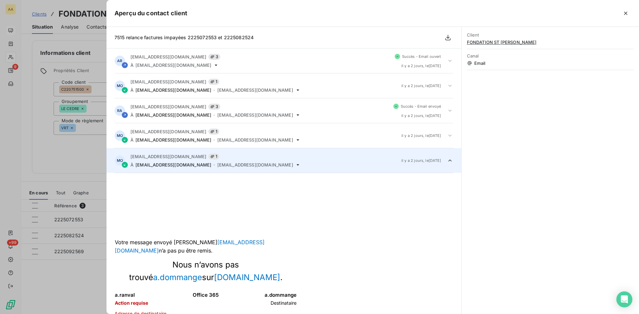
click at [86, 153] on div at bounding box center [319, 157] width 639 height 314
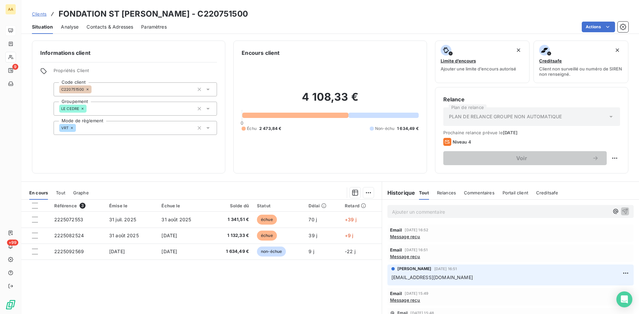
click at [408, 237] on span "Message reçu" at bounding box center [405, 236] width 30 height 5
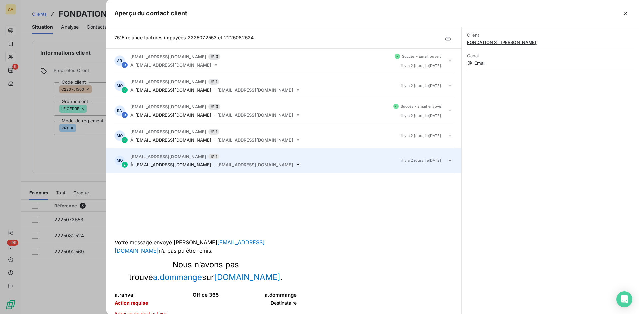
click at [63, 160] on div at bounding box center [319, 157] width 639 height 314
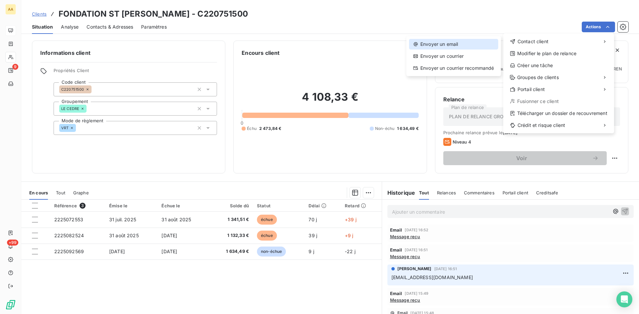
click at [449, 44] on div "Envoyer un email" at bounding box center [453, 44] width 89 height 11
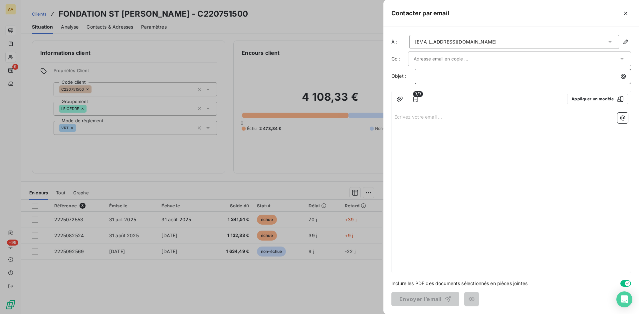
click at [435, 72] on div "﻿" at bounding box center [523, 75] width 212 height 9
drag, startPoint x: 427, startPoint y: 77, endPoint x: 398, endPoint y: 77, distance: 28.6
click at [398, 77] on div "Objet : .... Relance – Transmission de l’avis de virement (facture 2225072215)" at bounding box center [511, 76] width 240 height 15
drag, startPoint x: 580, startPoint y: 76, endPoint x: 570, endPoint y: 76, distance: 9.3
click at [570, 76] on span "7515 Relance – Transmission de l’avis de virement (facture 2225072215)" at bounding box center [500, 76] width 161 height 6
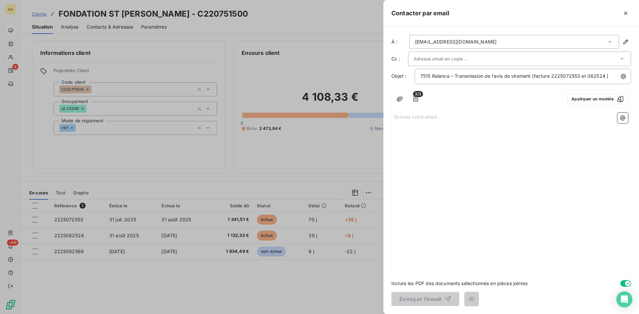
click at [413, 116] on p "Écrivez votre email ... ﻿" at bounding box center [511, 117] width 234 height 8
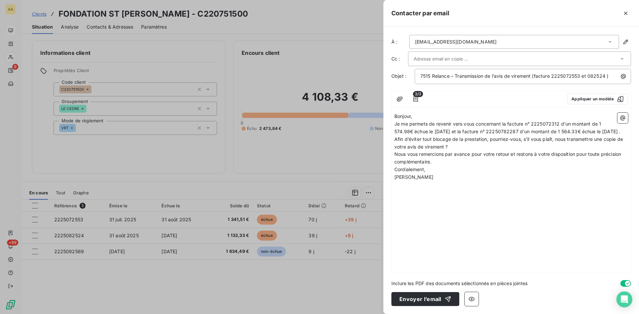
click at [437, 136] on p "Je me permets de revenir vers vous concernant la facture n° 2225072312 d'un mon…" at bounding box center [511, 127] width 234 height 15
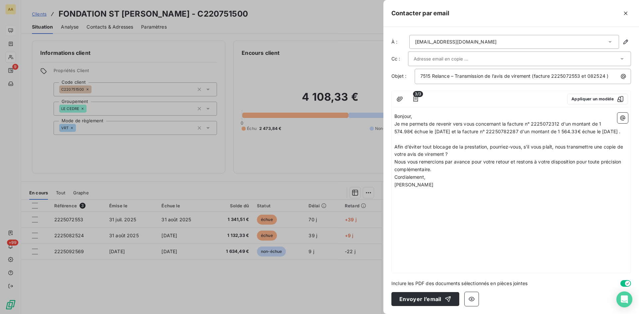
click at [455, 159] on p "Afin d’éviter tout blocage de la prestation, pourriez-vous, s’il vous plaît, no…" at bounding box center [511, 150] width 234 height 15
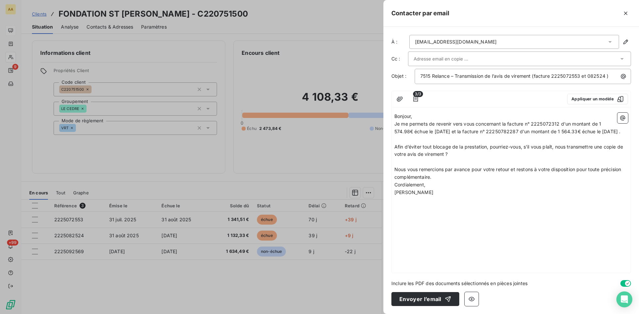
click at [437, 181] on p "Nous vous remercions par avance pour votre retour et restons à votre dispositio…" at bounding box center [511, 173] width 234 height 15
drag, startPoint x: 559, startPoint y: 123, endPoint x: 550, endPoint y: 123, distance: 9.0
click at [550, 123] on span "Je me permets de revenir vers vous concernant la facture n° 2225072312 d'un mon…" at bounding box center [507, 127] width 226 height 13
drag, startPoint x: 409, startPoint y: 131, endPoint x: 601, endPoint y: 123, distance: 192.2
click at [601, 123] on span "Je me permets de revenir vers vous concernant la facture n° 2225072553 d'un mon…" at bounding box center [507, 127] width 226 height 13
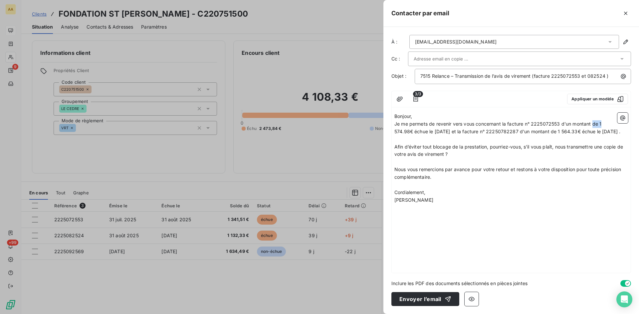
click at [600, 123] on span "Je me permets de revenir vers vous concernant la facture n° 2225072553 d'un mon…" at bounding box center [507, 127] width 226 height 13
drag, startPoint x: 408, startPoint y: 133, endPoint x: 601, endPoint y: 122, distance: 193.0
click at [601, 122] on span "Je me permets de revenir vers vous concernant la facture n° 2225072553 d'un mon…" at bounding box center [507, 127] width 226 height 13
drag, startPoint x: 510, startPoint y: 131, endPoint x: 498, endPoint y: 130, distance: 12.1
click at [498, 130] on span "Je me permets de revenir vers vous concernant la facture n° 2225072553 d'un mon…" at bounding box center [506, 127] width 224 height 13
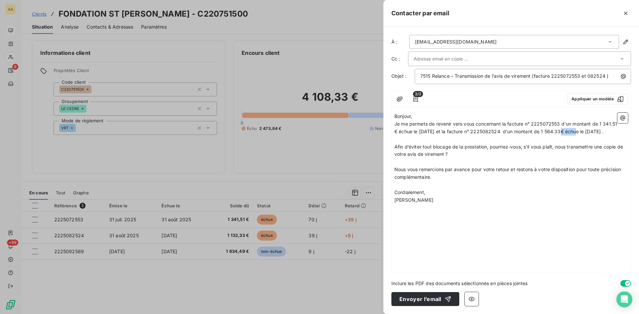
drag, startPoint x: 574, startPoint y: 131, endPoint x: 558, endPoint y: 130, distance: 15.3
click at [558, 130] on span "Je me permets de revenir vers vous concernant la facture n° 2225072553 d'un mon…" at bounding box center [506, 127] width 224 height 13
click at [417, 115] on p "Bonjour," at bounding box center [511, 117] width 234 height 8
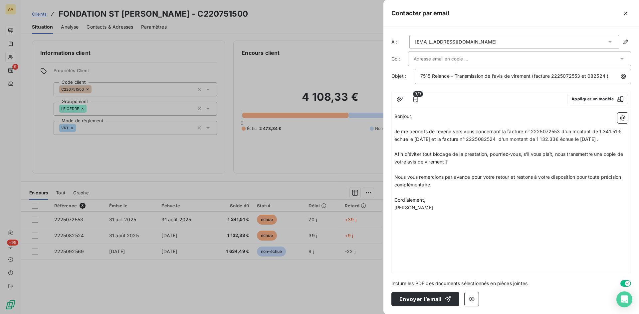
click at [456, 212] on p "[PERSON_NAME]" at bounding box center [511, 208] width 234 height 8
click at [416, 296] on button "Envoyer l’email" at bounding box center [425, 299] width 68 height 14
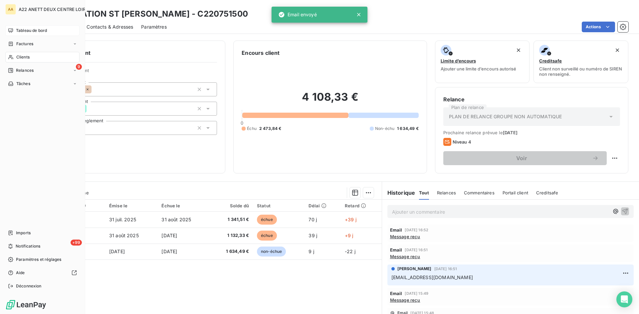
click at [16, 28] on span "Tableau de bord" at bounding box center [31, 31] width 31 height 6
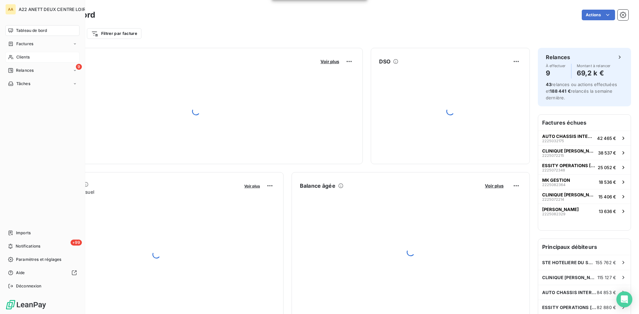
click at [30, 54] on div "Clients" at bounding box center [42, 57] width 74 height 11
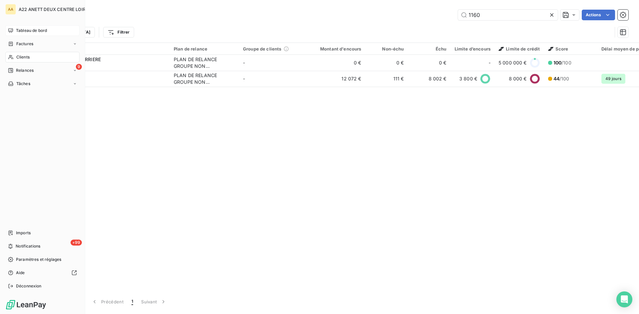
click at [16, 29] on span "Tableau de bord" at bounding box center [31, 31] width 31 height 6
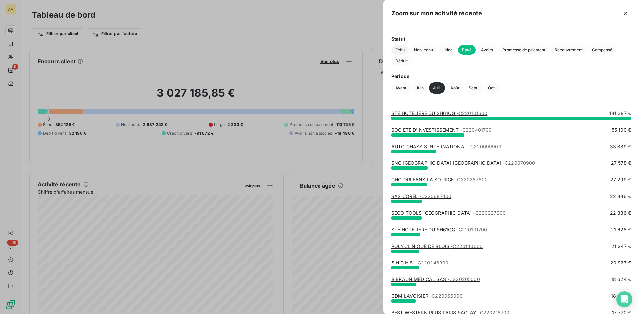
click at [398, 50] on span "Échu" at bounding box center [399, 50] width 17 height 10
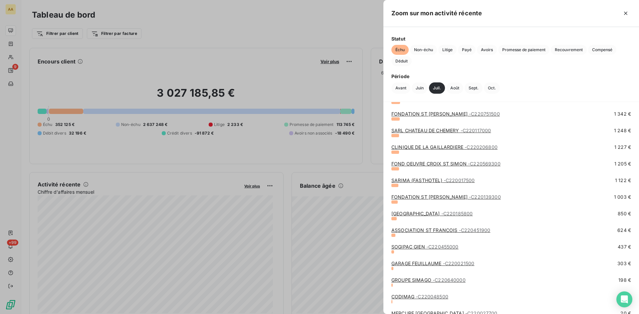
scroll to position [233, 0]
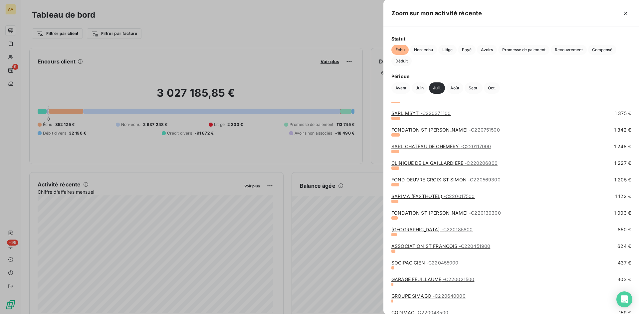
click at [450, 144] on link "SARL CHATEAU DE CHEMERY - C220117000" at bounding box center [440, 147] width 99 height 6
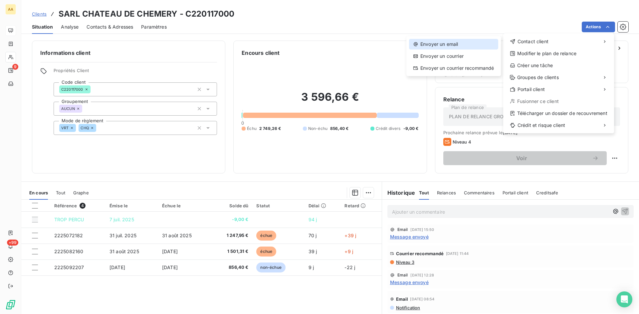
click at [443, 45] on div "Envoyer un email" at bounding box center [453, 44] width 89 height 11
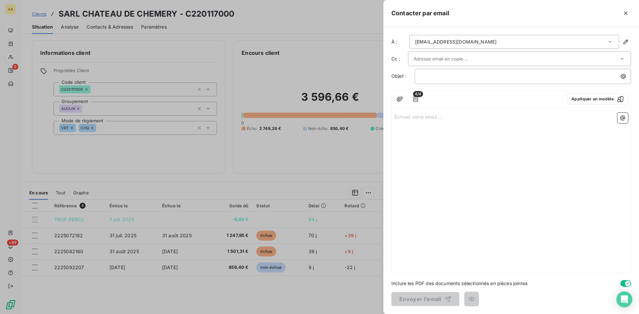
click at [403, 117] on p "Écrivez votre email ... ﻿" at bounding box center [511, 117] width 234 height 8
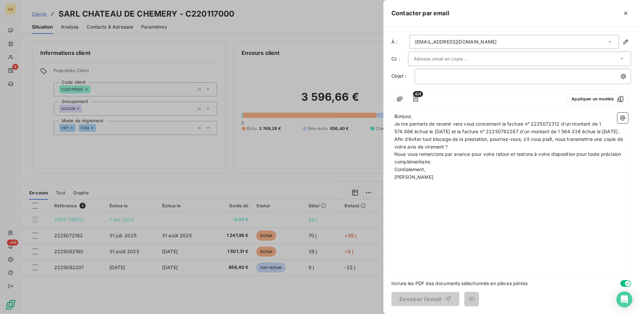
click at [419, 117] on p "Bonjour," at bounding box center [511, 117] width 234 height 8
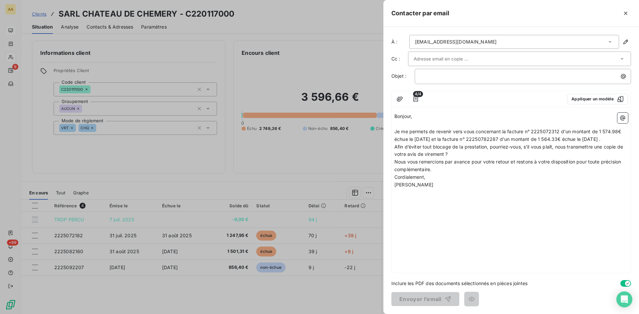
click at [421, 143] on p "Je me permets de revenir vers vous concernant la facture n° 2225072312 d'un mon…" at bounding box center [511, 135] width 234 height 15
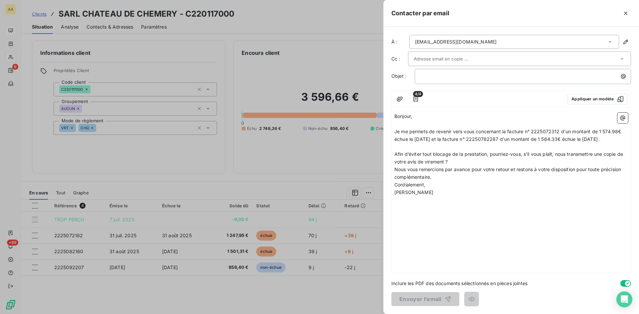
click at [451, 166] on p "Afin d’éviter tout blocage de la prestation, pourriez-vous, s’il vous plaît, no…" at bounding box center [511, 158] width 234 height 15
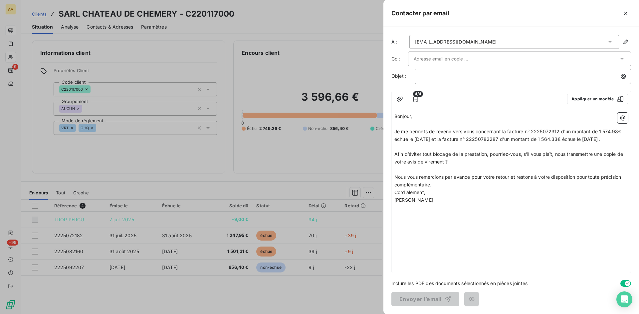
click at [442, 189] on p "Nous vous remercions par avance pour votre retour et restons à votre dispositio…" at bounding box center [511, 181] width 234 height 15
drag, startPoint x: 561, startPoint y: 131, endPoint x: 550, endPoint y: 129, distance: 10.7
click at [550, 129] on span "Je me permets de revenir vers vous concernant la facture n° 2225072312 d'un mon…" at bounding box center [508, 135] width 228 height 13
drag, startPoint x: 618, startPoint y: 130, endPoint x: 599, endPoint y: 131, distance: 19.3
click at [599, 131] on span "Je me permets de revenir vers vous concernant la facture n° 2225072182 d'un mon…" at bounding box center [508, 135] width 228 height 13
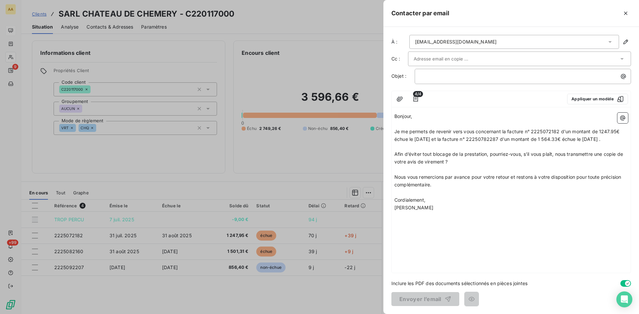
click at [602, 129] on span "Je me permets de revenir vers vous concernant la facture n° 2225072182 d'un mon…" at bounding box center [507, 135] width 226 height 13
drag, startPoint x: 511, startPoint y: 139, endPoint x: 493, endPoint y: 139, distance: 18.0
click at [493, 139] on span "Je me permets de revenir vers vous concernant la facture n° 2225072182 d'un mon…" at bounding box center [508, 135] width 228 height 13
drag, startPoint x: 565, startPoint y: 138, endPoint x: 548, endPoint y: 139, distance: 17.3
click at [548, 139] on span "Je me permets de revenir vers vous concernant la facture n° 2225072182 d'un mon…" at bounding box center [508, 135] width 228 height 13
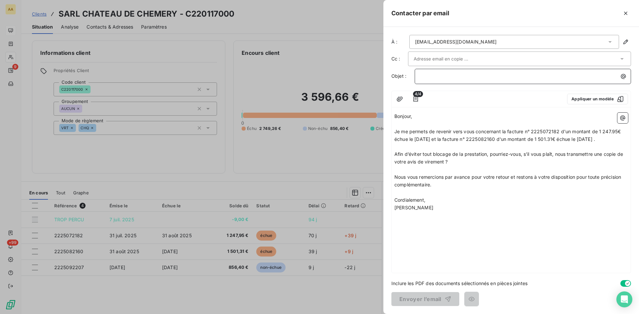
click at [440, 79] on p "﻿" at bounding box center [524, 77] width 208 height 8
drag, startPoint x: 425, startPoint y: 77, endPoint x: 400, endPoint y: 77, distance: 25.6
click at [400, 77] on div "Objet : .... Relance – Transmission de l’avis de virement (facture 2225072215)" at bounding box center [511, 76] width 240 height 15
drag, startPoint x: 581, startPoint y: 75, endPoint x: 571, endPoint y: 75, distance: 9.7
click at [571, 75] on span "1170 Relance – Transmission de l’avis de virement (facture 2225072215)" at bounding box center [501, 76] width 162 height 6
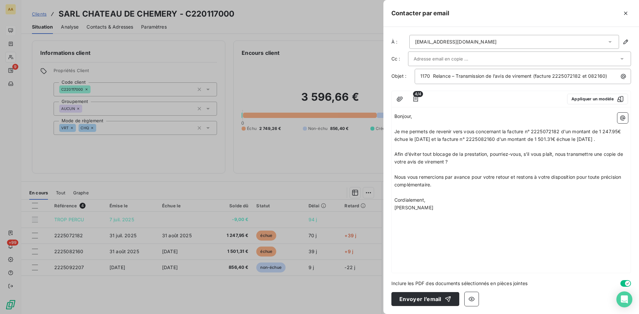
click at [471, 227] on div "Bonjour, ﻿ Je me permets de revenir vers vous concernant la facture n° 22250721…" at bounding box center [511, 191] width 239 height 163
click at [418, 298] on button "Envoyer l’email" at bounding box center [425, 299] width 68 height 14
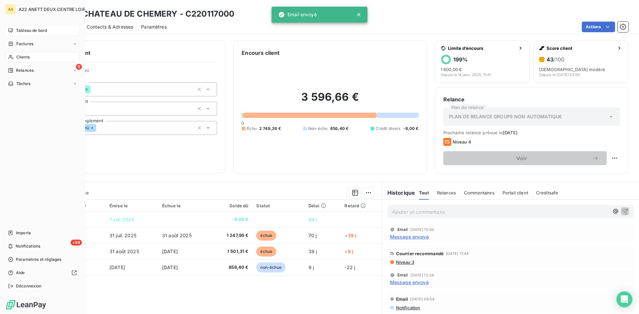
click at [22, 29] on span "Tableau de bord" at bounding box center [31, 31] width 31 height 6
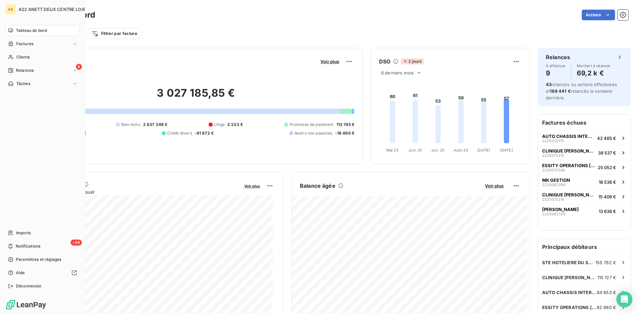
click at [26, 29] on span "Tableau de bord" at bounding box center [31, 31] width 31 height 6
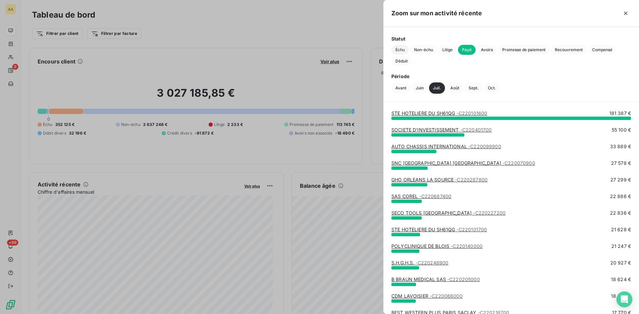
click at [400, 52] on span "Échu" at bounding box center [399, 50] width 17 height 10
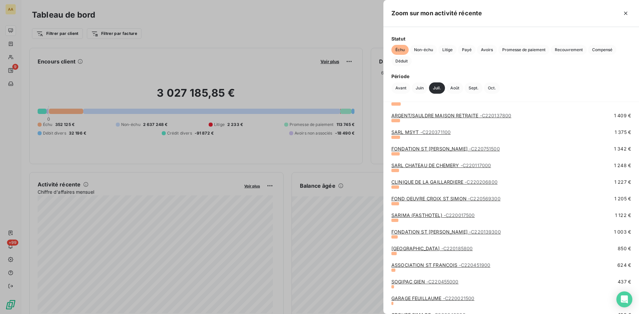
scroll to position [233, 0]
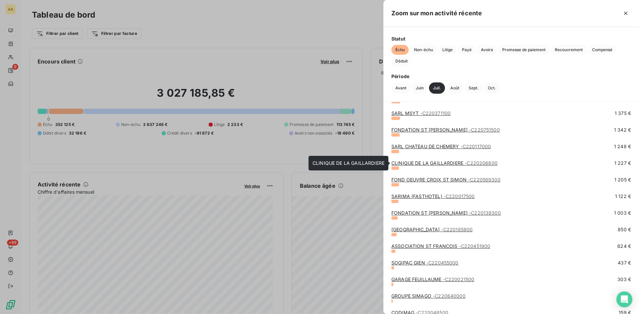
click at [443, 163] on link "CLINIQUE DE LA GAILLARDIERE - C220206800" at bounding box center [444, 163] width 106 height 6
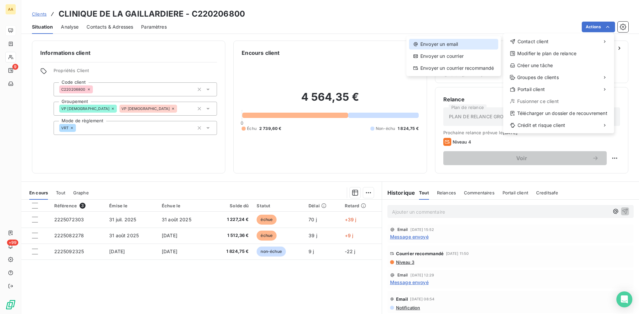
click at [457, 42] on div "Envoyer un email" at bounding box center [453, 44] width 89 height 11
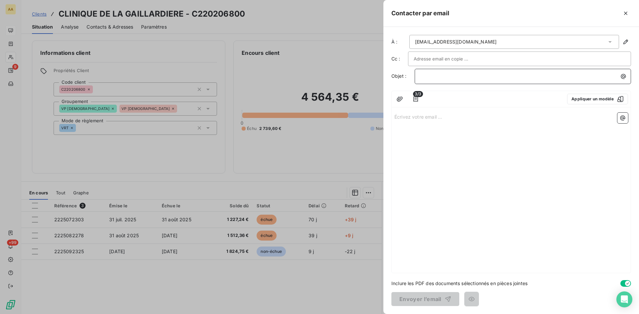
click at [422, 77] on p "﻿" at bounding box center [524, 77] width 208 height 8
click at [429, 73] on p "﻿" at bounding box center [524, 77] width 208 height 8
drag, startPoint x: 427, startPoint y: 75, endPoint x: 413, endPoint y: 75, distance: 14.3
click at [413, 75] on div "Objet : .... Relance – Transmission de l’avis de virement (facture 2225072215)" at bounding box center [511, 76] width 240 height 15
drag, startPoint x: 582, startPoint y: 74, endPoint x: 571, endPoint y: 73, distance: 10.7
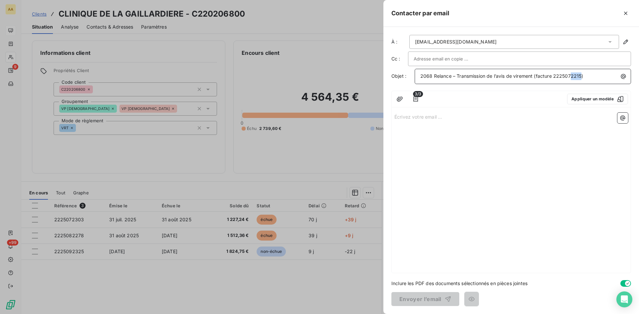
click at [571, 73] on span "2068 Relance – Transmission de l’avis de virement (facture 2225072215)" at bounding box center [501, 76] width 163 height 6
click at [398, 118] on p "Écrivez votre email ... ﻿" at bounding box center [511, 117] width 234 height 8
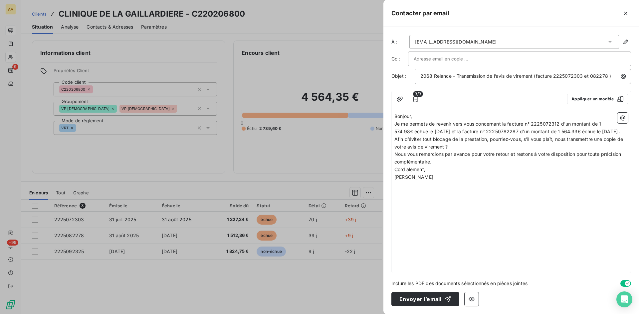
click at [420, 118] on p "Bonjour," at bounding box center [511, 117] width 234 height 8
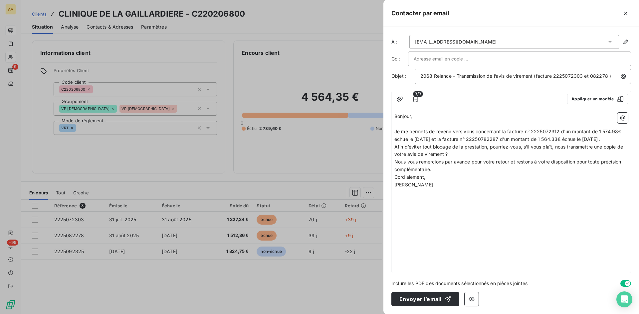
click at [435, 143] on p "Je me permets de revenir vers vous concernant la facture n° 2225072312 d'un mon…" at bounding box center [511, 135] width 234 height 15
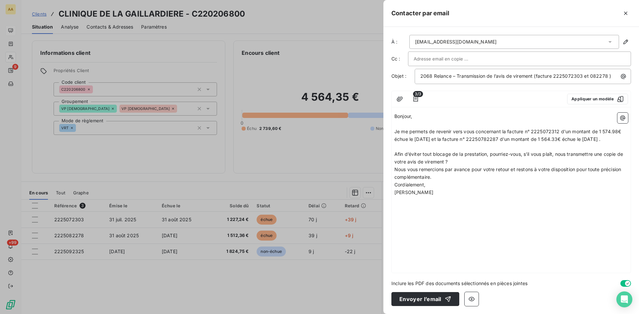
click at [452, 166] on p "Afin d’éviter tout blocage de la prestation, pourriez-vous, s’il vous plaît, no…" at bounding box center [511, 158] width 234 height 15
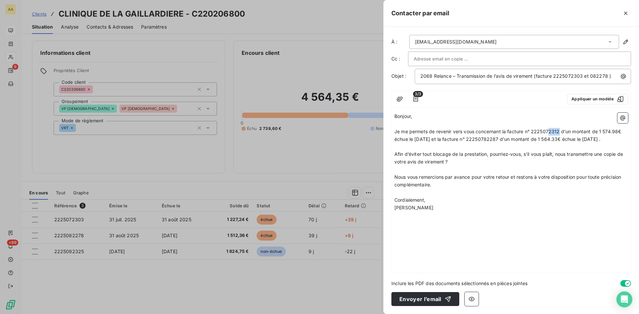
drag, startPoint x: 559, startPoint y: 130, endPoint x: 542, endPoint y: 137, distance: 18.1
click at [549, 131] on span "Je me permets de revenir vers vous concernant la facture n° 2225072312 d'un mon…" at bounding box center [508, 135] width 228 height 13
drag, startPoint x: 619, startPoint y: 131, endPoint x: 601, endPoint y: 130, distance: 18.0
click at [601, 130] on span "Je me permets de revenir vers vous concernant la facture n° 2225072303 d'un mon…" at bounding box center [508, 135] width 229 height 13
drag, startPoint x: 508, startPoint y: 138, endPoint x: 494, endPoint y: 137, distance: 13.3
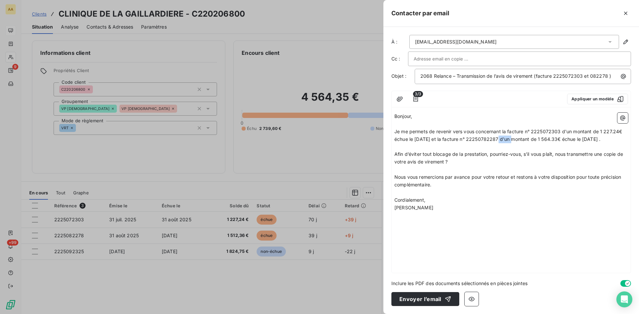
click at [494, 137] on span "Je me permets de revenir vers vous concernant la facture n° 2225072303 d'un mon…" at bounding box center [508, 135] width 229 height 13
drag, startPoint x: 566, startPoint y: 139, endPoint x: 548, endPoint y: 138, distance: 18.0
click at [548, 138] on span "Je me permets de revenir vers vous concernant la facture n° 2225072303 d'un mon…" at bounding box center [508, 135] width 229 height 13
click at [420, 297] on button "Envoyer l’email" at bounding box center [425, 299] width 68 height 14
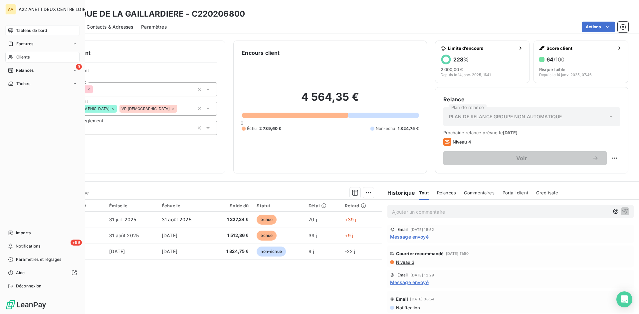
click at [30, 30] on span "Tableau de bord" at bounding box center [31, 31] width 31 height 6
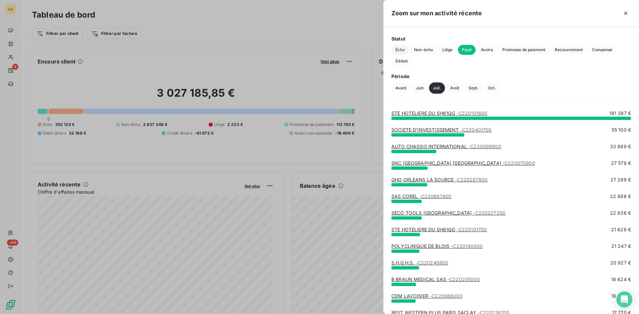
click at [397, 50] on span "Échu" at bounding box center [399, 50] width 17 height 10
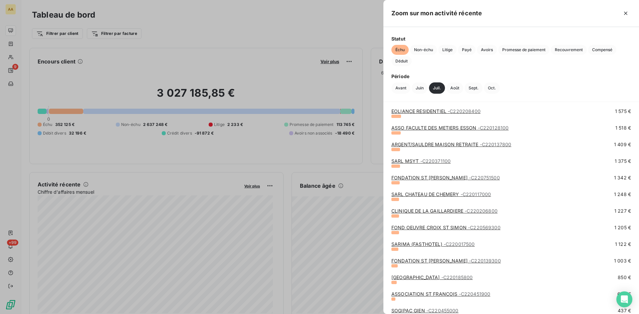
scroll to position [233, 0]
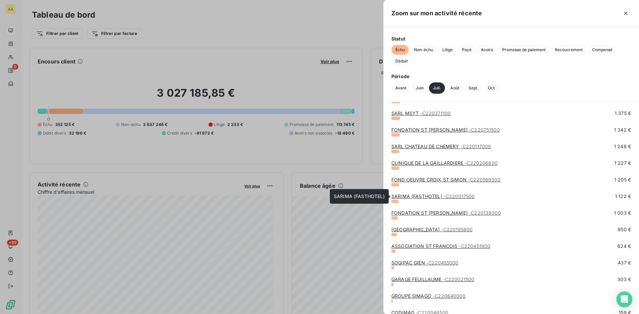
click at [422, 197] on link "SARIMA (FASTHOTEL) - C220017500" at bounding box center [433, 197] width 84 height 6
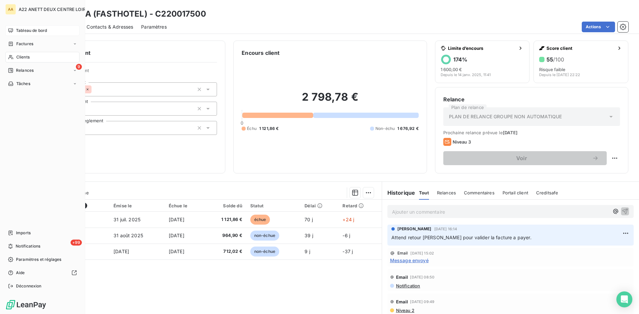
click at [28, 29] on span "Tableau de bord" at bounding box center [31, 31] width 31 height 6
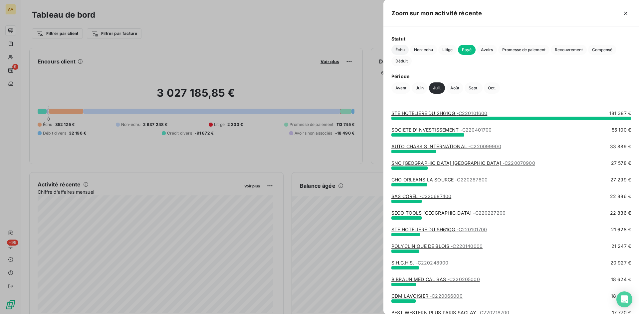
click at [400, 51] on span "Échu" at bounding box center [399, 50] width 17 height 10
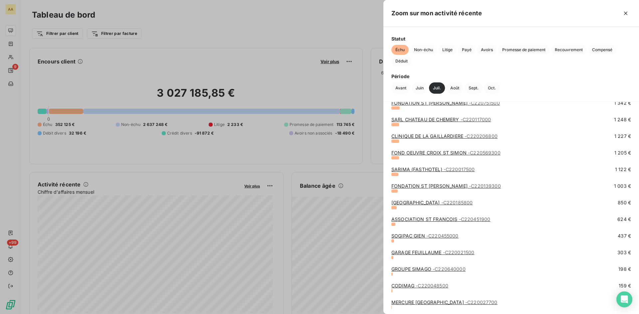
scroll to position [266, 0]
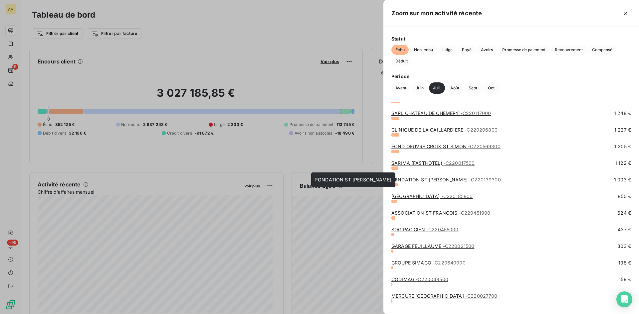
click at [469, 179] on span "- C220139300" at bounding box center [485, 180] width 32 height 6
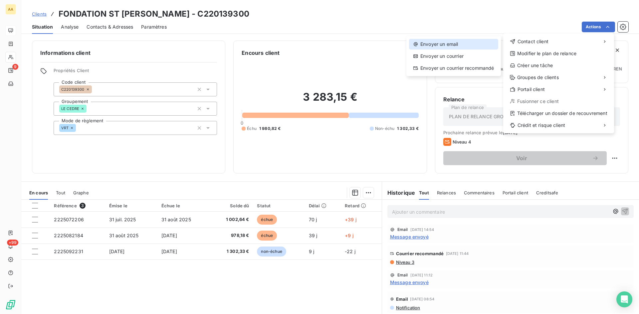
click at [443, 41] on div "Envoyer un email" at bounding box center [453, 44] width 89 height 11
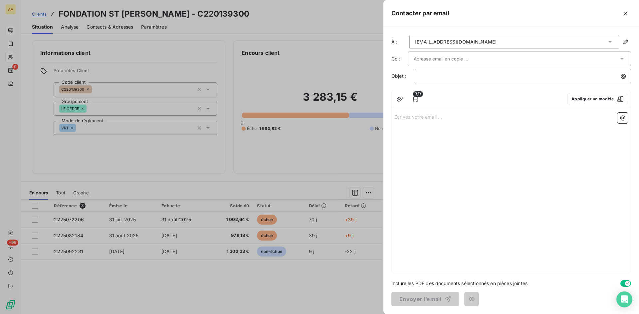
click at [397, 119] on p "Écrivez votre email ... ﻿" at bounding box center [511, 117] width 234 height 8
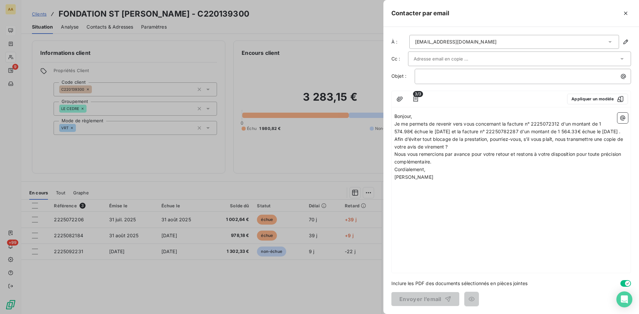
click at [425, 114] on p "Bonjour," at bounding box center [511, 117] width 234 height 8
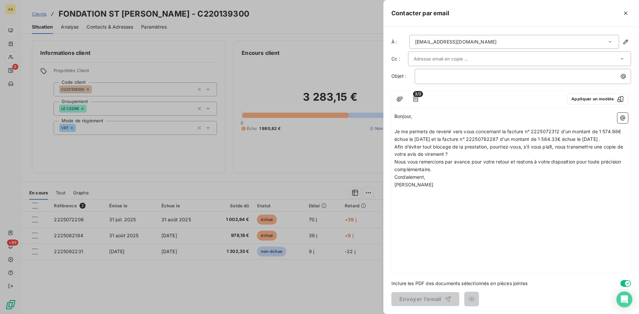
click at [420, 143] on p "Je me permets de revenir vers vous concernant la facture n° 2225072312 d'un mon…" at bounding box center [511, 135] width 234 height 15
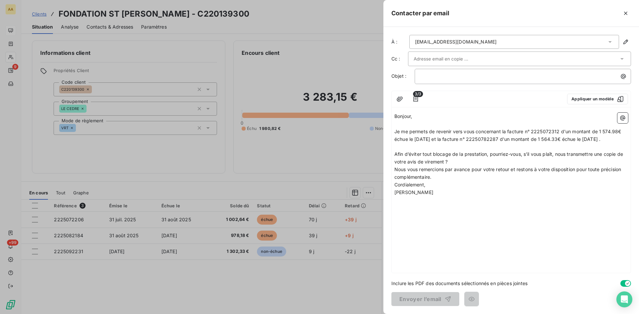
click at [453, 166] on p "Afin d’éviter tout blocage de la prestation, pourriez-vous, s’il vous plaît, no…" at bounding box center [511, 158] width 234 height 15
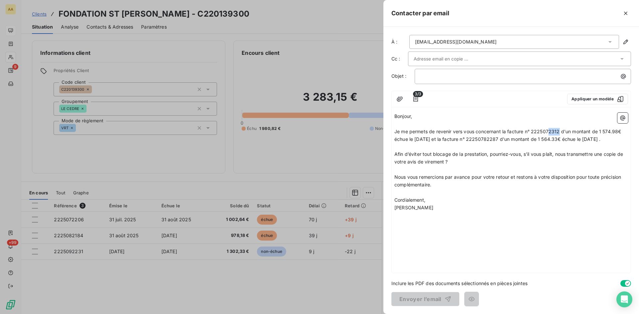
drag, startPoint x: 560, startPoint y: 130, endPoint x: 548, endPoint y: 129, distance: 11.7
click at [548, 129] on span "Je me permets de revenir vers vous concernant la facture n° 2225072312 d'un mon…" at bounding box center [508, 135] width 228 height 13
drag, startPoint x: 620, startPoint y: 131, endPoint x: 600, endPoint y: 130, distance: 19.7
click at [600, 130] on span "Je me permets de revenir vers vous concernant la facture n° 2225072206 d'un mon…" at bounding box center [508, 135] width 229 height 13
drag, startPoint x: 508, startPoint y: 137, endPoint x: 494, endPoint y: 137, distance: 14.0
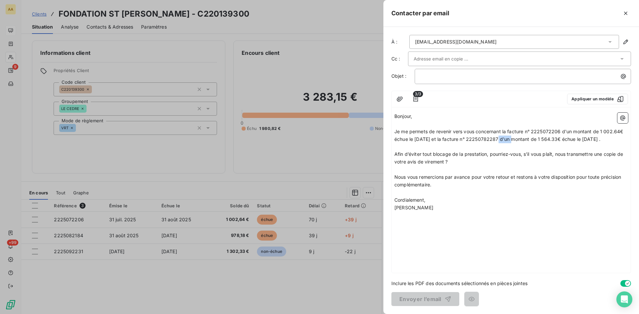
click at [494, 137] on span "Je me permets de revenir vers vous concernant la facture n° 2225072206 d'un mon…" at bounding box center [509, 135] width 230 height 13
drag, startPoint x: 565, startPoint y: 139, endPoint x: 549, endPoint y: 139, distance: 16.7
click at [549, 139] on span "Je me permets de revenir vers vous concernant la facture n° 2225072206 d'un mon…" at bounding box center [509, 135] width 230 height 13
click at [549, 137] on span "Je me permets de revenir vers vous concernant la facture n° 2225072206 d'un mon…" at bounding box center [509, 135] width 230 height 13
click at [418, 77] on div "﻿" at bounding box center [523, 75] width 212 height 9
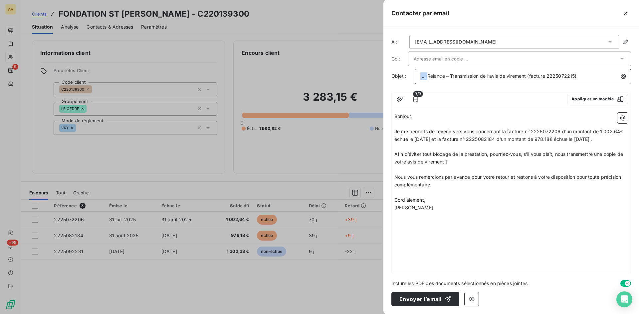
drag, startPoint x: 427, startPoint y: 78, endPoint x: 400, endPoint y: 77, distance: 27.0
click at [400, 77] on div "Objet : .... Relance – Transmission de l’avis de virement (facture 2225072215)" at bounding box center [511, 76] width 240 height 15
drag, startPoint x: 580, startPoint y: 76, endPoint x: 571, endPoint y: 76, distance: 9.0
click at [571, 76] on span "1393 Relance – Transmission de l’avis de virement (facture 2225072215)" at bounding box center [501, 76] width 162 height 6
click at [419, 298] on button "Envoyer l’email" at bounding box center [425, 299] width 68 height 14
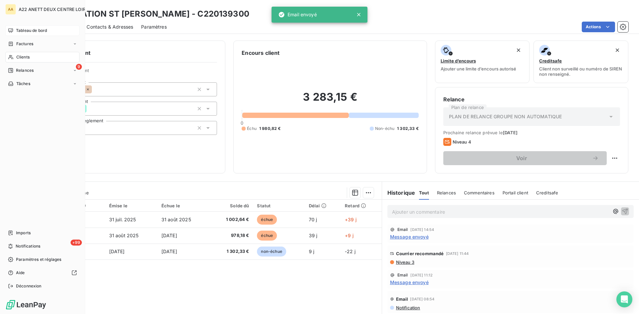
click at [23, 29] on span "Tableau de bord" at bounding box center [31, 31] width 31 height 6
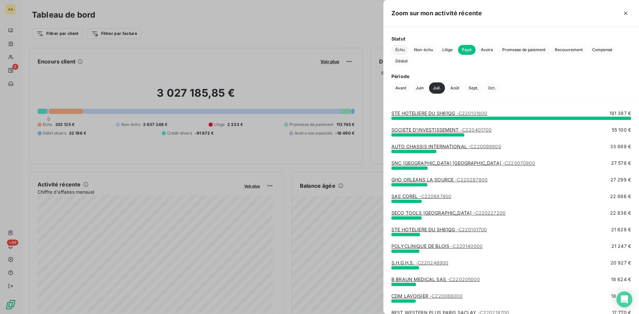
click at [402, 50] on span "Échu" at bounding box center [399, 50] width 17 height 10
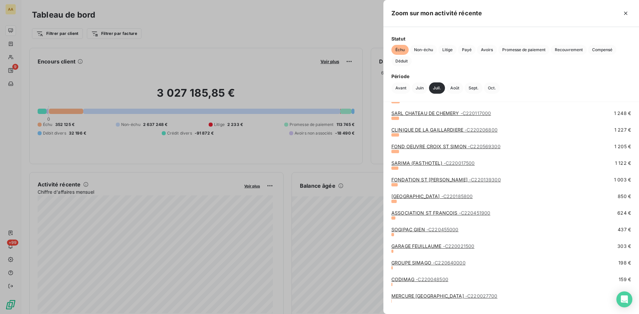
scroll to position [278, 0]
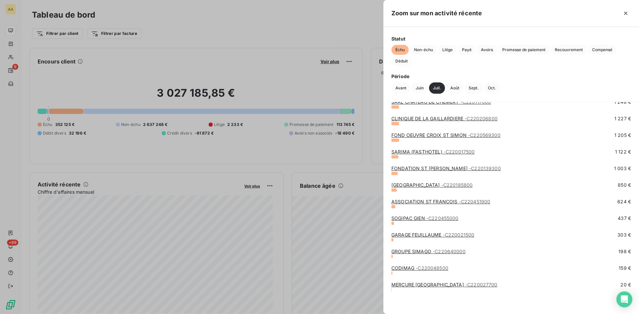
click at [441, 186] on span "- C220185800" at bounding box center [457, 185] width 32 height 6
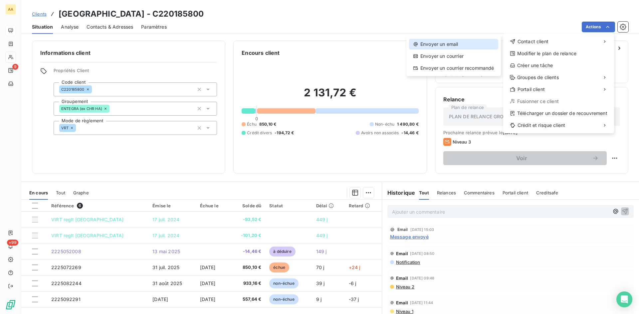
click at [445, 43] on div "Envoyer un email" at bounding box center [453, 44] width 89 height 11
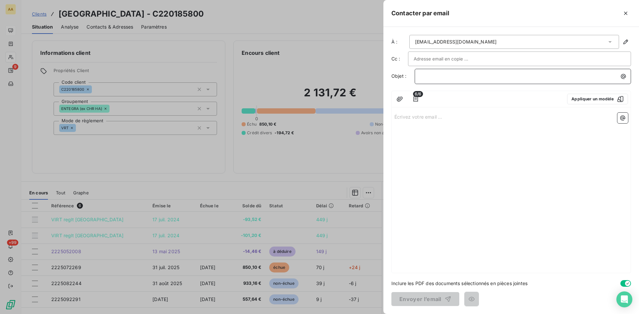
click at [432, 76] on p "﻿" at bounding box center [524, 77] width 208 height 8
drag, startPoint x: 426, startPoint y: 77, endPoint x: 391, endPoint y: 76, distance: 35.3
click at [391, 76] on div "À : [EMAIL_ADDRESS][DOMAIN_NAME] Cc : Objet : .... Relance – Transmission de l’…" at bounding box center [511, 170] width 256 height 287
drag, startPoint x: 581, startPoint y: 76, endPoint x: 572, endPoint y: 76, distance: 9.3
click at [572, 76] on span "1858 Relance – Transmission de l’avis de virement (facture 2225072215)" at bounding box center [501, 76] width 163 height 6
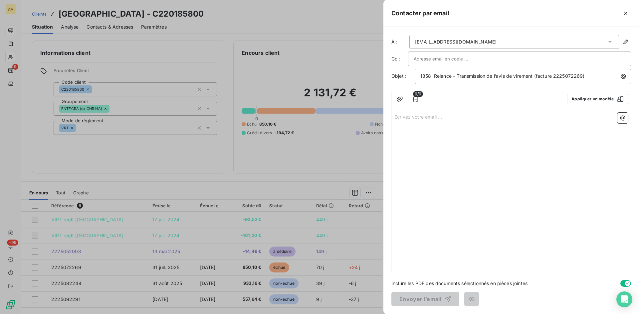
click at [547, 147] on div "Écrivez votre email ... ﻿" at bounding box center [511, 191] width 239 height 163
click at [408, 119] on p "Écrivez votre email ... ﻿" at bounding box center [511, 117] width 234 height 8
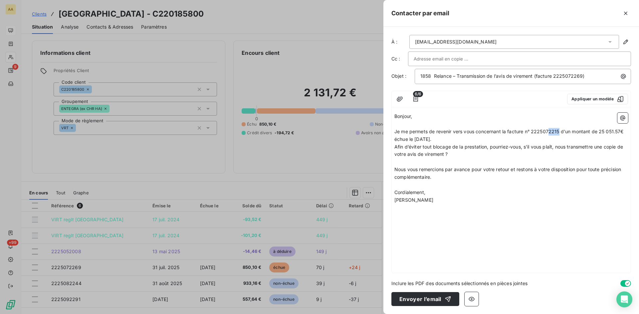
drag, startPoint x: 558, startPoint y: 131, endPoint x: 550, endPoint y: 129, distance: 8.6
click at [550, 129] on span "Je me permets de revenir vers vous concernant la facture n° 2225072215 d'un mon…" at bounding box center [510, 135] width 232 height 13
drag, startPoint x: 622, startPoint y: 131, endPoint x: 601, endPoint y: 130, distance: 20.6
click at [601, 130] on span "Je me permets de revenir vers vous concernant la facture n° 2225072269 d'un mon…" at bounding box center [510, 135] width 233 height 13
click at [466, 140] on p "Je me permets de revenir vers vous concernant la facture n° 2225072269 d'un mon…" at bounding box center [511, 135] width 234 height 15
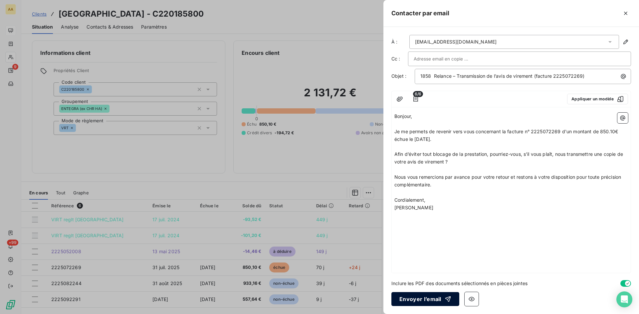
click at [418, 297] on button "Envoyer l’email" at bounding box center [425, 299] width 68 height 14
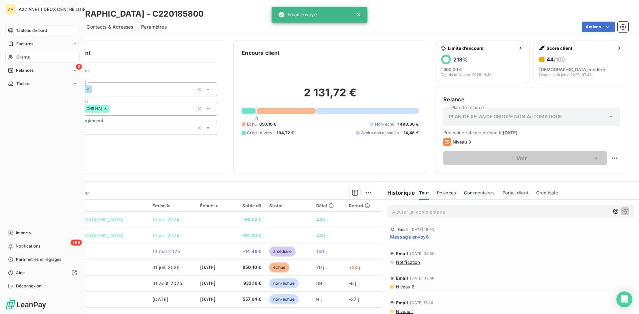
click at [25, 28] on span "Tableau de bord" at bounding box center [31, 31] width 31 height 6
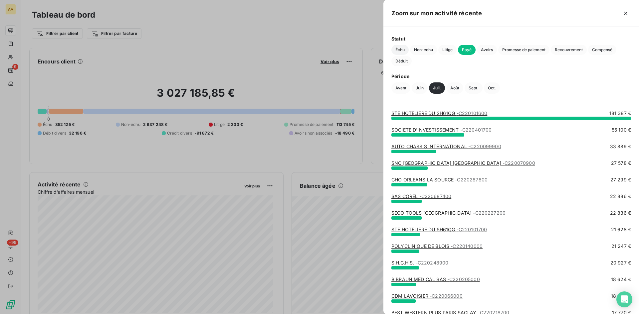
click at [402, 49] on span "Échu" at bounding box center [399, 50] width 17 height 10
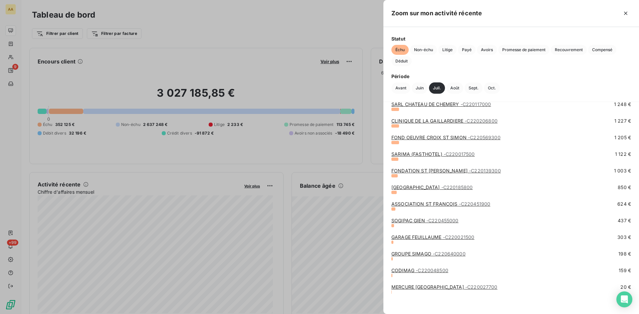
scroll to position [278, 0]
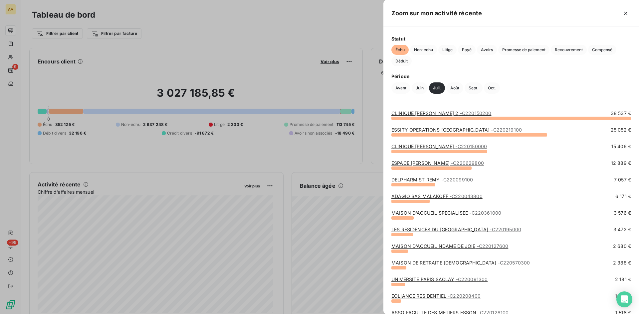
scroll to position [278, 0]
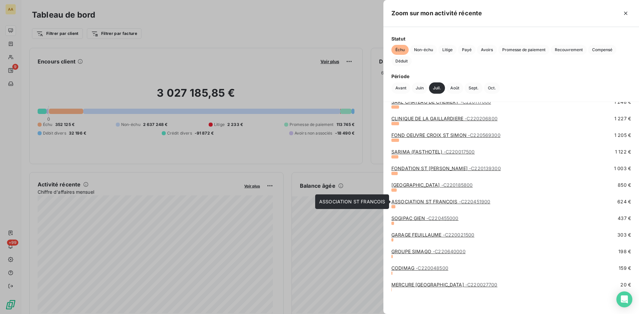
click at [425, 200] on link "ASSOCIATION ST FRANCOIS - C220451900" at bounding box center [440, 202] width 99 height 6
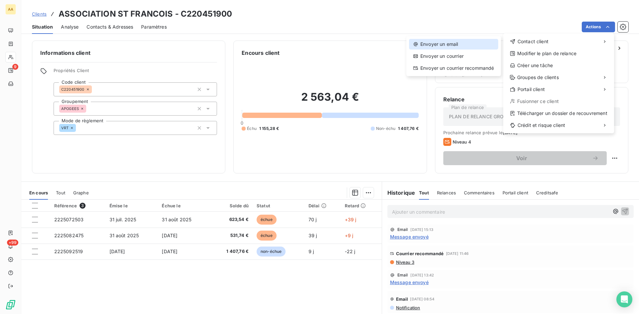
click at [462, 42] on div "Envoyer un email" at bounding box center [453, 44] width 89 height 11
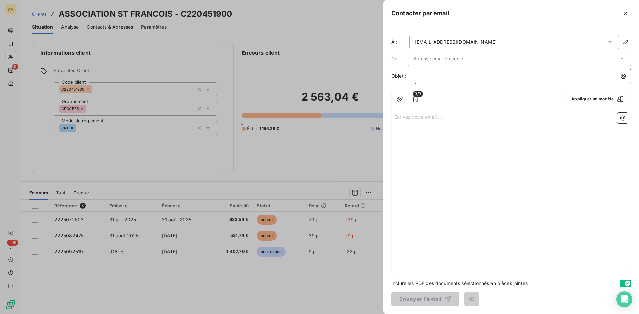
click at [443, 79] on p "﻿" at bounding box center [524, 77] width 208 height 8
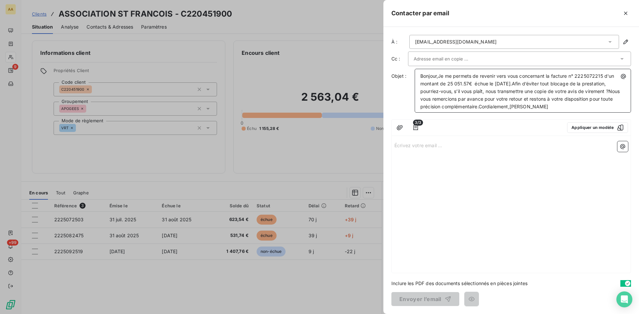
drag, startPoint x: 571, startPoint y: 104, endPoint x: 408, endPoint y: 75, distance: 165.1
click at [408, 75] on div "Objet : Bonjour,Je me permets de revenir vers vous concernant la facture n° 222…" at bounding box center [511, 91] width 240 height 44
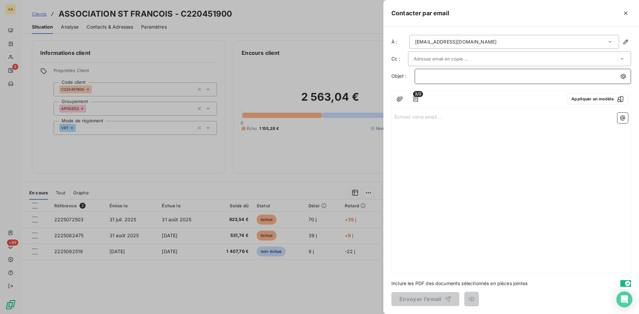
click at [438, 75] on p "﻿" at bounding box center [524, 77] width 208 height 8
click at [425, 77] on span ".... Relance – Transmission de l’avis de virement (facture 2225072215)" at bounding box center [498, 76] width 156 height 6
drag, startPoint x: 426, startPoint y: 75, endPoint x: 409, endPoint y: 80, distance: 17.2
click at [409, 80] on div "Objet : .... Relance – Transmission de l’avis de virement (facture 2225072215)" at bounding box center [511, 76] width 240 height 15
drag, startPoint x: 580, startPoint y: 77, endPoint x: 570, endPoint y: 74, distance: 10.7
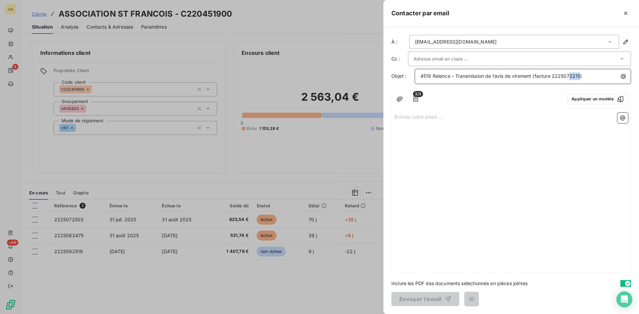
click at [570, 74] on span "4519 Relance – Transmission de l’avis de virement (facture 2225072215)" at bounding box center [501, 76] width 162 height 6
click at [396, 118] on p "Écrivez votre email ... ﻿" at bounding box center [511, 117] width 234 height 8
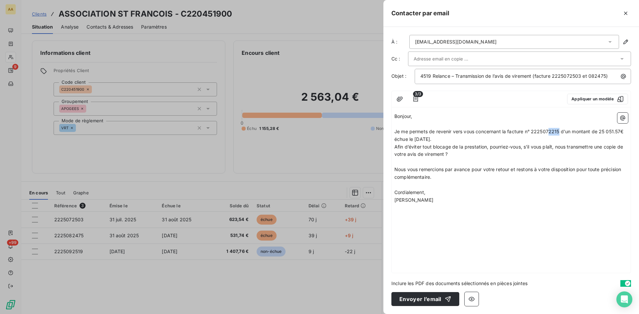
drag, startPoint x: 558, startPoint y: 132, endPoint x: 550, endPoint y: 130, distance: 8.5
click at [550, 130] on span "Je me permets de revenir vers vous concernant la facture n° 2225072215 d'un mon…" at bounding box center [510, 135] width 232 height 13
drag, startPoint x: 437, startPoint y: 198, endPoint x: 390, endPoint y: 116, distance: 94.3
click at [390, 116] on div "À : association@assostfrancois.fr Cc : Objet : 4519 Relance – Transmission de l…" at bounding box center [511, 170] width 256 height 287
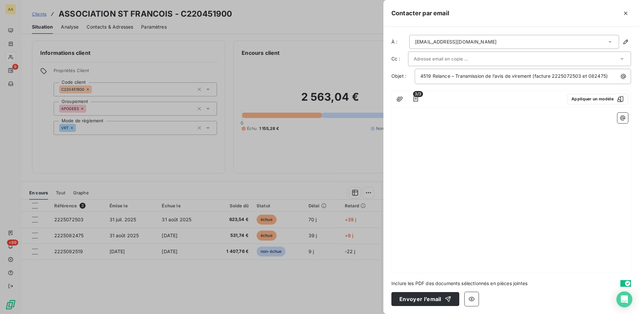
click at [407, 124] on p "﻿" at bounding box center [511, 124] width 234 height 8
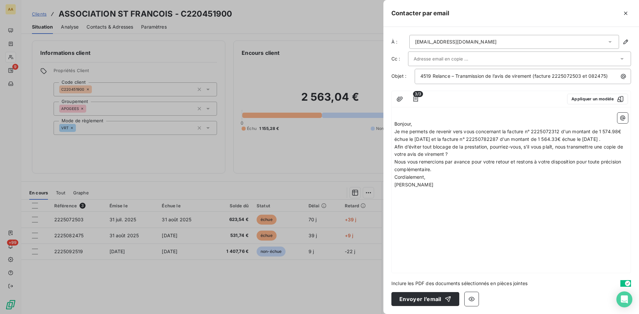
click at [420, 125] on p "Bonjour," at bounding box center [511, 124] width 234 height 8
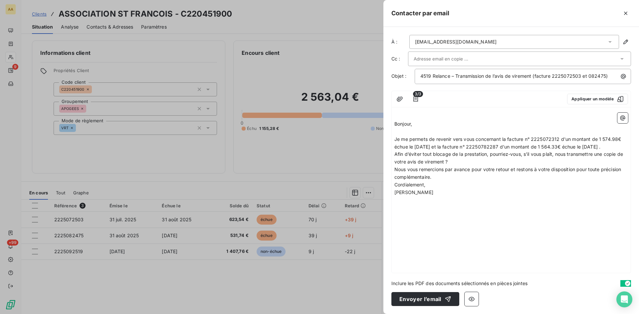
click at [414, 151] on p "Je me permets de revenir vers vous concernant la facture n° 2225072312 d'un mon…" at bounding box center [511, 143] width 234 height 15
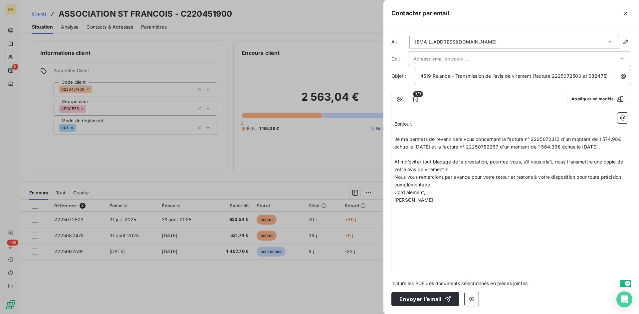
click at [458, 174] on p "Afin d’éviter tout blocage de la prestation, pourriez-vous, s’il vous plaît, no…" at bounding box center [511, 165] width 234 height 15
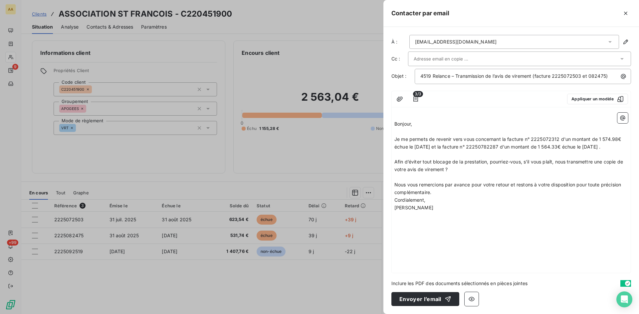
click at [444, 197] on p "Nous vous remercions par avance pour votre retour et restons à votre dispositio…" at bounding box center [511, 188] width 234 height 15
drag, startPoint x: 558, startPoint y: 138, endPoint x: 550, endPoint y: 138, distance: 8.0
click at [550, 138] on span "Je me permets de revenir vers vous concernant la facture n° 2225072312 d'un mon…" at bounding box center [508, 142] width 228 height 13
drag, startPoint x: 560, startPoint y: 138, endPoint x: 550, endPoint y: 137, distance: 9.7
click at [550, 137] on span "Je me permets de revenir vers vous concernant la facture n° 2225072312 d'un mon…" at bounding box center [508, 142] width 228 height 13
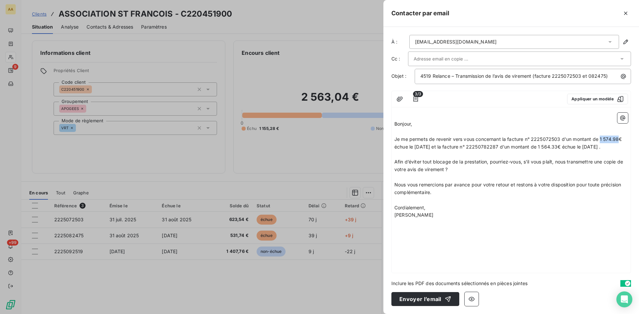
drag, startPoint x: 618, startPoint y: 138, endPoint x: 600, endPoint y: 138, distance: 17.6
click at [600, 138] on span "Je me permets de revenir vers vous concernant la facture n° 2225072503 d'un mon…" at bounding box center [508, 142] width 229 height 13
drag, startPoint x: 511, startPoint y: 147, endPoint x: 495, endPoint y: 145, distance: 15.8
click at [495, 145] on span "Je me permets de revenir vers vous concernant la facture n° 2225072503 d'un mon…" at bounding box center [507, 142] width 226 height 13
drag, startPoint x: 568, startPoint y: 144, endPoint x: 548, endPoint y: 145, distance: 20.3
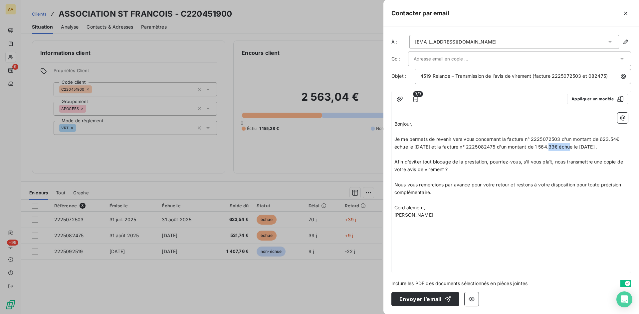
click at [547, 145] on span "Je me permets de revenir vers vous concernant la facture n° 2225072503 d'un mon…" at bounding box center [507, 142] width 226 height 13
click at [486, 227] on p "﻿" at bounding box center [511, 223] width 234 height 8
click at [423, 299] on button "Envoyer l’email" at bounding box center [425, 299] width 68 height 14
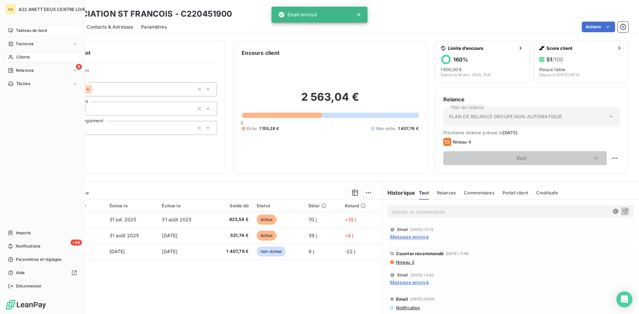
click at [25, 30] on span "Tableau de bord" at bounding box center [31, 31] width 31 height 6
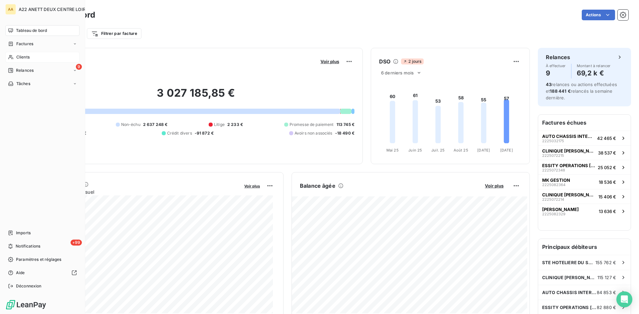
click at [24, 55] on span "Clients" at bounding box center [22, 57] width 13 height 6
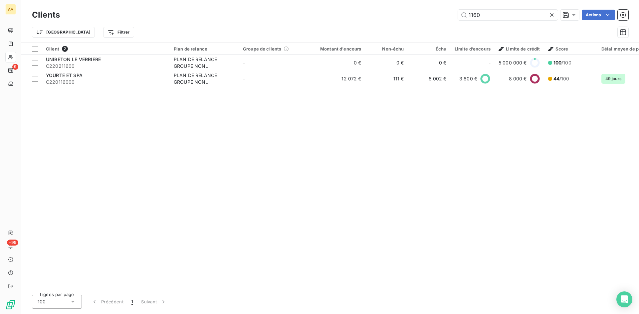
click at [25, 30] on div "Clients 1160 Actions Trier Filtrer" at bounding box center [330, 21] width 618 height 43
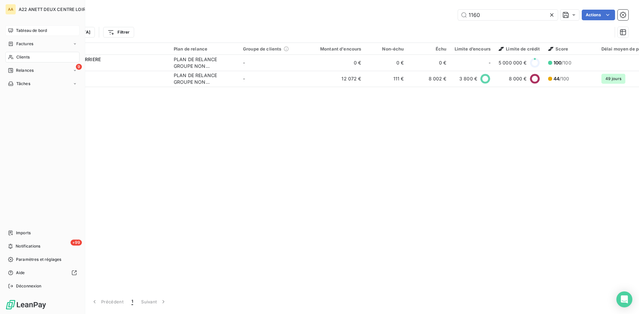
click at [18, 30] on span "Tableau de bord" at bounding box center [31, 31] width 31 height 6
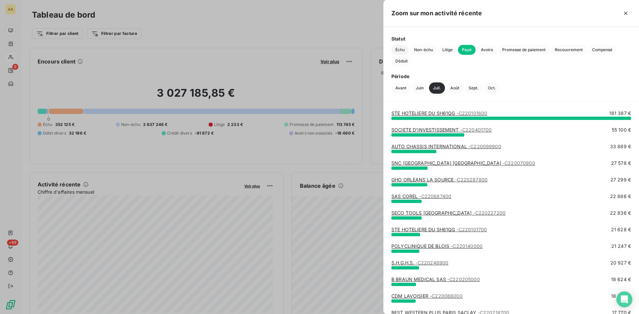
click at [397, 47] on span "Échu" at bounding box center [399, 50] width 17 height 10
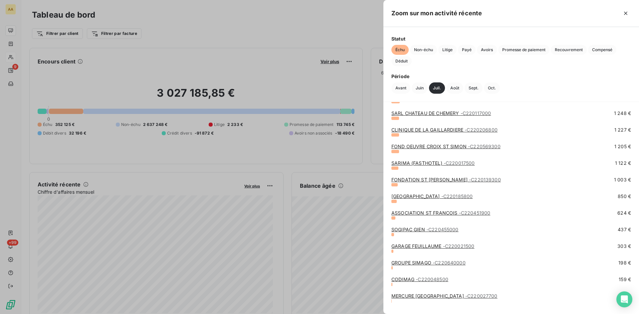
scroll to position [278, 0]
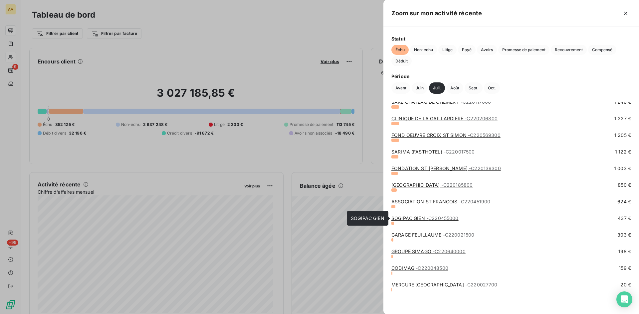
click at [428, 219] on span "- C220455000" at bounding box center [442, 219] width 32 height 6
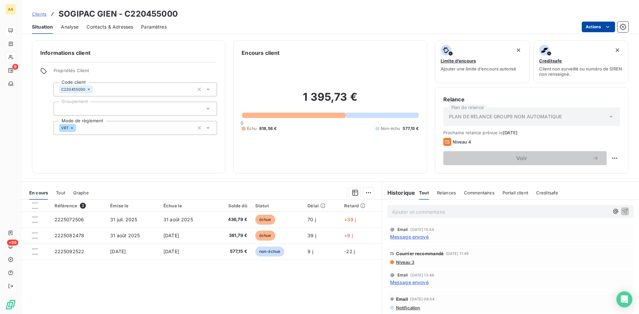
click at [611, 24] on html "AA 9 +99 Clients SOGIPAC GIEN - C220455000 Situation Analyse Contacts & Adresse…" at bounding box center [319, 157] width 639 height 314
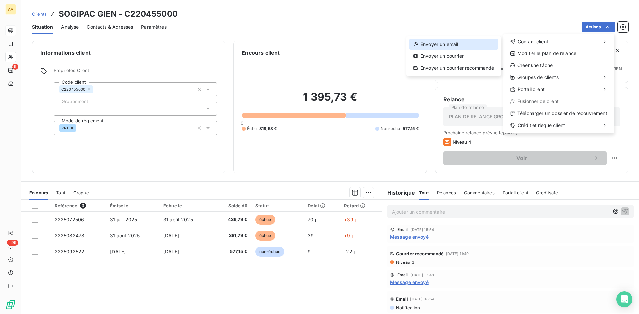
click at [459, 41] on div "Envoyer un email" at bounding box center [453, 44] width 89 height 11
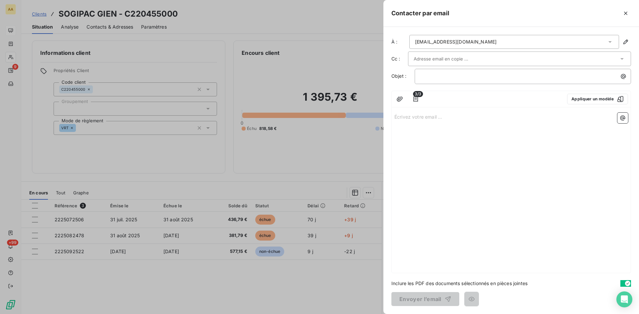
click at [413, 115] on p "Écrivez votre email ... ﻿" at bounding box center [511, 117] width 234 height 8
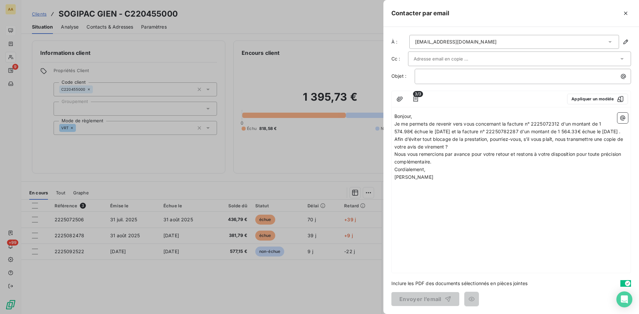
click at [422, 118] on p "Bonjour," at bounding box center [511, 117] width 234 height 8
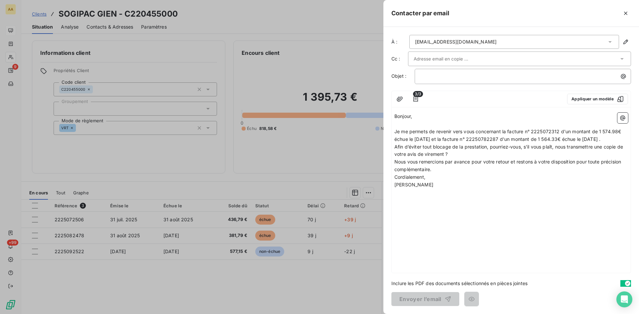
click at [423, 143] on p "Je me permets de revenir vers vous concernant la facture n° 2225072312 d'un mon…" at bounding box center [511, 135] width 234 height 15
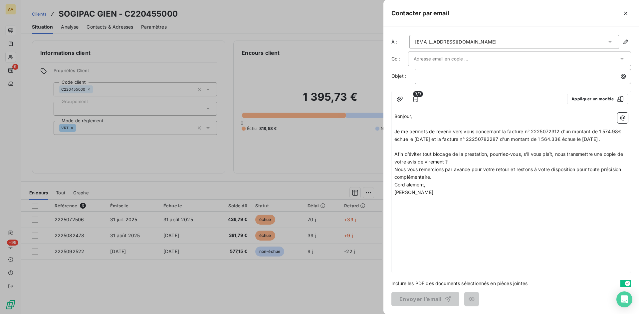
click at [453, 166] on p "Afin d’éviter tout blocage de la prestation, pourriez-vous, s’il vous plaît, no…" at bounding box center [511, 158] width 234 height 15
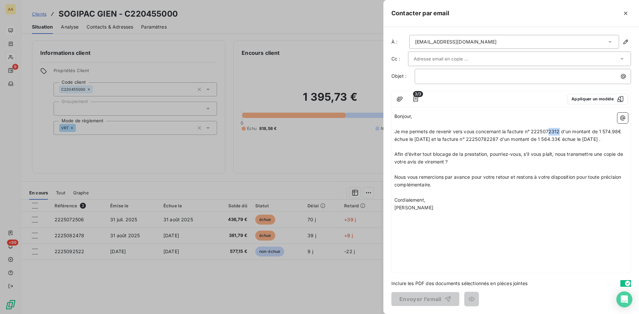
drag, startPoint x: 560, startPoint y: 132, endPoint x: 550, endPoint y: 130, distance: 10.7
click at [549, 130] on span "Je me permets de revenir vers vous concernant la facture n° 2225072312 d'un mon…" at bounding box center [508, 135] width 228 height 13
drag, startPoint x: 619, startPoint y: 131, endPoint x: 600, endPoint y: 130, distance: 18.3
click at [600, 130] on span "Je me permets de revenir vers vous concernant la facture n° 2225072506 d'un mon…" at bounding box center [508, 135] width 229 height 13
drag, startPoint x: 508, startPoint y: 137, endPoint x: 494, endPoint y: 137, distance: 14.0
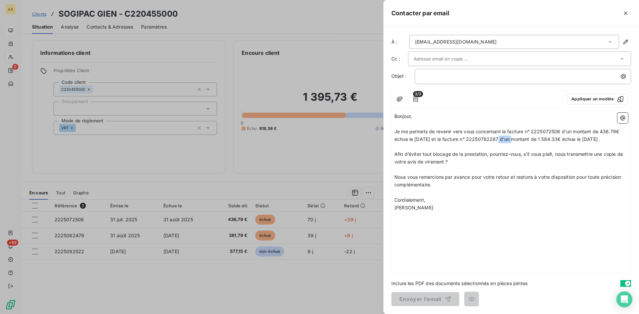
click at [494, 137] on span "Je me permets de revenir vers vous concernant la facture n° 2225072506 d'un mon…" at bounding box center [507, 135] width 226 height 13
drag, startPoint x: 568, startPoint y: 139, endPoint x: 547, endPoint y: 137, distance: 21.0
click at [547, 137] on span "Je me permets de revenir vers vous concernant la facture n° 2225072506 d'un mon…" at bounding box center [507, 135] width 226 height 13
click at [546, 140] on span "Je me permets de revenir vers vous concernant la facture n° 2225072506 d'un mon…" at bounding box center [507, 135] width 226 height 13
click at [420, 73] on div "﻿" at bounding box center [523, 75] width 212 height 9
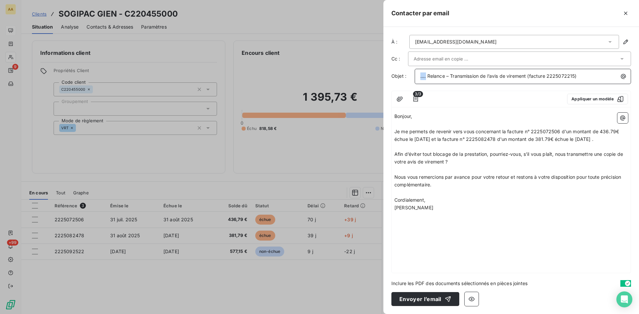
drag, startPoint x: 424, startPoint y: 77, endPoint x: 385, endPoint y: 77, distance: 39.6
click at [385, 77] on div "À : epecatte@sogipac.fr Cc : Objet : .... Relance – Transmission de l’avis de v…" at bounding box center [511, 170] width 256 height 287
drag, startPoint x: 582, startPoint y: 77, endPoint x: 573, endPoint y: 76, distance: 8.4
click at [573, 76] on span "4550 Relance – Transmission de l’avis de virement (facture 2225072215)" at bounding box center [502, 76] width 164 height 6
drag, startPoint x: 541, startPoint y: 226, endPoint x: 530, endPoint y: 222, distance: 11.9
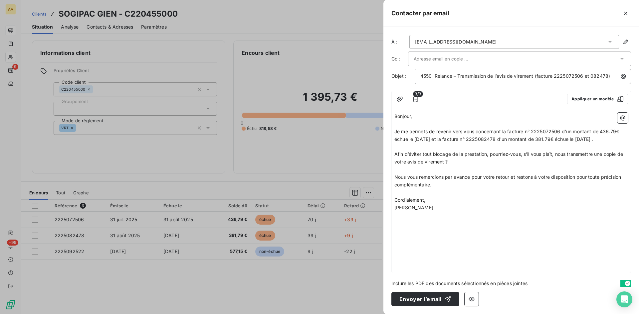
click at [541, 219] on p "﻿" at bounding box center [511, 216] width 234 height 8
click at [424, 296] on button "Envoyer l’email" at bounding box center [425, 299] width 68 height 14
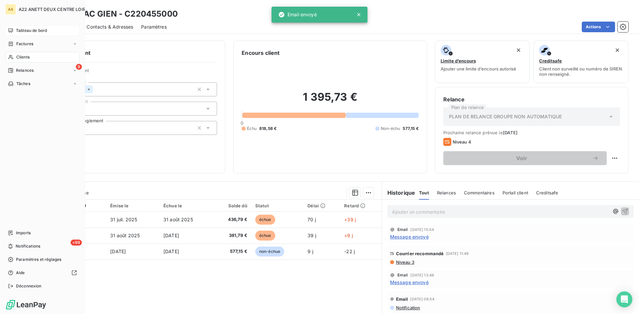
drag, startPoint x: 34, startPoint y: 29, endPoint x: 43, endPoint y: 32, distance: 9.4
click at [34, 29] on span "Tableau de bord" at bounding box center [31, 31] width 31 height 6
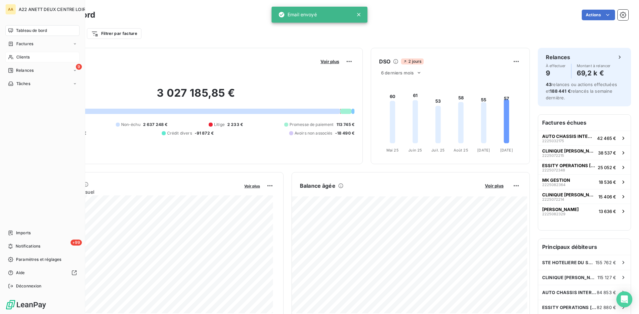
click at [23, 56] on span "Clients" at bounding box center [22, 57] width 13 height 6
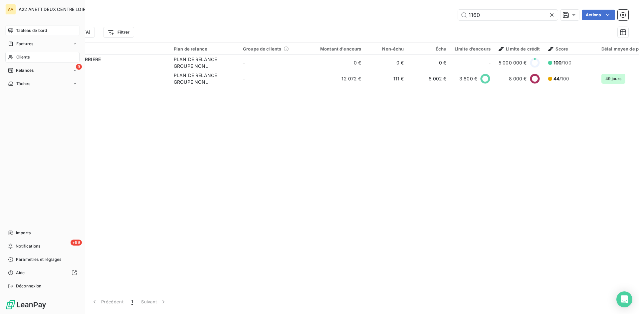
click at [22, 30] on span "Tableau de bord" at bounding box center [31, 31] width 31 height 6
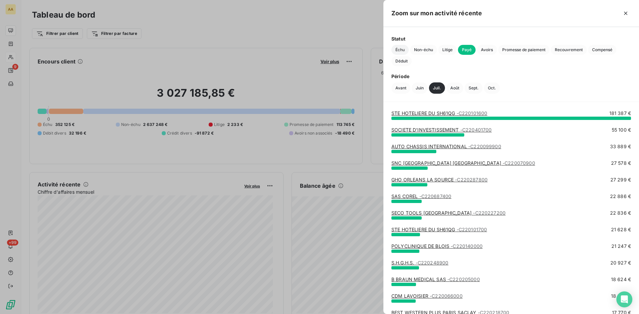
click at [401, 51] on span "Échu" at bounding box center [399, 50] width 17 height 10
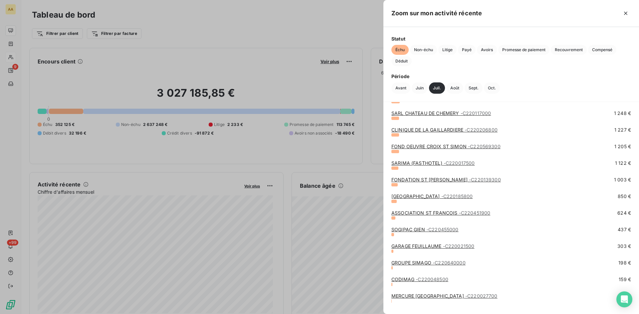
scroll to position [278, 0]
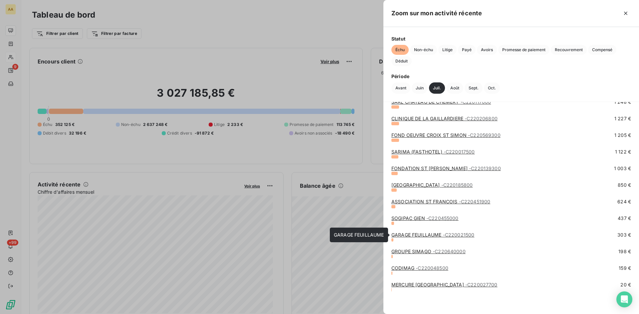
click at [426, 234] on link "GARAGE FEUILLAUME - C220021500" at bounding box center [432, 235] width 83 height 6
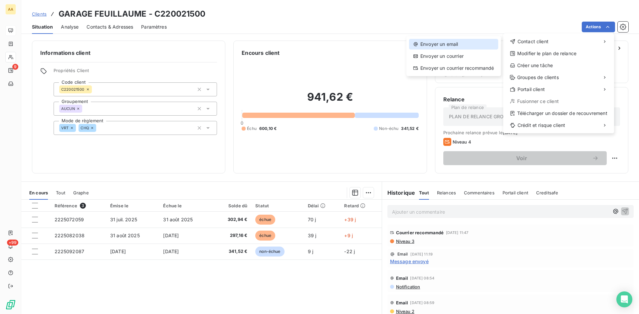
click at [432, 42] on div "Envoyer un email" at bounding box center [453, 44] width 89 height 11
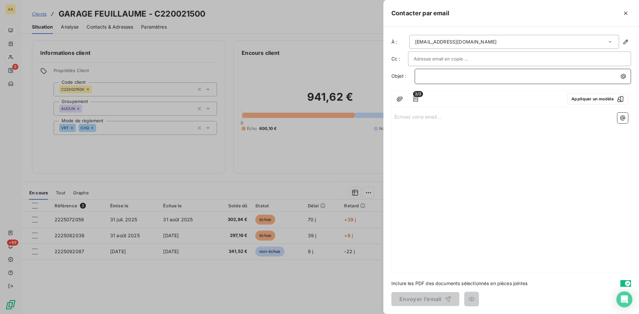
click at [425, 76] on p "﻿" at bounding box center [524, 77] width 208 height 8
drag, startPoint x: 421, startPoint y: 76, endPoint x: 399, endPoint y: 76, distance: 22.6
click at [399, 76] on div "Objet : .... Relance – Transmission de l’avis de virement (facture 2225072215)" at bounding box center [511, 76] width 240 height 15
drag, startPoint x: 580, startPoint y: 74, endPoint x: 569, endPoint y: 72, distance: 11.4
click at [569, 72] on div "0215 Relance – Transmission de l’avis de virement (facture 2225072215)" at bounding box center [523, 75] width 212 height 9
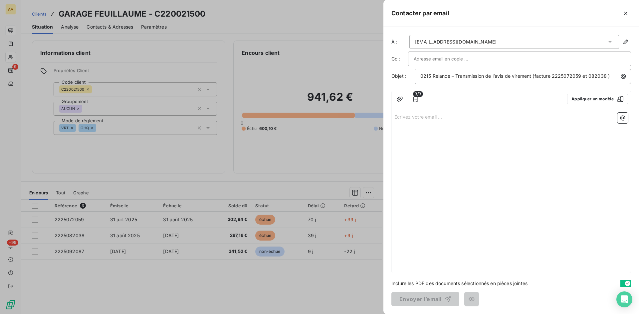
click at [526, 102] on div at bounding box center [493, 99] width 135 height 11
click at [405, 118] on p "Écrivez votre email ... ﻿" at bounding box center [511, 117] width 234 height 8
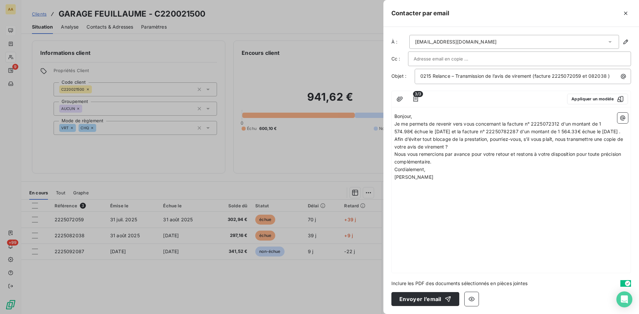
click at [436, 136] on p "Je me permets de revenir vers vous concernant la facture n° 2225072312 d'un mon…" at bounding box center [511, 127] width 234 height 15
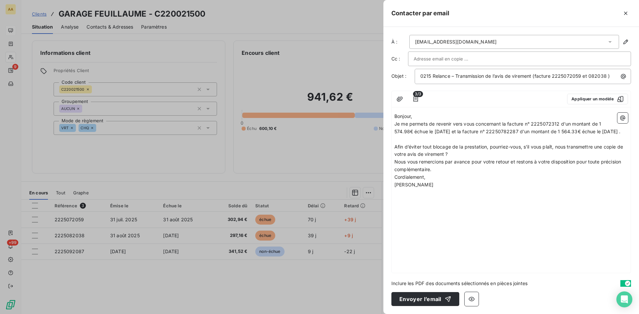
click at [455, 159] on p "Afin d’éviter tout blocage de la prestation, pourriez-vous, s’il vous plaît, no…" at bounding box center [511, 150] width 234 height 15
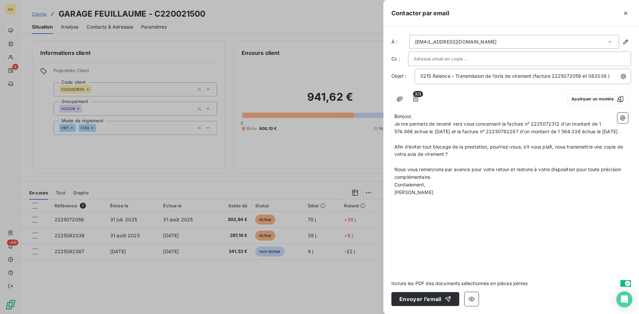
click at [442, 181] on p "Nous vous remercions par avance pour votre retour et restons à votre dispositio…" at bounding box center [511, 173] width 234 height 15
click at [420, 116] on p "Bonjour," at bounding box center [511, 117] width 234 height 8
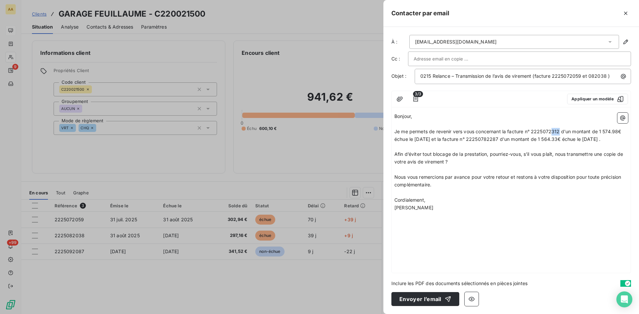
drag, startPoint x: 560, startPoint y: 129, endPoint x: 551, endPoint y: 130, distance: 9.0
click at [551, 130] on span "Je me permets de revenir vers vous concernant la facture n° 2225072312 d'un mon…" at bounding box center [508, 135] width 228 height 13
drag, startPoint x: 618, startPoint y: 131, endPoint x: 602, endPoint y: 131, distance: 16.6
click at [601, 131] on span "Je me permets de revenir vers vous concernant la facture n° 2225072059 d'un mon…" at bounding box center [508, 135] width 229 height 13
drag, startPoint x: 511, startPoint y: 138, endPoint x: 495, endPoint y: 138, distance: 16.0
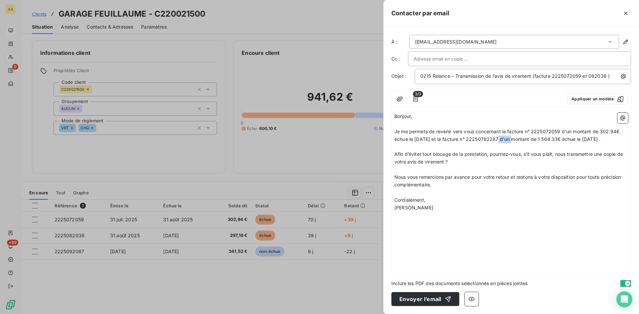
click at [495, 138] on span "Je me permets de revenir vers vous concernant la facture n° 2225072059 d'un mon…" at bounding box center [507, 135] width 226 height 13
drag, startPoint x: 567, startPoint y: 138, endPoint x: 549, endPoint y: 138, distance: 18.3
click at [549, 138] on span "Je me permets de revenir vers vous concernant la facture n° 2225072059 d'un mon…" at bounding box center [507, 135] width 226 height 13
click at [532, 219] on p "﻿" at bounding box center [511, 216] width 234 height 8
click at [423, 298] on button "Envoyer l’email" at bounding box center [425, 299] width 68 height 14
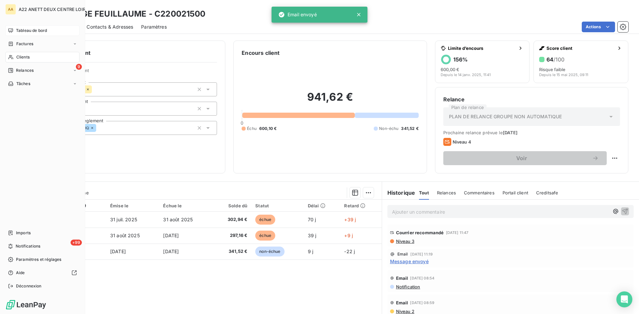
click at [26, 30] on span "Tableau de bord" at bounding box center [31, 31] width 31 height 6
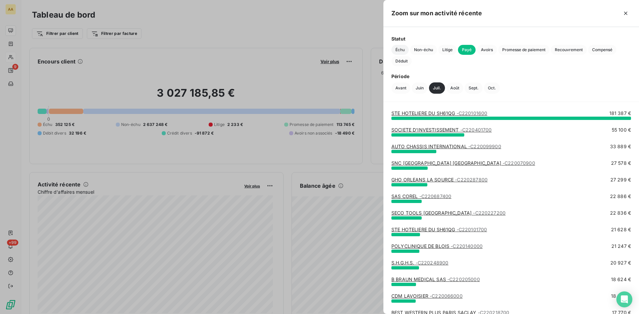
drag, startPoint x: 402, startPoint y: 49, endPoint x: 407, endPoint y: 53, distance: 6.4
click at [402, 49] on span "Échu" at bounding box center [399, 50] width 17 height 10
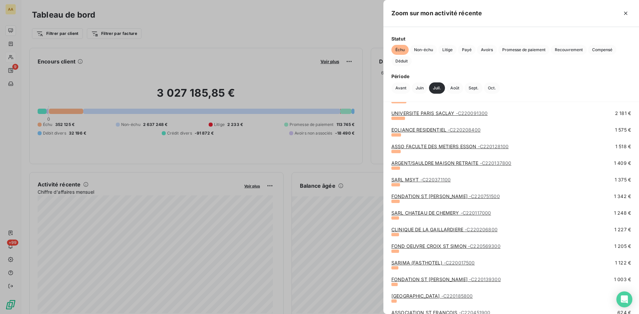
scroll to position [278, 0]
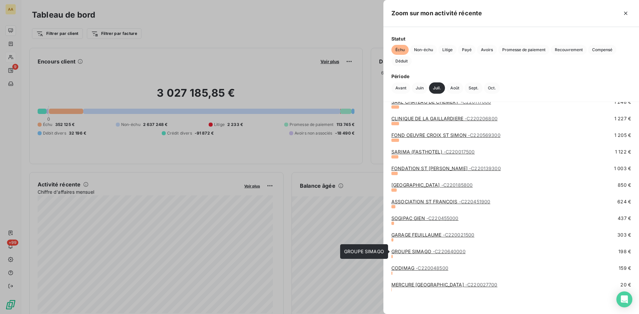
click at [424, 250] on link "GROUPE SIMAGO - C220640000" at bounding box center [428, 252] width 74 height 6
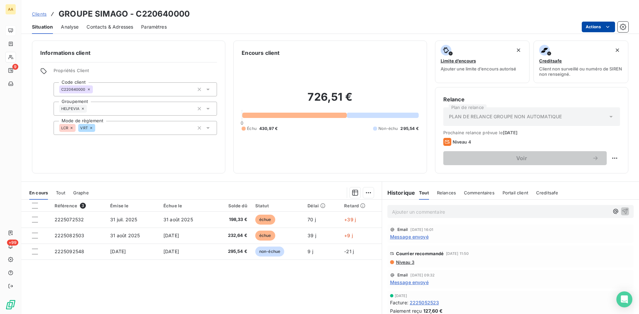
click at [611, 24] on html "AA 9 +99 Clients GROUPE SIMAGO - C220640000 Situation Analyse Contacts & Adress…" at bounding box center [319, 157] width 639 height 314
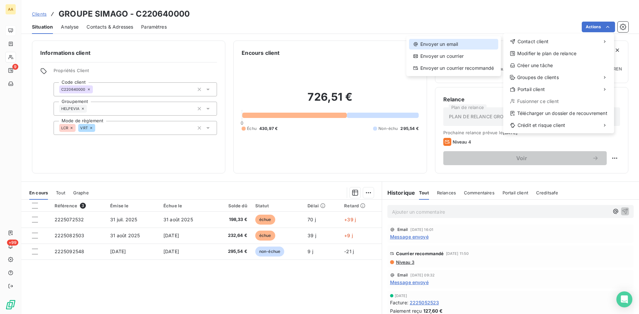
click at [446, 40] on div "Envoyer un email" at bounding box center [453, 44] width 89 height 11
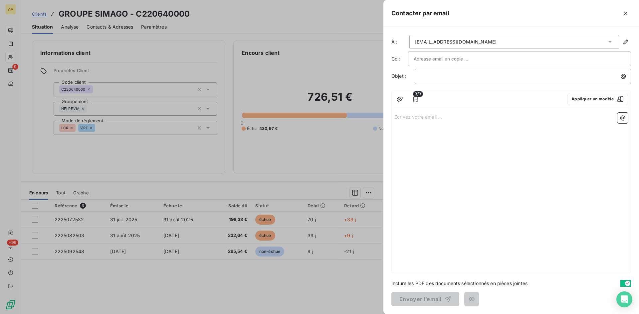
click at [396, 117] on p "Écrivez votre email ... ﻿" at bounding box center [511, 117] width 234 height 8
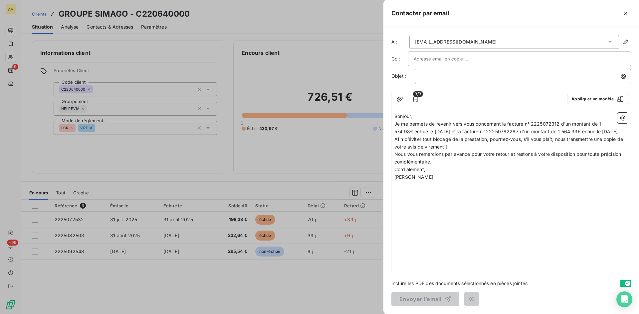
click at [421, 115] on p "Bonjour," at bounding box center [511, 117] width 234 height 8
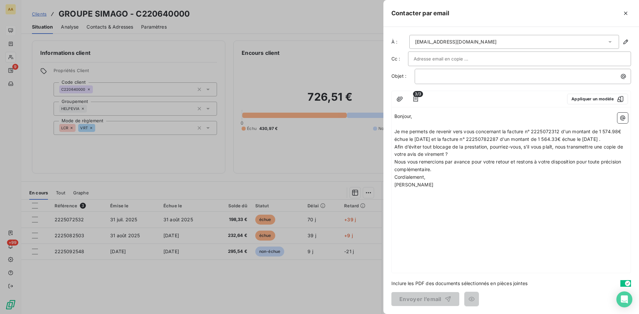
click at [424, 143] on p "Je me permets de revenir vers vous concernant la facture n° 2225072312 d'un mon…" at bounding box center [511, 135] width 234 height 15
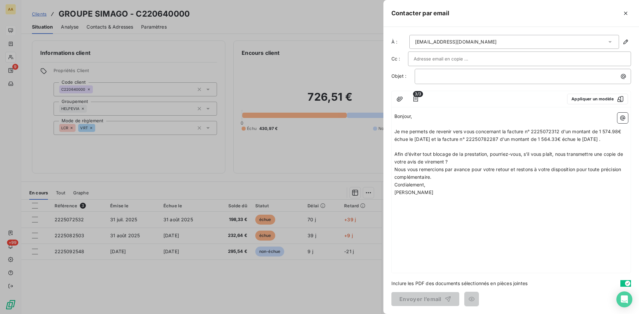
click at [453, 166] on p "Afin d’éviter tout blocage de la prestation, pourriez-vous, s’il vous plaît, no…" at bounding box center [511, 158] width 234 height 15
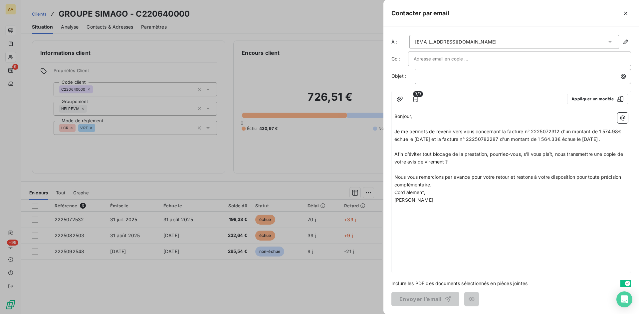
click at [443, 189] on p "Nous vous remercions par avance pour votre retour et restons à votre dispositio…" at bounding box center [511, 181] width 234 height 15
drag, startPoint x: 560, startPoint y: 129, endPoint x: 550, endPoint y: 129, distance: 9.7
click at [550, 129] on span "Je me permets de revenir vers vous concernant la facture n° 2225072312 d'un mon…" at bounding box center [508, 135] width 228 height 13
drag, startPoint x: 619, startPoint y: 132, endPoint x: 599, endPoint y: 130, distance: 20.1
click at [599, 130] on span "Je me permets de revenir vers vous concernant la facture n° 2225072532 d'un mon…" at bounding box center [508, 135] width 229 height 13
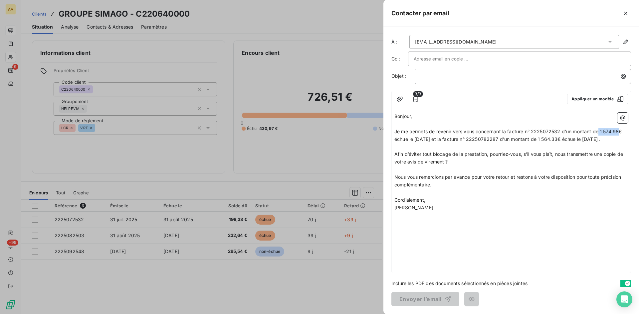
click at [608, 132] on span "Je me permets de revenir vers vous concernant la facture n° 2225072532 d'un mon…" at bounding box center [508, 135] width 229 height 13
click at [622, 133] on span "Je me permets de revenir vers vous concernant la facture n° 2225072532 d'un mon…" at bounding box center [508, 135] width 229 height 13
drag, startPoint x: 618, startPoint y: 133, endPoint x: 605, endPoint y: 131, distance: 13.7
click at [604, 131] on span "Je me permets de revenir vers vous concernant la facture n° 2225072532 d'un mon…" at bounding box center [508, 135] width 229 height 13
click at [602, 130] on span "Je me permets de revenir vers vous concernant la facture n° 2225072532 d'un mon…" at bounding box center [507, 135] width 227 height 13
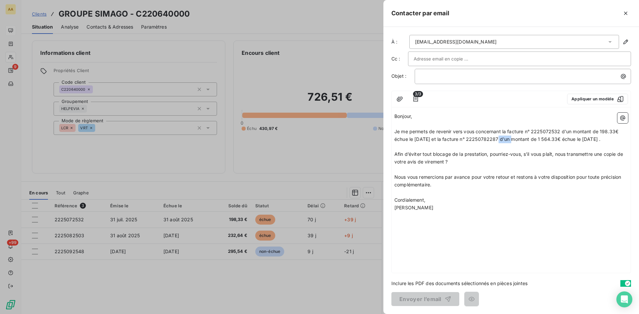
drag, startPoint x: 510, startPoint y: 140, endPoint x: 491, endPoint y: 141, distance: 19.0
click at [493, 139] on span "Je me permets de revenir vers vous concernant la facture n° 2225072532 d'un mon…" at bounding box center [506, 135] width 225 height 13
drag, startPoint x: 567, startPoint y: 136, endPoint x: 549, endPoint y: 136, distance: 18.3
click at [548, 136] on span "Je me permets de revenir vers vous concernant la facture n° 2225072532 d'un mon…" at bounding box center [506, 135] width 225 height 13
click at [416, 76] on div "﻿" at bounding box center [523, 76] width 216 height 15
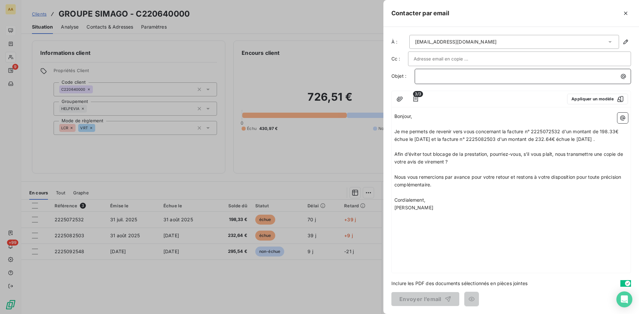
click at [423, 76] on p "﻿" at bounding box center [524, 77] width 208 height 8
drag, startPoint x: 426, startPoint y: 77, endPoint x: 402, endPoint y: 77, distance: 24.3
click at [402, 77] on div "Objet : .... Relance – Transmission de l’avis de virement (facture 2225072215)" at bounding box center [511, 76] width 240 height 15
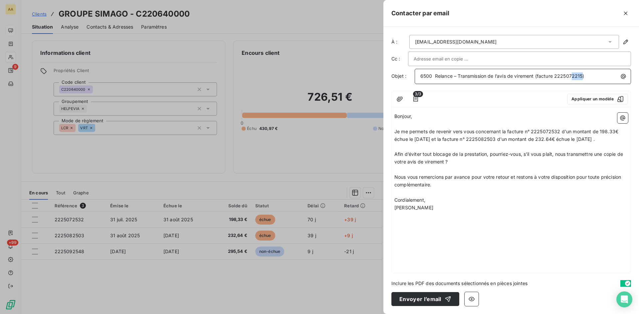
drag, startPoint x: 582, startPoint y: 75, endPoint x: 575, endPoint y: 75, distance: 7.3
click at [574, 74] on span "6500 Relance – Transmission de l’avis de virement (facture 2225072215)" at bounding box center [502, 76] width 164 height 6
click at [425, 297] on button "Envoyer l’email" at bounding box center [425, 299] width 68 height 14
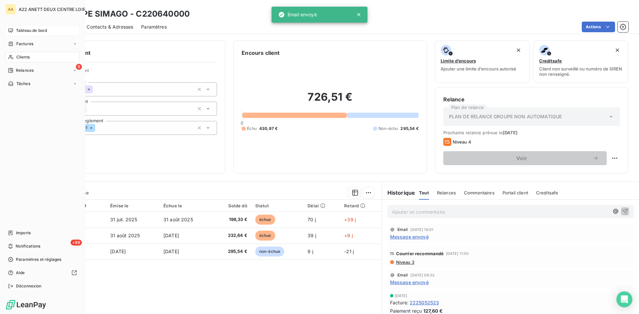
click at [39, 30] on span "Tableau de bord" at bounding box center [31, 31] width 31 height 6
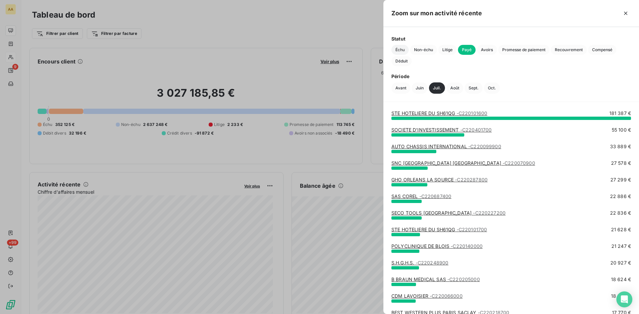
click at [396, 51] on span "Échu" at bounding box center [399, 50] width 17 height 10
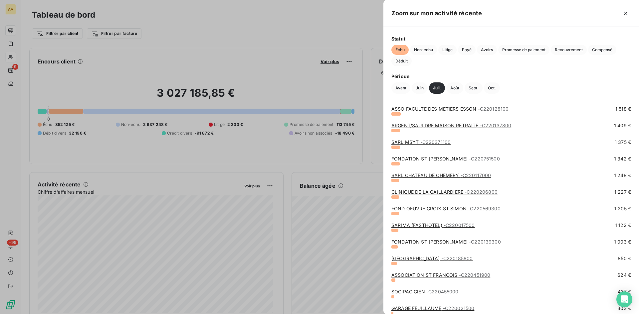
scroll to position [278, 0]
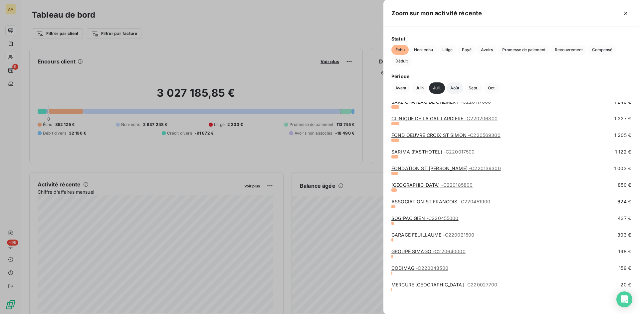
click at [456, 89] on button "Août" at bounding box center [454, 88] width 17 height 11
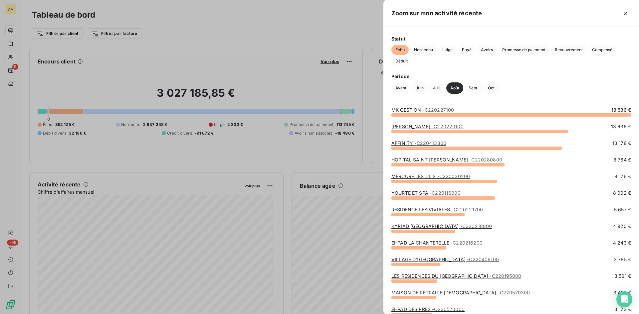
scroll to position [0, 0]
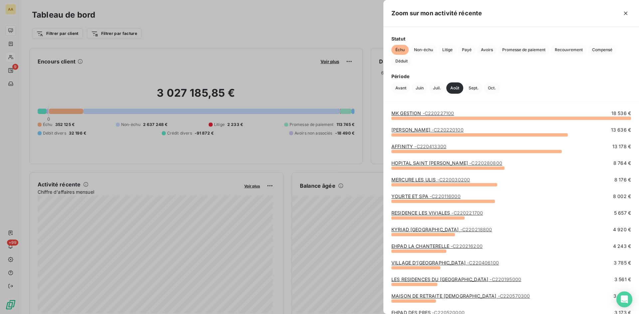
click at [409, 112] on link "MK GESTION - C220227100" at bounding box center [422, 113] width 63 height 6
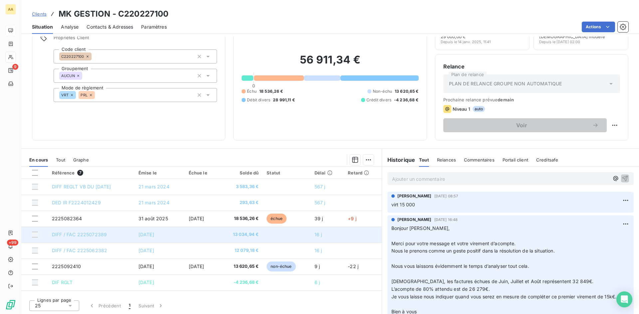
scroll to position [34, 0]
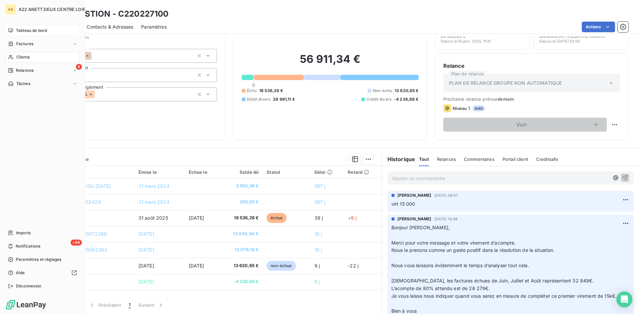
drag, startPoint x: 26, startPoint y: 29, endPoint x: 39, endPoint y: 30, distance: 13.1
click at [26, 29] on span "Tableau de bord" at bounding box center [31, 31] width 31 height 6
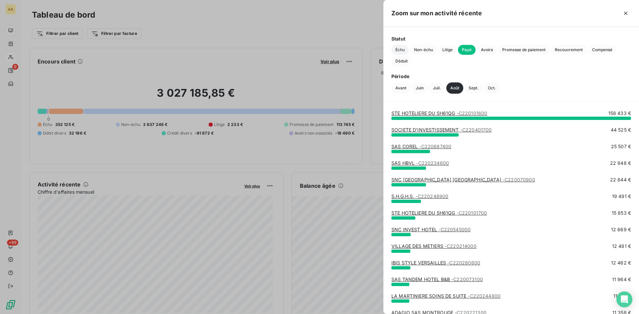
click at [398, 49] on span "Échu" at bounding box center [399, 50] width 17 height 10
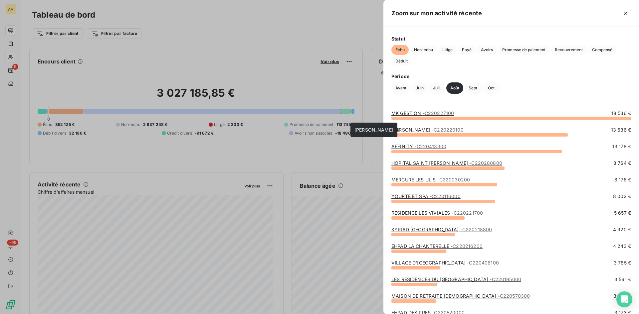
click at [408, 128] on link "JOHN DEERE - C220220100" at bounding box center [427, 130] width 72 height 6
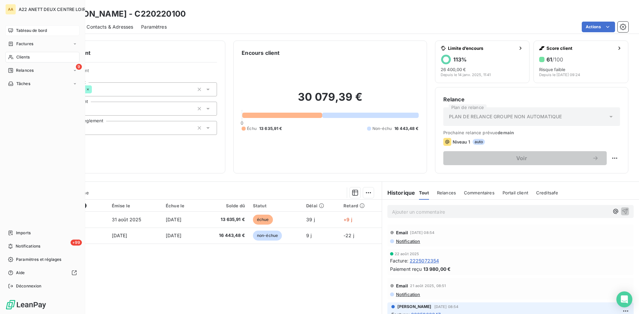
click at [23, 29] on span "Tableau de bord" at bounding box center [31, 31] width 31 height 6
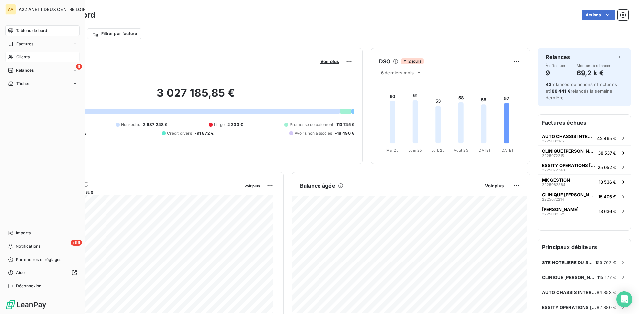
click at [17, 32] on span "Tableau de bord" at bounding box center [31, 31] width 31 height 6
click at [18, 56] on span "Clients" at bounding box center [22, 57] width 13 height 6
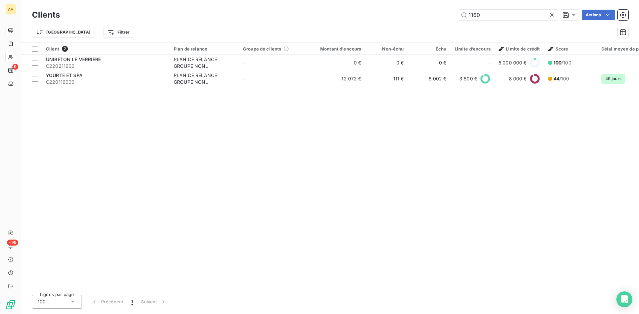
drag, startPoint x: 481, startPoint y: 17, endPoint x: 451, endPoint y: 17, distance: 30.6
click at [451, 17] on div "1160 Actions" at bounding box center [348, 15] width 560 height 11
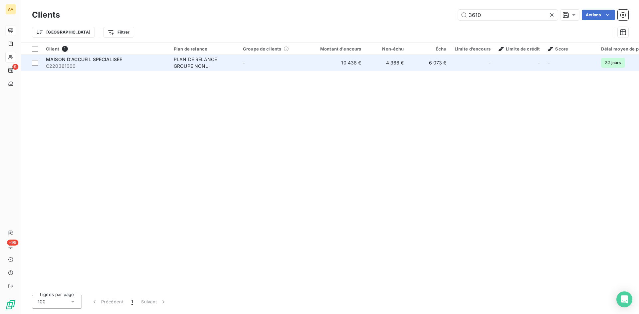
type input "3610"
click at [180, 66] on div "PLAN DE RELANCE GROUPE NON AUTOMATIQUE" at bounding box center [204, 62] width 61 height 13
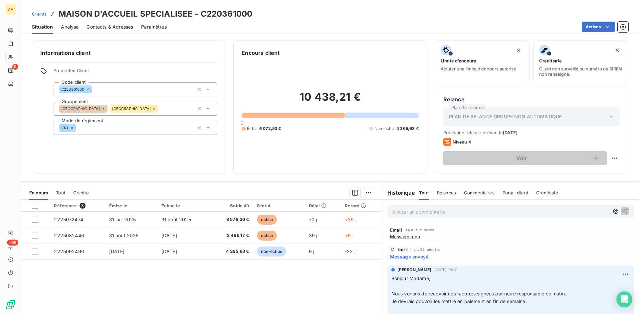
click at [399, 213] on p "Ajouter un commentaire ﻿" at bounding box center [500, 212] width 217 height 8
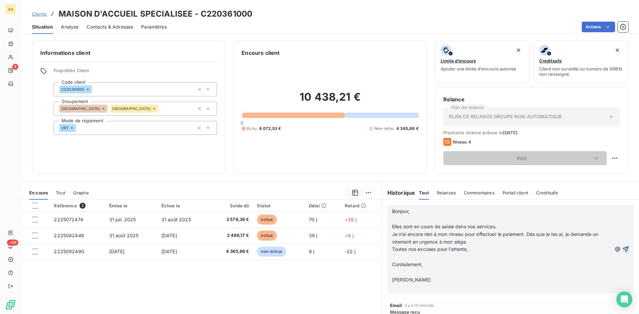
click at [623, 251] on icon "button" at bounding box center [626, 250] width 6 height 6
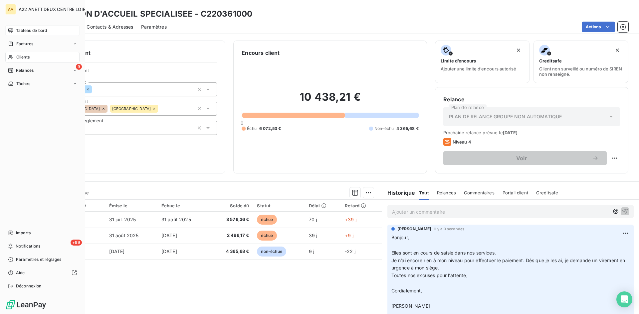
click at [18, 29] on span "Tableau de bord" at bounding box center [31, 31] width 31 height 6
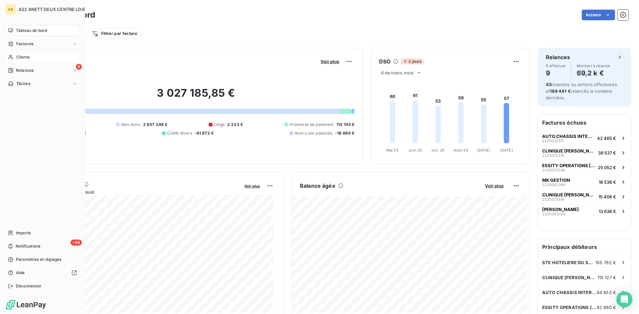
drag, startPoint x: 19, startPoint y: 56, endPoint x: 237, endPoint y: 24, distance: 220.3
click at [19, 56] on span "Clients" at bounding box center [22, 57] width 13 height 6
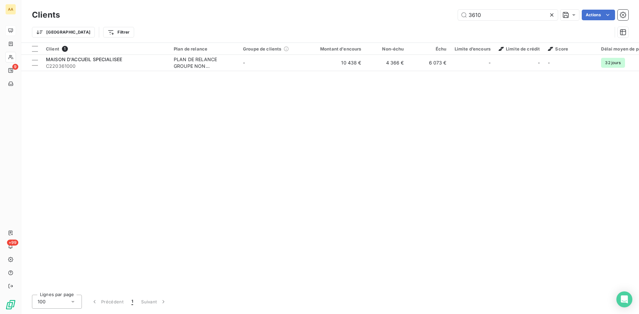
drag, startPoint x: 493, startPoint y: 17, endPoint x: 431, endPoint y: 21, distance: 62.7
click at [436, 18] on div "3610 Actions" at bounding box center [348, 15] width 560 height 11
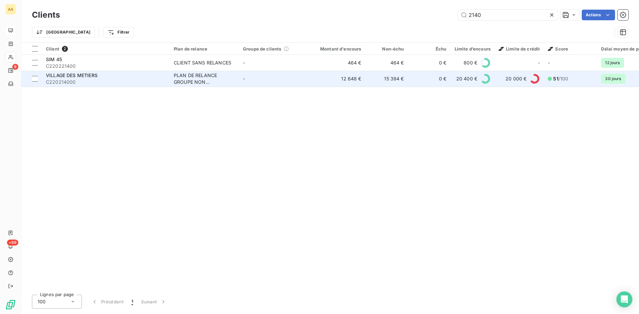
type input "2140"
click at [177, 81] on div "PLAN DE RELANCE GROUPE NON AUTOMATIQUE" at bounding box center [204, 78] width 61 height 13
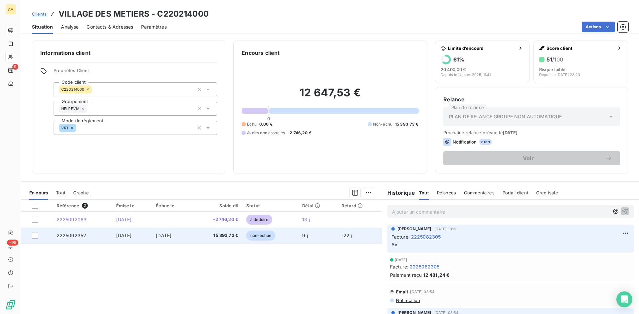
click at [75, 237] on span "2225092352" at bounding box center [72, 236] width 30 height 6
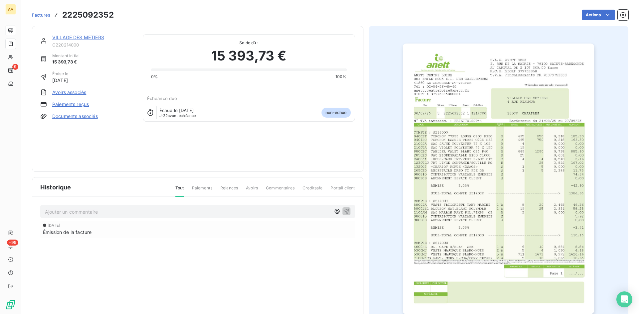
click at [77, 44] on span "C220214000" at bounding box center [93, 44] width 83 height 5
click at [79, 38] on link "VILLAGE DES METIERS" at bounding box center [78, 38] width 52 height 6
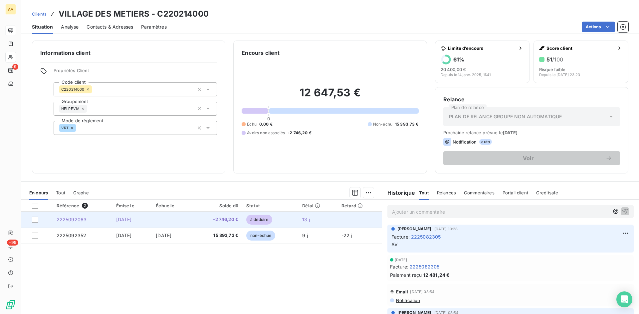
click at [70, 221] on span "2225092063" at bounding box center [72, 220] width 30 height 6
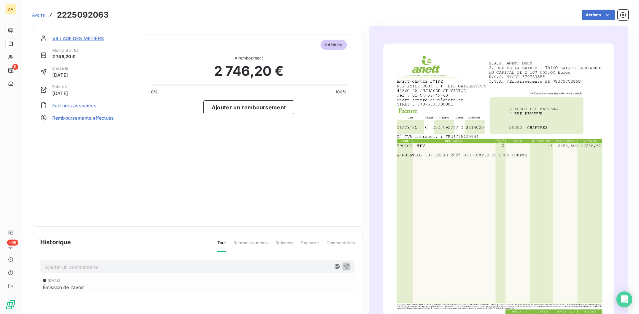
click at [488, 187] on img "button" at bounding box center [498, 207] width 230 height 326
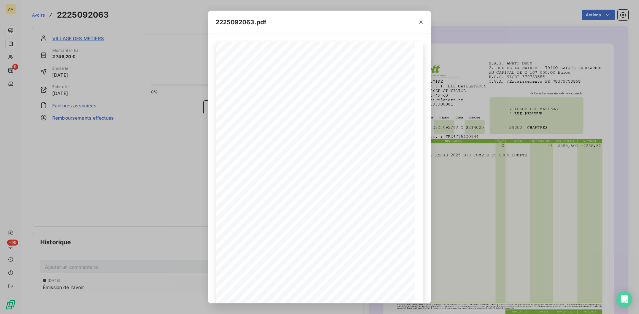
click at [118, 168] on div "2225092063.pdf S.A.S. ANETT DEUX 2, RUE DE LA MAIRIE - 79100 SAINTE-RADEGONDE A…" at bounding box center [319, 157] width 639 height 314
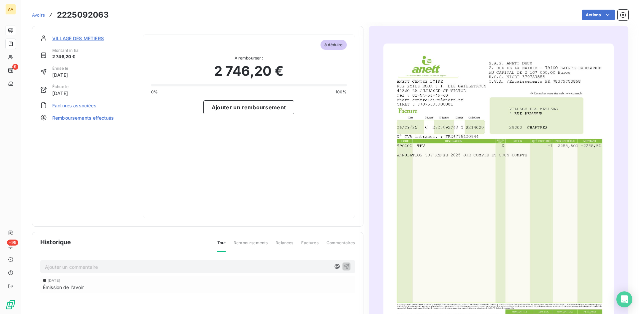
click at [87, 40] on span "VILLAGE DES METIERS" at bounding box center [78, 38] width 52 height 7
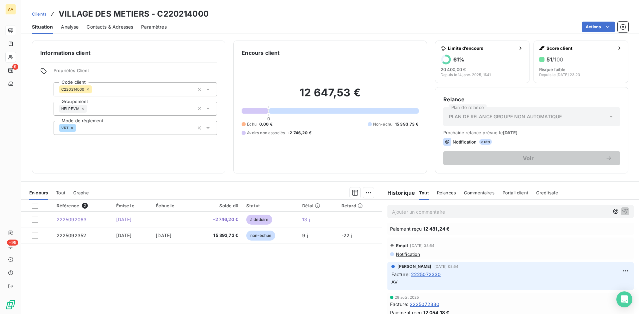
scroll to position [67, 0]
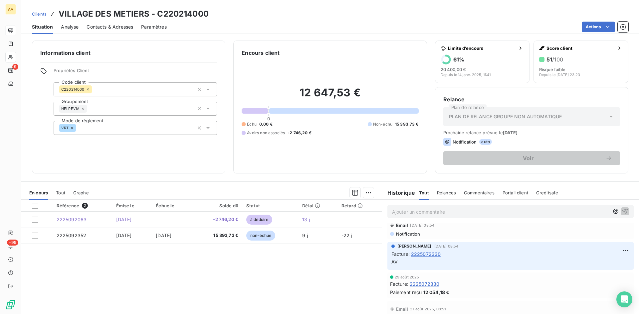
click at [405, 235] on span "Notification" at bounding box center [407, 234] width 25 height 5
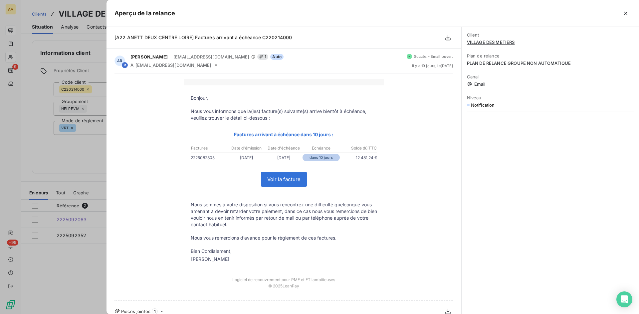
click at [123, 151] on div "Bonjour, Nous vous informons que la(les) facture(s) suivante(s) arrive bientôt …" at bounding box center [283, 187] width 339 height 217
click at [73, 147] on div at bounding box center [319, 157] width 639 height 314
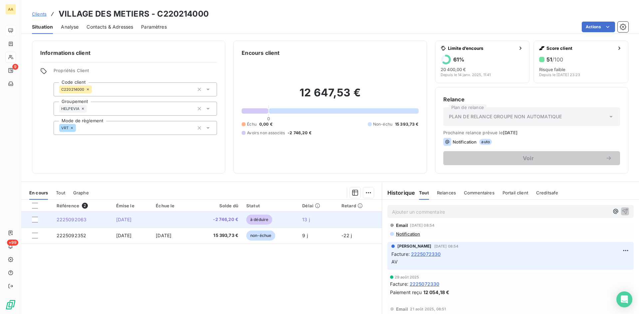
click at [74, 218] on span "2225092063" at bounding box center [72, 220] width 30 height 6
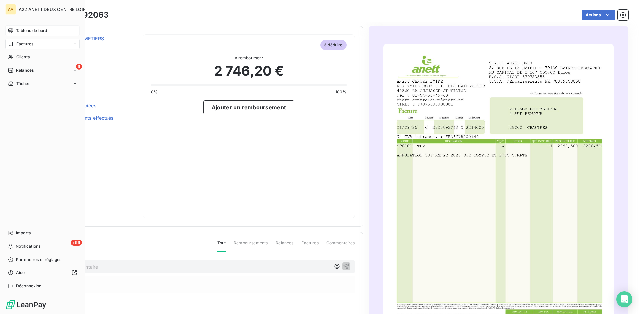
click at [20, 30] on span "Tableau de bord" at bounding box center [31, 31] width 31 height 6
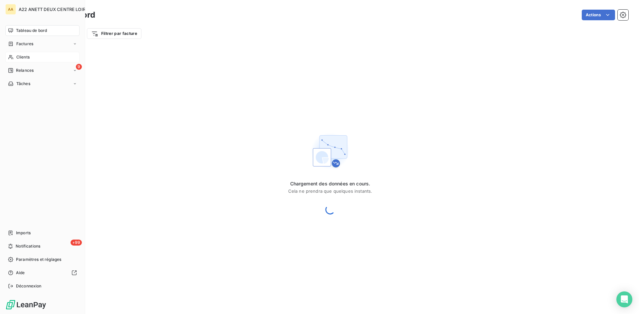
click at [19, 56] on span "Clients" at bounding box center [22, 57] width 13 height 6
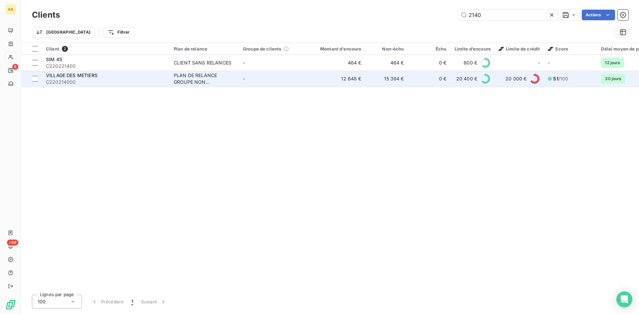
click at [183, 80] on div "PLAN DE RELANCE GROUPE NON AUTOMATIQUE" at bounding box center [204, 78] width 61 height 13
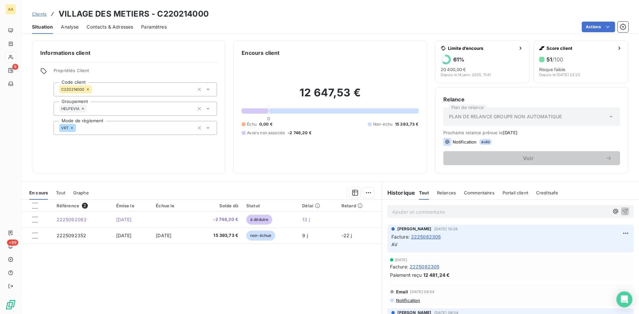
click at [402, 298] on span "Notification" at bounding box center [407, 300] width 25 height 5
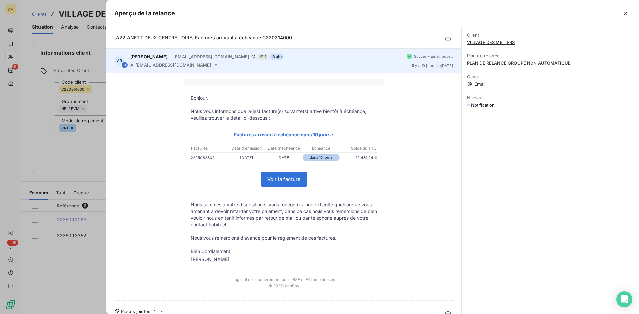
drag, startPoint x: 228, startPoint y: 67, endPoint x: 134, endPoint y: 65, distance: 93.9
click at [133, 65] on div "À compta.poletravail.chartres@adapei28.com" at bounding box center [265, 65] width 271 height 5
copy div "À compta.poletravail.chartres@adapei28.com"
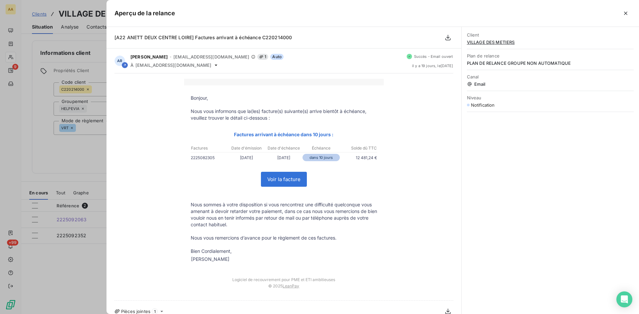
click at [54, 153] on div at bounding box center [319, 157] width 639 height 314
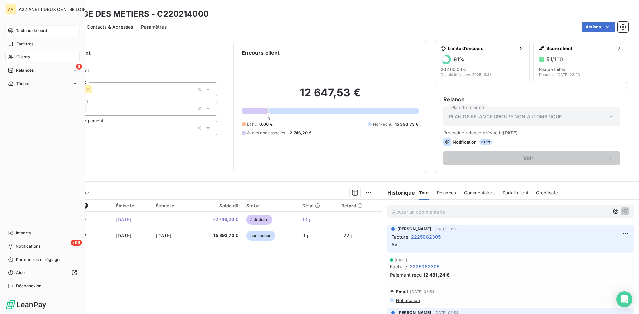
click at [14, 28] on div "Tableau de bord" at bounding box center [42, 30] width 74 height 11
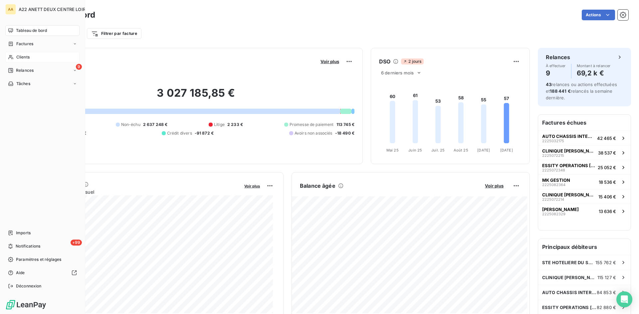
click at [24, 58] on span "Clients" at bounding box center [22, 57] width 13 height 6
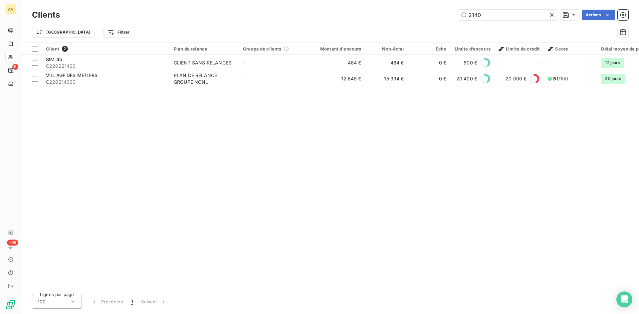
drag, startPoint x: 483, startPoint y: 16, endPoint x: 425, endPoint y: 18, distance: 57.6
click at [428, 17] on div "2140 Actions" at bounding box center [348, 15] width 560 height 11
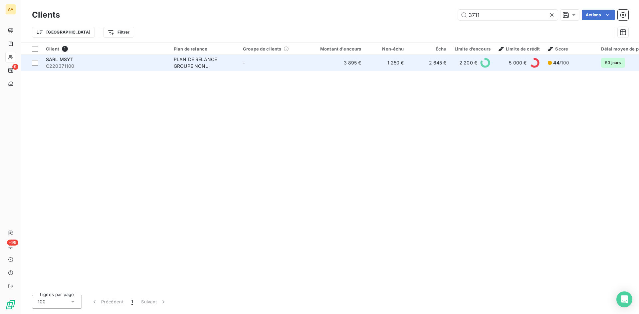
type input "3711"
click at [191, 71] on td "PLAN DE RELANCE GROUPE NON AUTOMATIQUE" at bounding box center [204, 63] width 69 height 16
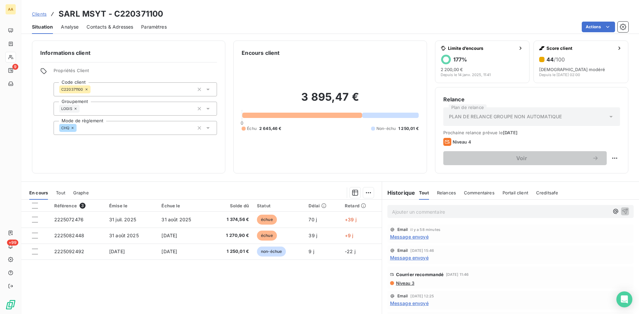
click at [425, 212] on p "Ajouter un commentaire ﻿" at bounding box center [500, 212] width 217 height 8
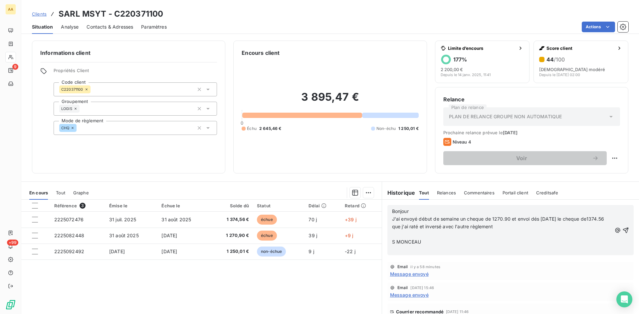
drag, startPoint x: 333, startPoint y: 275, endPoint x: 206, endPoint y: 142, distance: 184.0
click at [333, 275] on div "Référence 3 Émise le Échue le Solde dû Statut Délai Retard 2225072476 31 juil. …" at bounding box center [201, 264] width 360 height 128
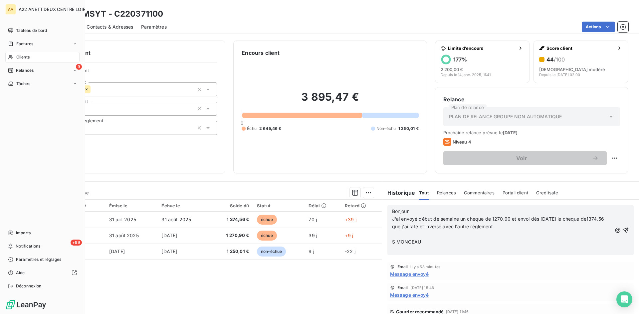
click at [25, 58] on span "Clients" at bounding box center [22, 57] width 13 height 6
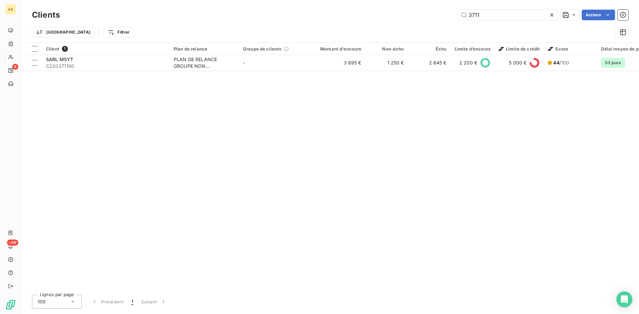
drag, startPoint x: 481, startPoint y: 16, endPoint x: 450, endPoint y: 16, distance: 31.3
click at [450, 16] on div "3711 Actions" at bounding box center [348, 15] width 560 height 11
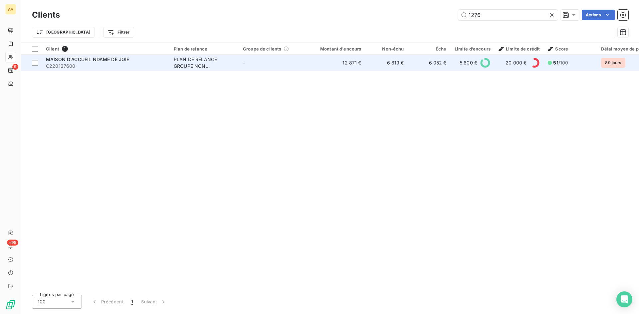
type input "1276"
click at [201, 63] on div "PLAN DE RELANCE GROUPE NON AUTOMATIQUE" at bounding box center [204, 62] width 61 height 13
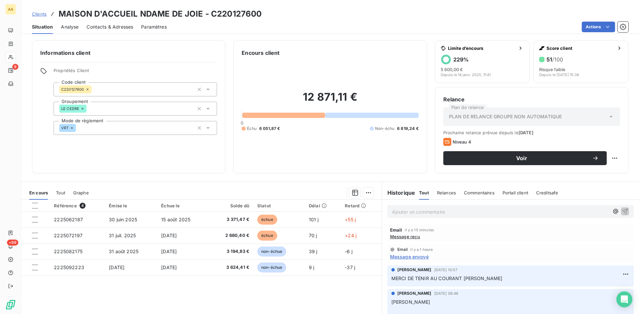
click at [400, 215] on p "Ajouter un commentaire ﻿" at bounding box center [500, 212] width 217 height 8
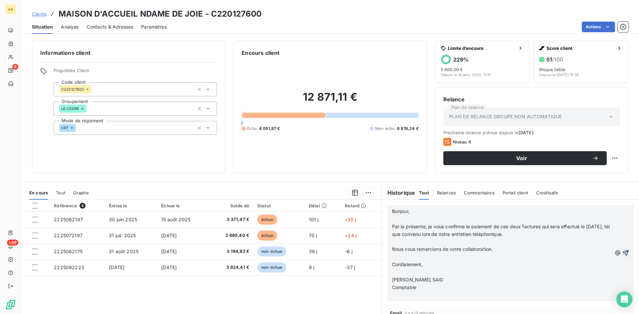
click at [622, 253] on icon "button" at bounding box center [625, 253] width 7 height 7
